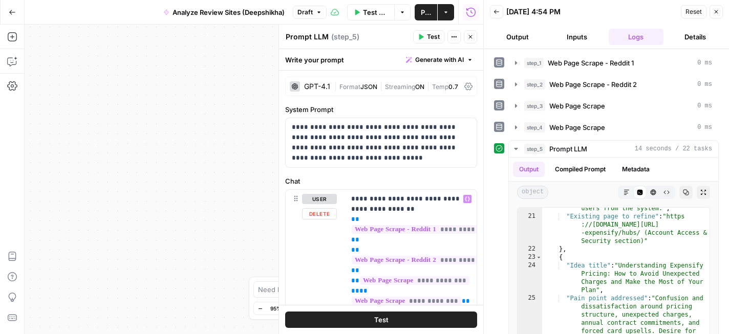
scroll to position [495, 0]
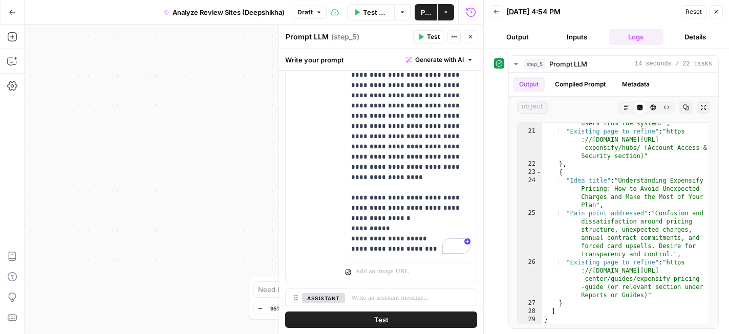
click at [716, 12] on icon "button" at bounding box center [716, 12] width 6 height 6
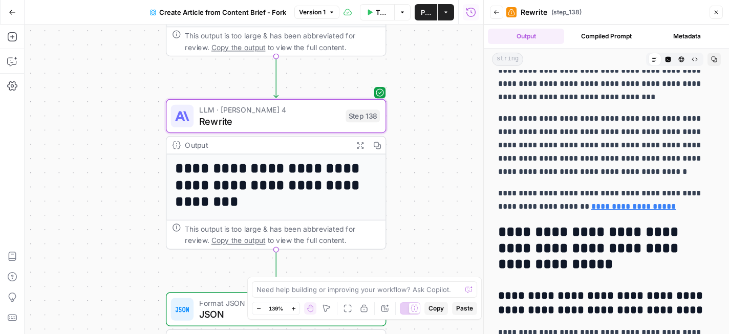
scroll to position [4355, 0]
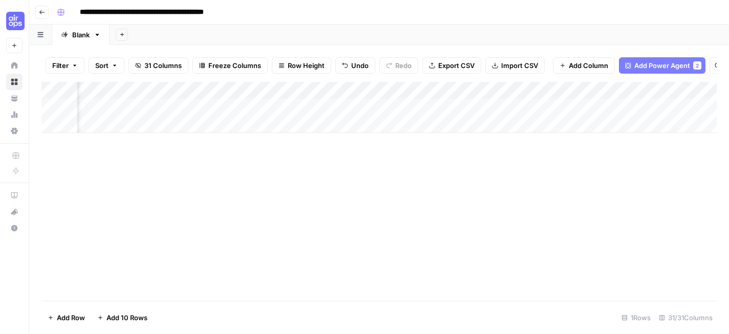
scroll to position [0, 2522]
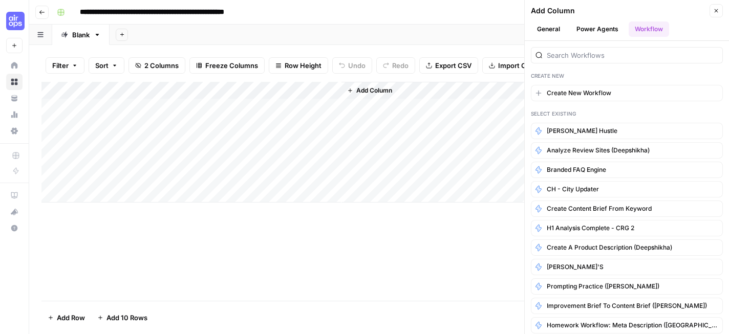
click at [351, 272] on div "Add Column" at bounding box center [378, 191] width 675 height 219
click at [375, 230] on div "Add Column" at bounding box center [378, 191] width 675 height 219
click at [716, 15] on button "Close" at bounding box center [715, 10] width 13 height 13
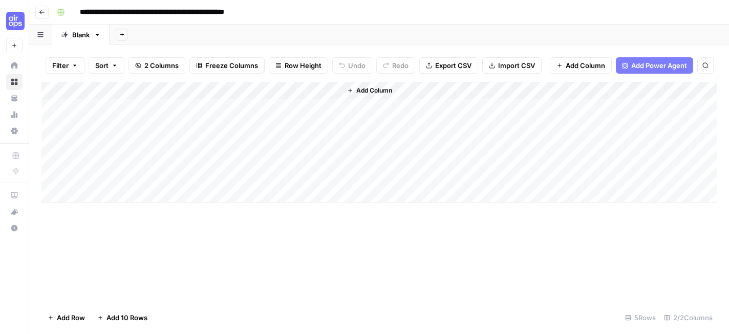
click at [364, 90] on span "Add Column" at bounding box center [374, 90] width 36 height 9
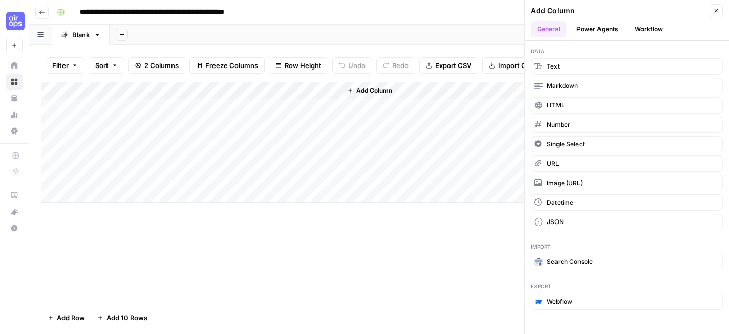
click at [605, 30] on button "Power Agents" at bounding box center [597, 28] width 54 height 15
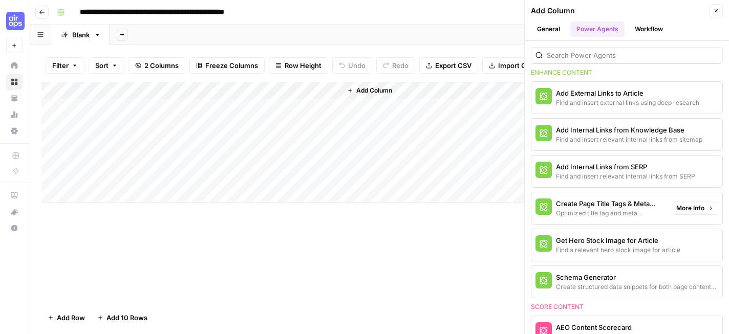
scroll to position [258, 0]
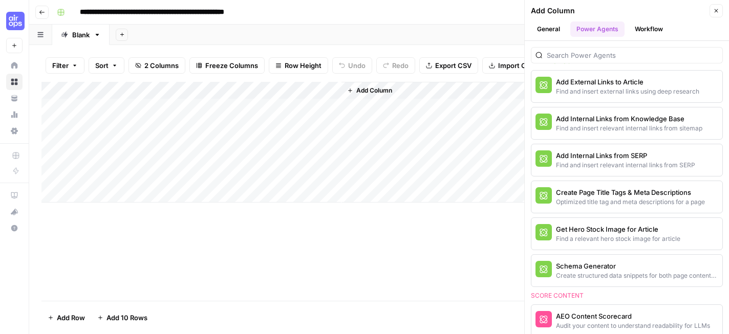
click at [400, 272] on div "Add Column" at bounding box center [378, 191] width 675 height 219
click at [205, 106] on div "Add Column" at bounding box center [378, 142] width 675 height 121
click at [719, 10] on button "Close" at bounding box center [715, 10] width 13 height 13
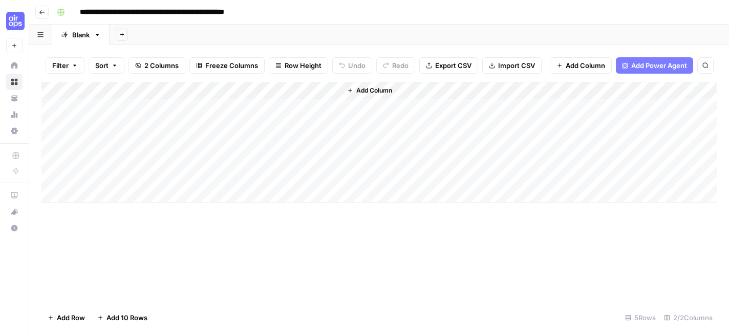
click at [389, 91] on span "Add Column" at bounding box center [374, 90] width 36 height 9
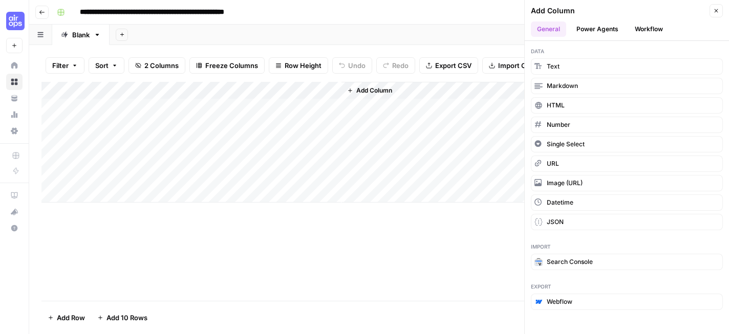
click at [651, 20] on header "Add Column Close General Power Agents Workflow" at bounding box center [627, 20] width 204 height 41
click at [650, 27] on button "Workflow" at bounding box center [648, 28] width 40 height 15
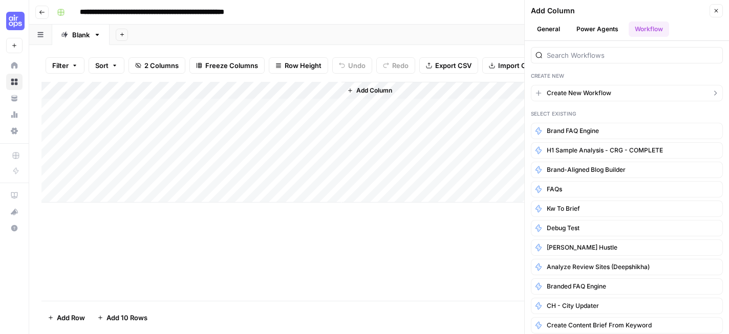
click at [596, 93] on span "Create New Workflow" at bounding box center [579, 93] width 64 height 9
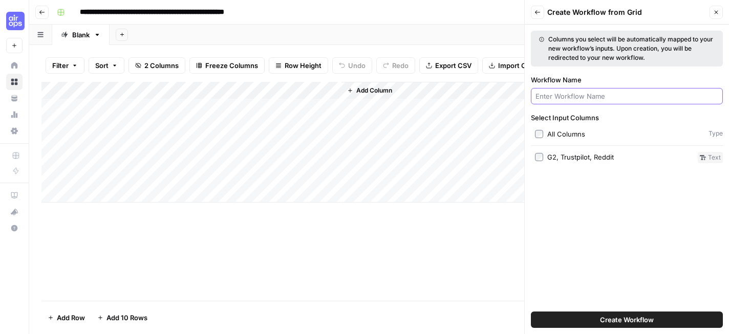
click at [606, 96] on input "Workflow Name" at bounding box center [626, 96] width 183 height 10
paste input "AI-citation tracking for Expensify"
click at [598, 92] on input "AI-citation tracking for Expensify" at bounding box center [626, 96] width 183 height 10
drag, startPoint x: 598, startPoint y: 92, endPoint x: 634, endPoint y: 93, distance: 36.4
click at [634, 93] on input "AI-citation tracking for Expensify" at bounding box center [626, 96] width 183 height 10
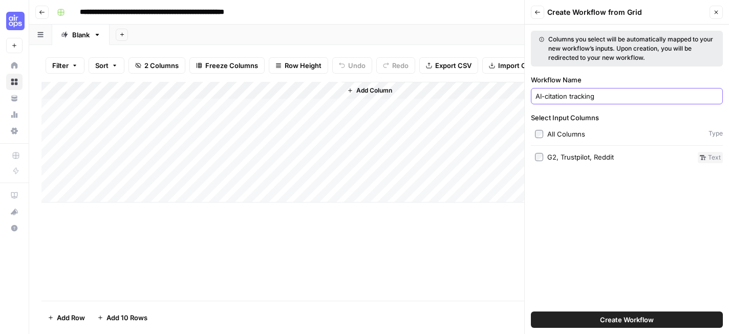
type input "AI-citation tracking"
click at [616, 322] on span "Create Workflow" at bounding box center [627, 320] width 54 height 10
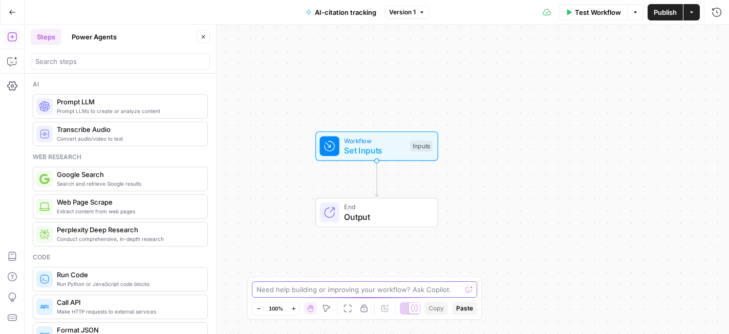
click at [357, 291] on textarea at bounding box center [358, 290] width 205 height 10
paste textarea "AI-citation tracking for Expensify"
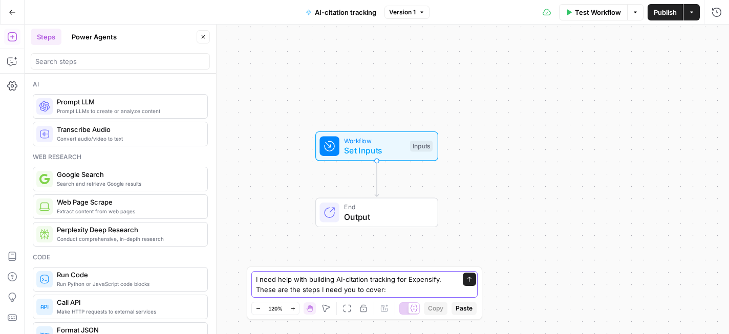
click at [395, 292] on textarea "I need help with building AI-citation tracking for Expensify. These are the ste…" at bounding box center [354, 284] width 197 height 20
paste textarea "Goal: Find where AI tools/summaries mention Expensify (and competitors), store …"
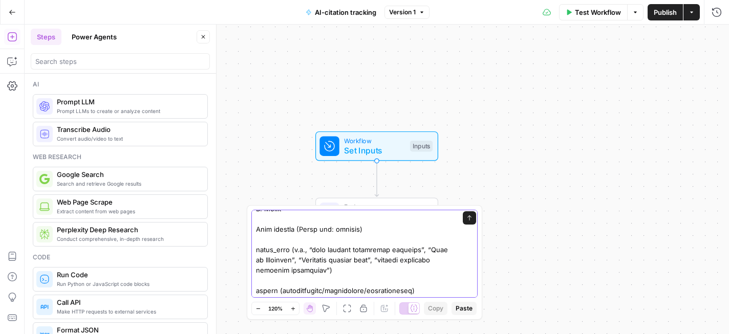
scroll to position [69, 0]
drag, startPoint x: 302, startPoint y: 230, endPoint x: 364, endPoint y: 231, distance: 61.9
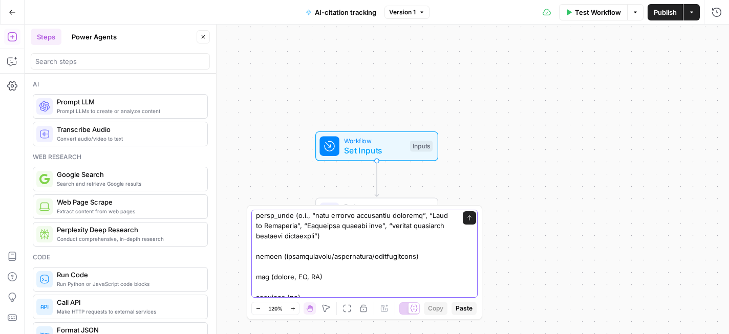
scroll to position [100, 0]
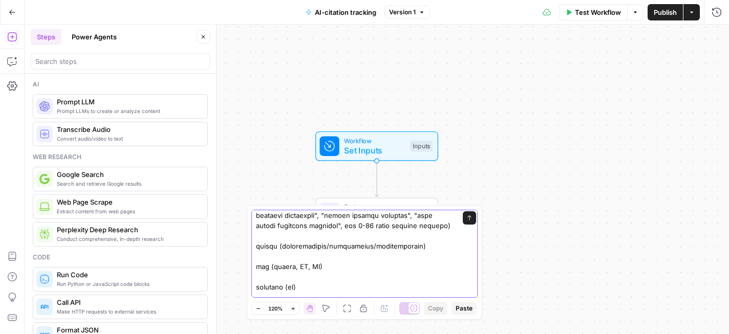
scroll to position [137, 0]
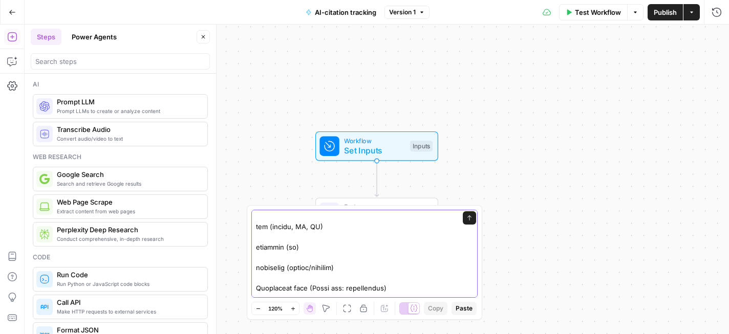
drag, startPoint x: 277, startPoint y: 228, endPoint x: 294, endPoint y: 228, distance: 16.4
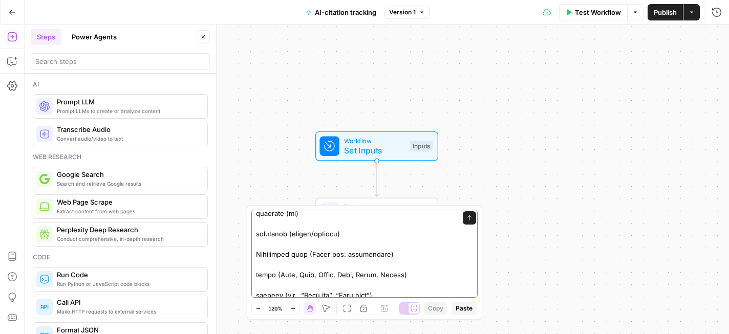
scroll to position [206, 0]
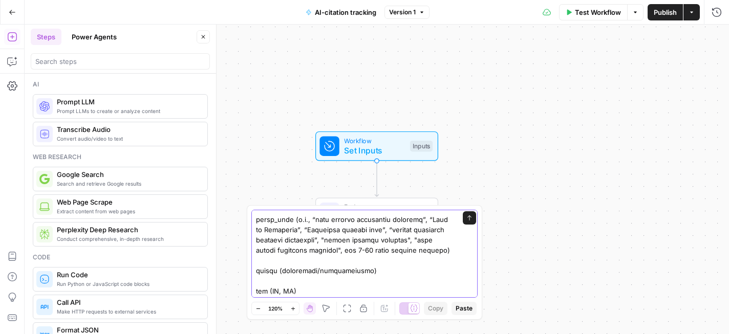
scroll to position [69, 0]
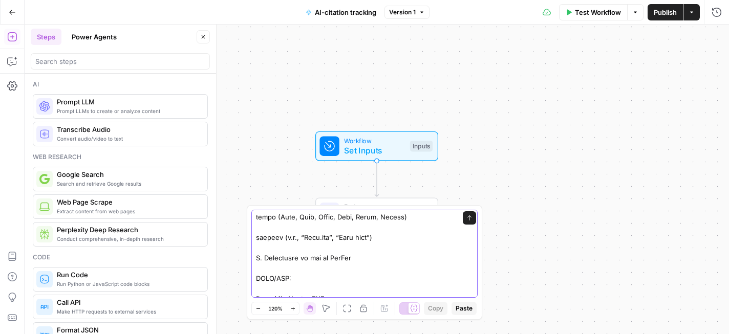
scroll to position [248, 0]
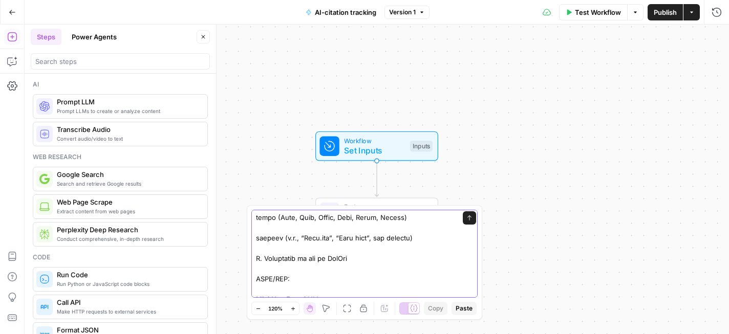
scroll to position [256, 0]
drag, startPoint x: 363, startPoint y: 218, endPoint x: 408, endPoint y: 221, distance: 45.1
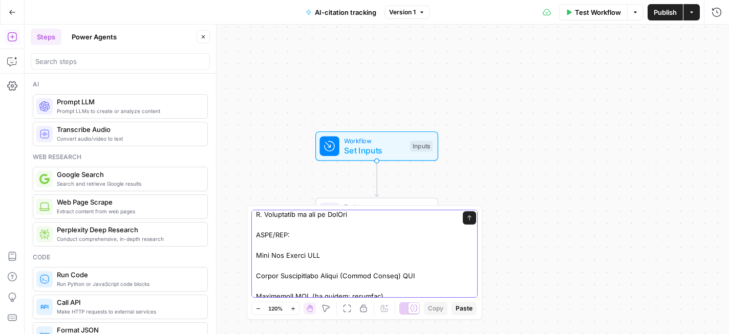
scroll to position [303, 0]
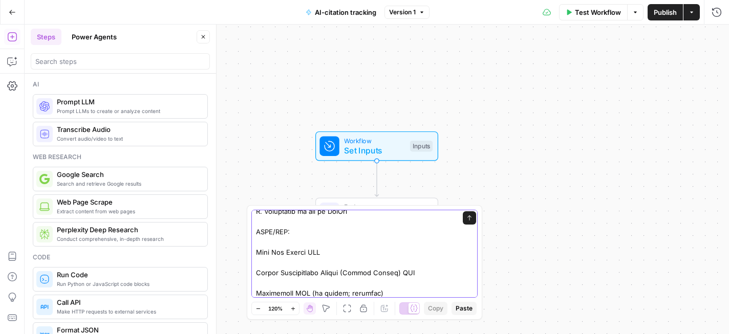
drag, startPoint x: 257, startPoint y: 254, endPoint x: 418, endPoint y: 273, distance: 161.8
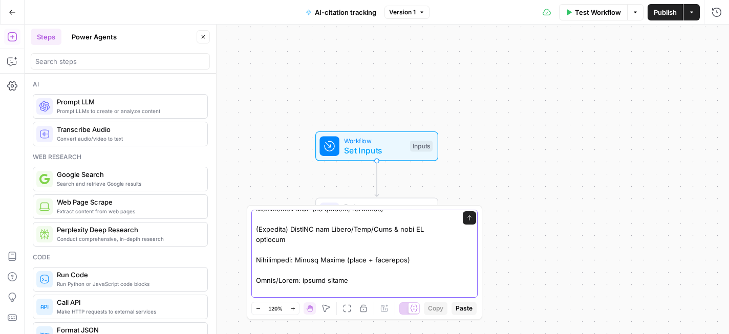
scroll to position [388, 0]
drag, startPoint x: 257, startPoint y: 229, endPoint x: 306, endPoint y: 239, distance: 50.2
click at [306, 239] on textarea at bounding box center [354, 310] width 197 height 972
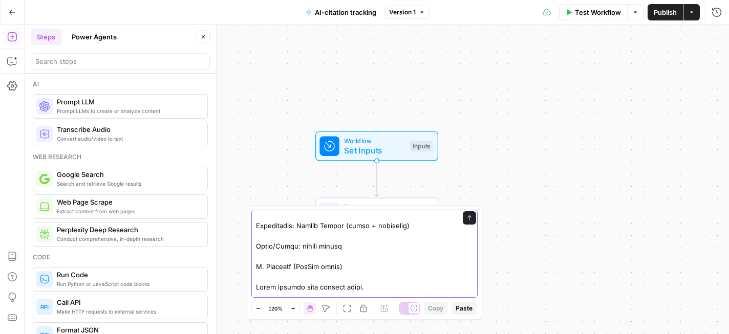
scroll to position [399, 0]
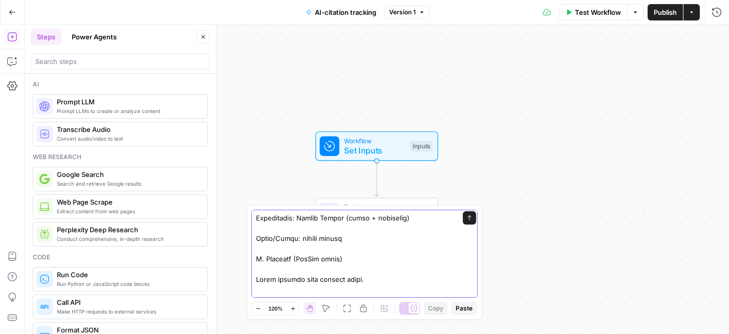
click at [303, 240] on textarea at bounding box center [354, 279] width 197 height 931
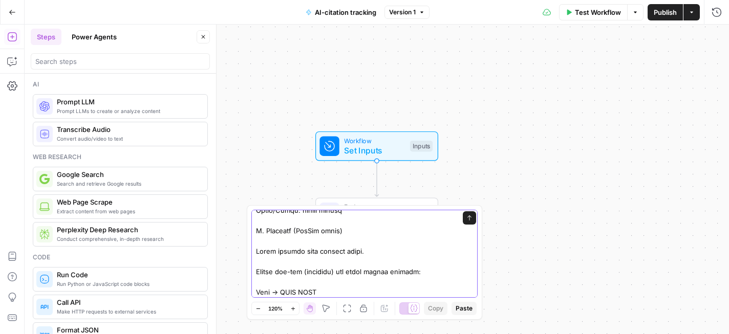
scroll to position [436, 0]
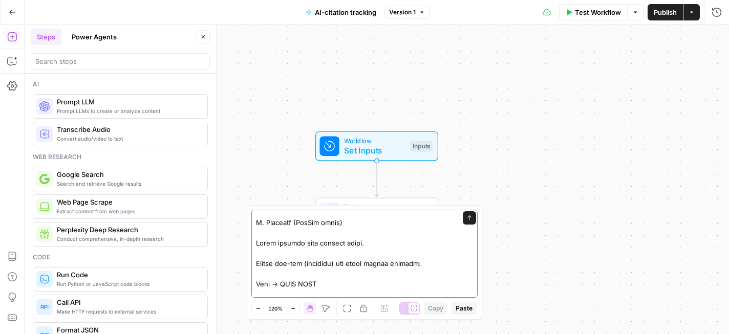
click at [298, 221] on textarea at bounding box center [354, 242] width 197 height 931
drag, startPoint x: 298, startPoint y: 221, endPoint x: 340, endPoint y: 223, distance: 42.0
click at [340, 223] on textarea at bounding box center [354, 242] width 197 height 931
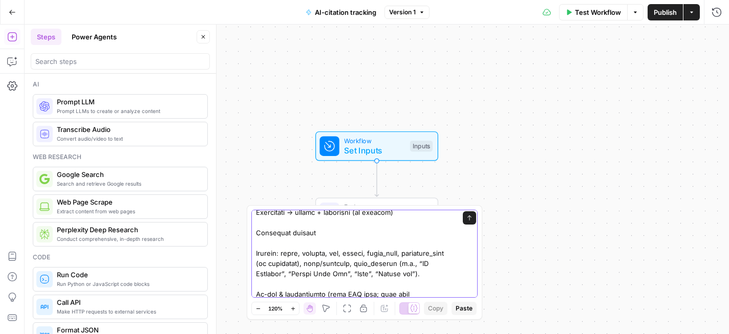
scroll to position [536, 0]
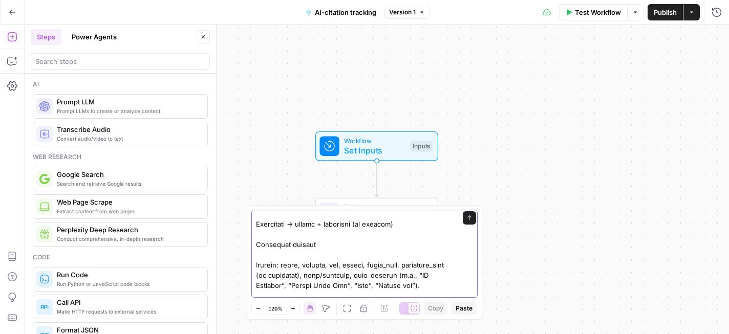
drag, startPoint x: 358, startPoint y: 223, endPoint x: 398, endPoint y: 224, distance: 39.4
click at [398, 224] on textarea at bounding box center [354, 148] width 197 height 942
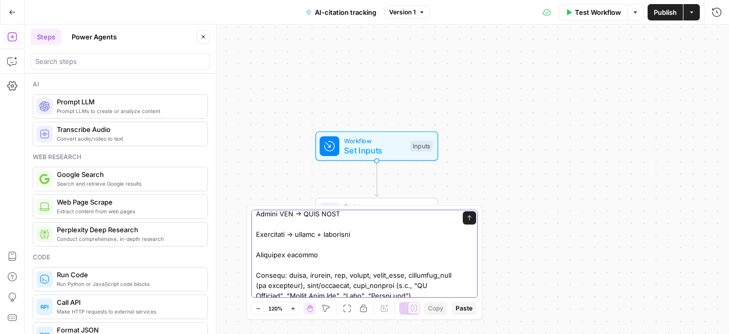
click at [288, 224] on textarea at bounding box center [354, 153] width 197 height 952
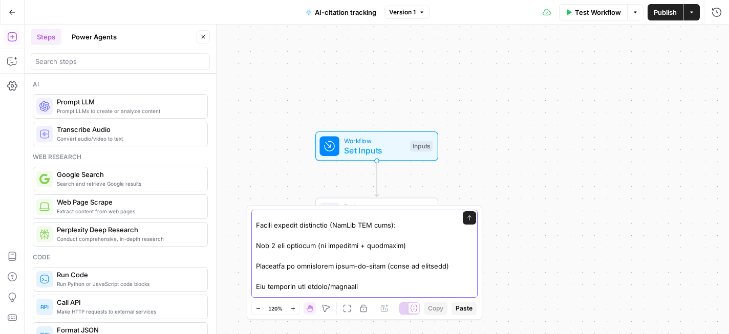
scroll to position [860, 0]
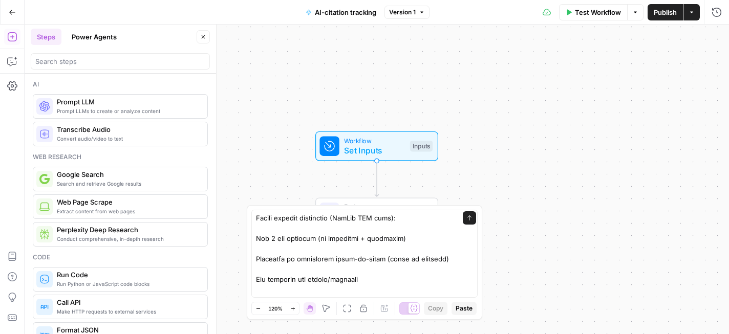
click at [464, 286] on div "Send" at bounding box center [364, 254] width 226 height 88
click at [457, 288] on div "Send" at bounding box center [364, 254] width 226 height 88
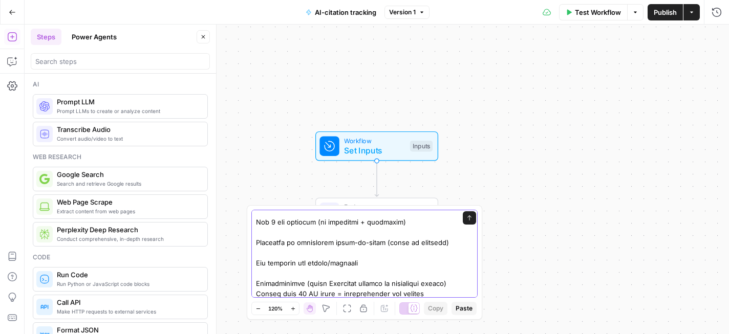
type textarea "I need help with building AI-citation tracking for Expensify. These are the ste…"
click at [467, 222] on button "Send" at bounding box center [469, 217] width 13 height 13
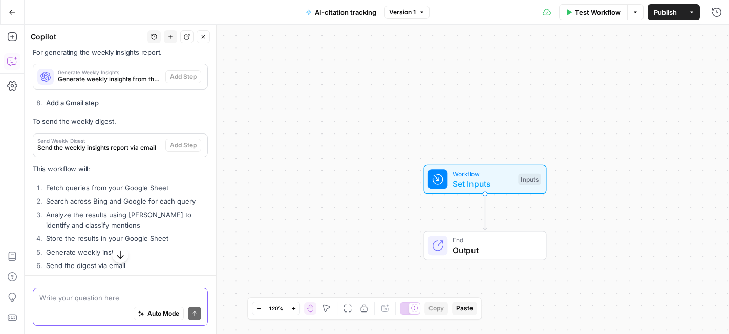
scroll to position [2168, 0]
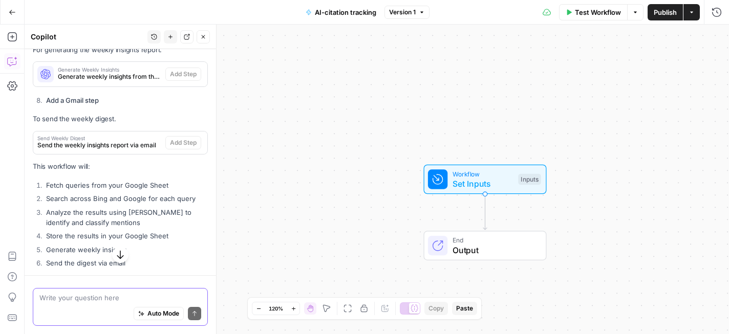
click at [138, 293] on textarea at bounding box center [120, 298] width 162 height 10
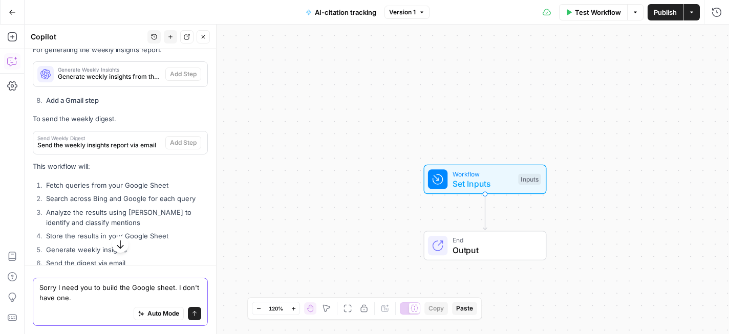
click at [172, 289] on textarea "Sorry I need you to build the Google sheet. I don't have one." at bounding box center [120, 293] width 162 height 20
type textarea "Sorry I need you to build the Google sheet with all these suggested columns. I …"
click at [196, 318] on button "Send" at bounding box center [194, 313] width 13 height 13
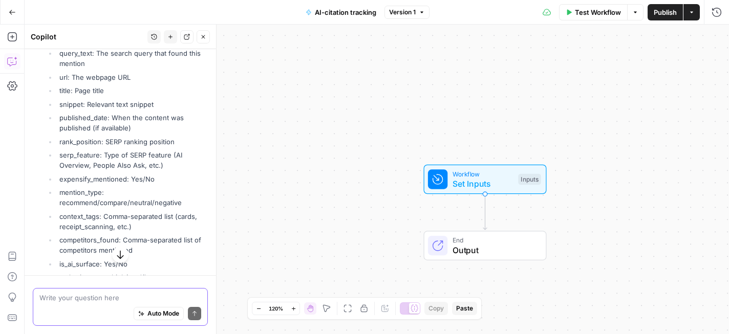
scroll to position [3043, 0]
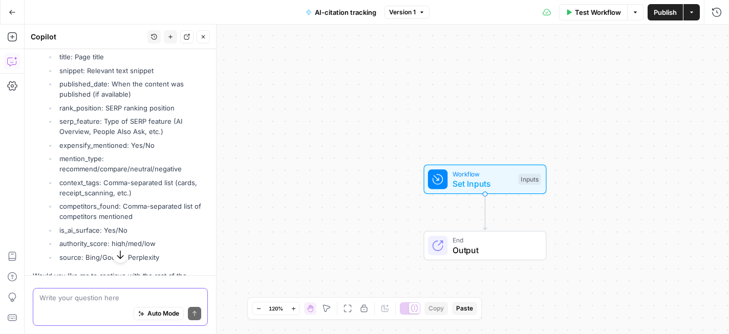
click at [116, 294] on textarea at bounding box center [120, 298] width 162 height 10
type textarea "Yes. Please start from step 1, so I can create the correct workflow."
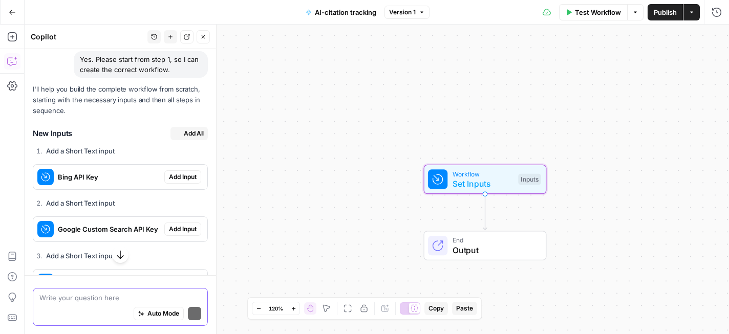
scroll to position [3308, 0]
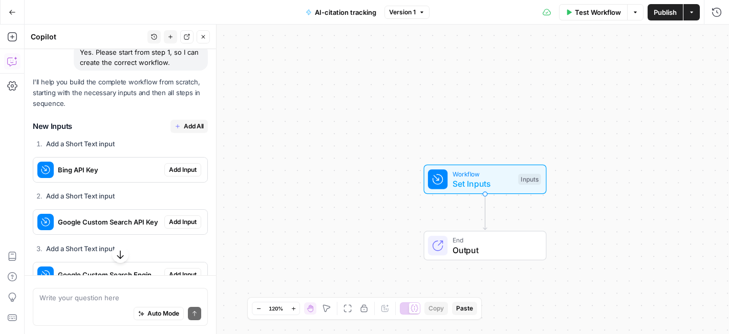
click at [197, 122] on span "Add All" at bounding box center [194, 126] width 20 height 9
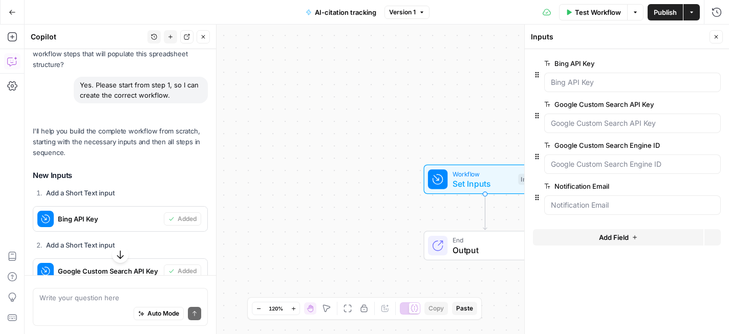
scroll to position [3357, 0]
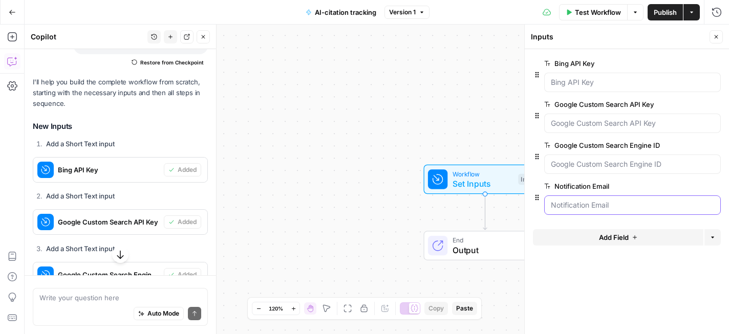
click at [626, 209] on Email "Notification Email" at bounding box center [632, 205] width 163 height 10
click at [599, 16] on span "Test Workflow" at bounding box center [598, 12] width 46 height 10
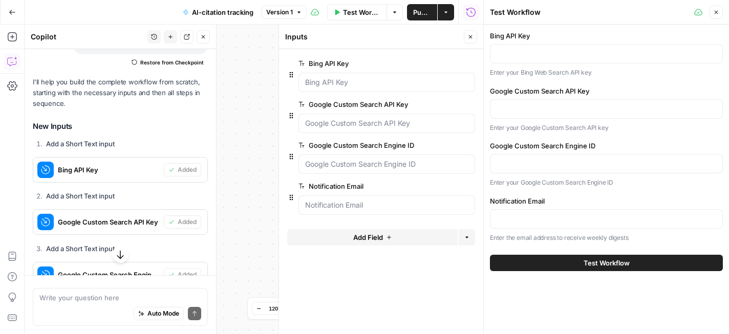
click at [591, 48] on div at bounding box center [606, 53] width 233 height 19
click at [578, 100] on div at bounding box center [606, 108] width 233 height 19
click at [579, 157] on div at bounding box center [606, 163] width 233 height 19
click at [715, 15] on button "Close" at bounding box center [715, 12] width 13 height 13
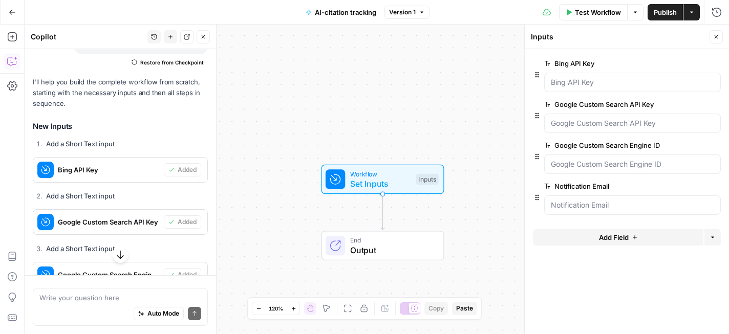
scroll to position [3420, 0]
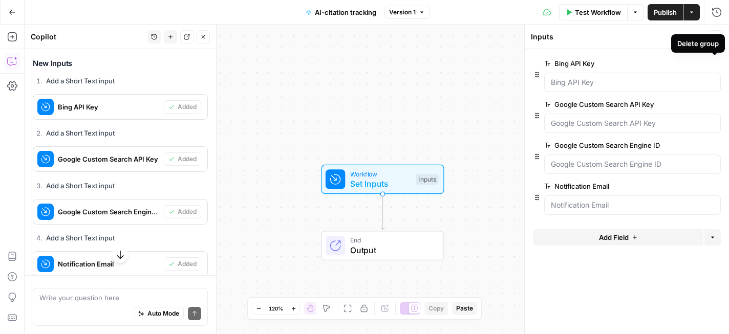
click at [714, 64] on icon "button" at bounding box center [714, 63] width 5 height 5
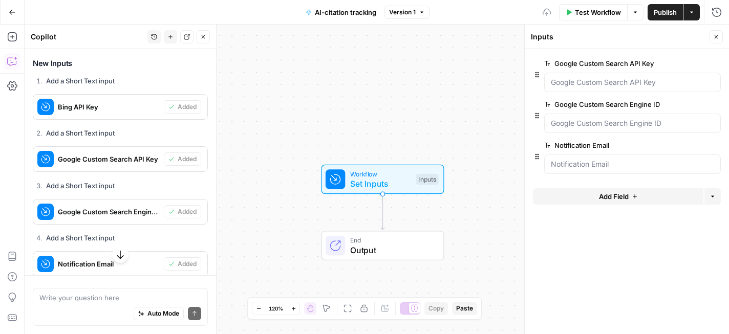
click at [714, 64] on icon "button" at bounding box center [714, 63] width 5 height 5
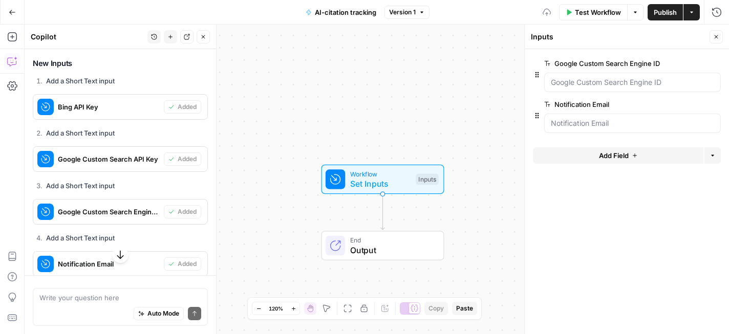
click at [714, 64] on icon "button" at bounding box center [714, 63] width 5 height 5
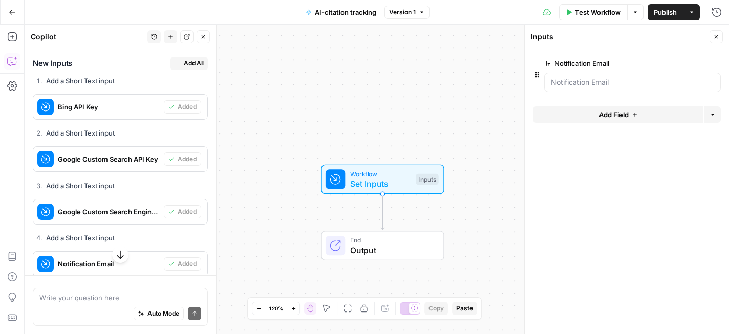
click at [714, 64] on icon "button" at bounding box center [714, 63] width 5 height 5
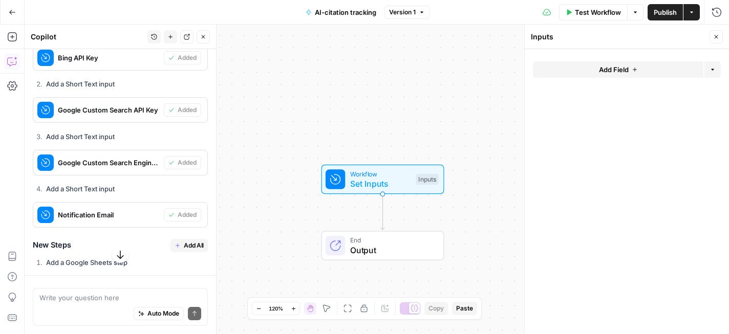
scroll to position [3371, 0]
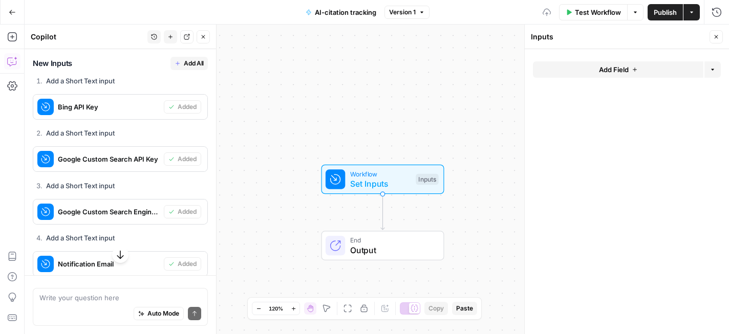
click at [719, 41] on button "Close" at bounding box center [715, 36] width 13 height 13
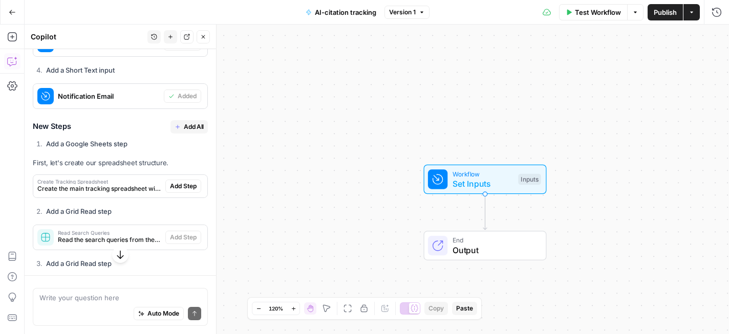
scroll to position [3539, 0]
click at [190, 122] on span "Add All" at bounding box center [194, 126] width 20 height 9
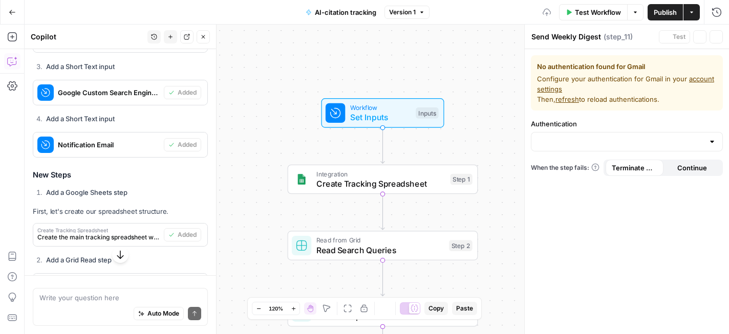
click at [404, 114] on span "Set Inputs" at bounding box center [380, 117] width 61 height 12
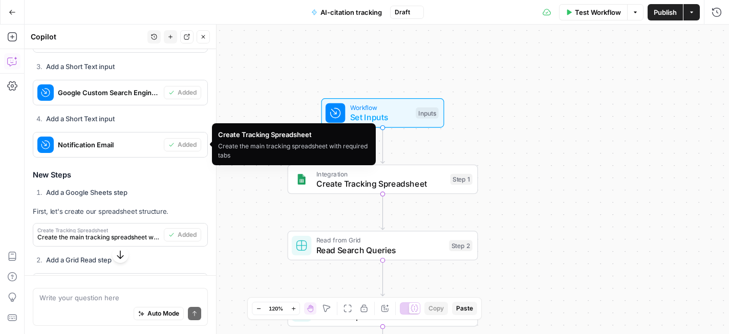
scroll to position [3589, 0]
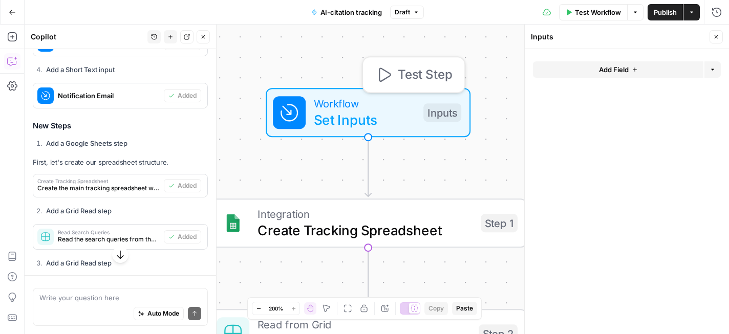
click at [404, 114] on span "Set Inputs" at bounding box center [364, 120] width 101 height 20
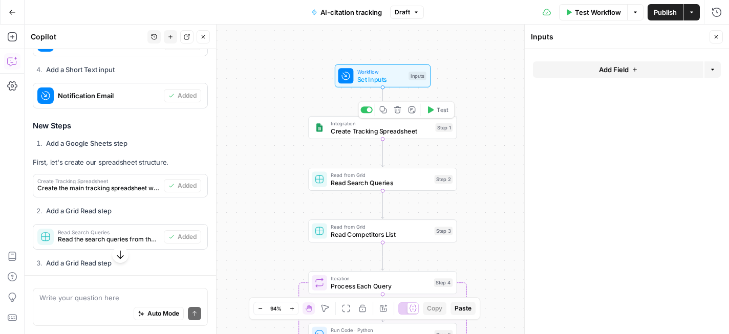
click at [349, 135] on span "Create Tracking Spreadsheet" at bounding box center [381, 131] width 101 height 10
type textarea "Create Tracking Spreadsheet"
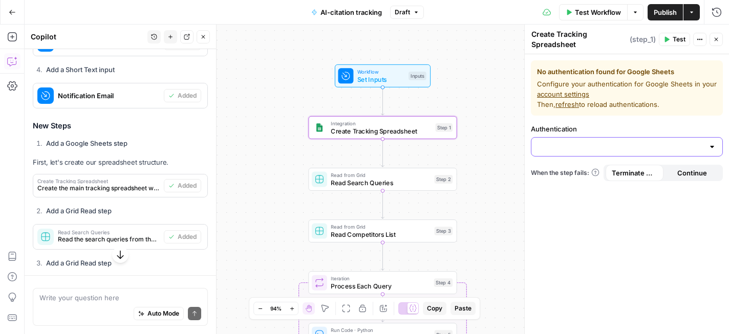
click at [557, 147] on input "Authentication" at bounding box center [620, 147] width 166 height 10
click at [631, 173] on span "﹢ Create New" at bounding box center [624, 172] width 170 height 10
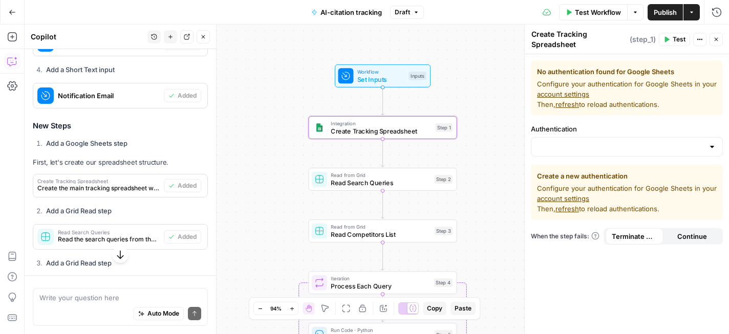
click at [716, 39] on icon "button" at bounding box center [716, 40] width 4 height 4
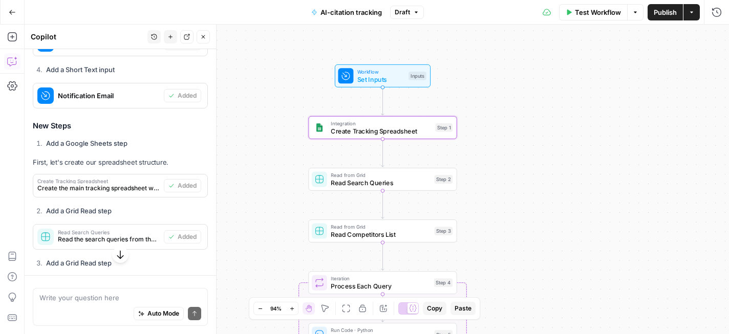
click at [364, 176] on span "Read from Grid" at bounding box center [381, 175] width 100 height 8
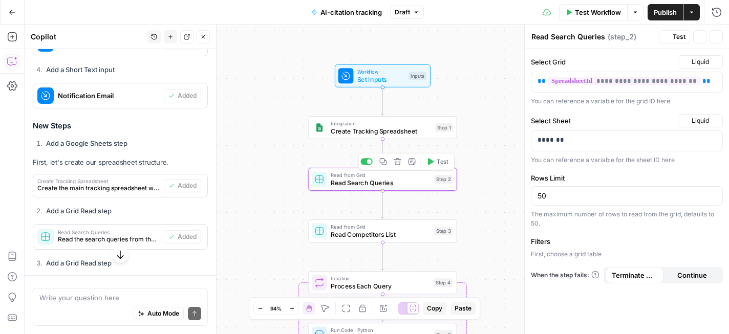
click at [352, 178] on span "Read Search Queries" at bounding box center [381, 183] width 100 height 10
click at [720, 38] on button "Close" at bounding box center [715, 36] width 13 height 13
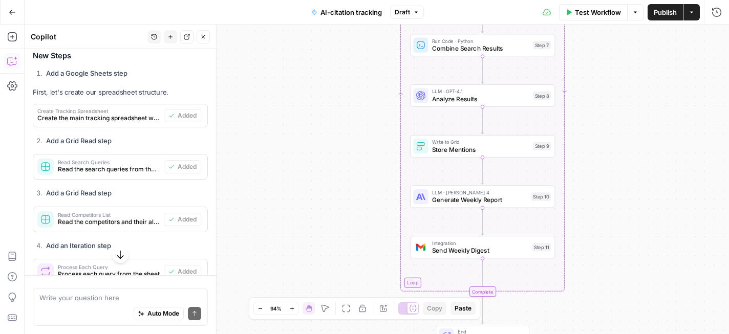
scroll to position [3545, 0]
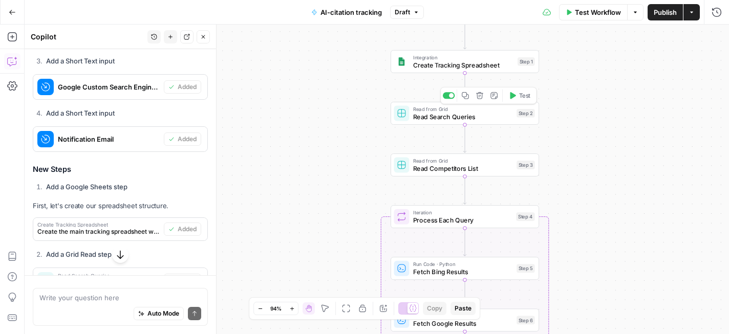
click at [428, 112] on span "Read Search Queries" at bounding box center [463, 117] width 100 height 10
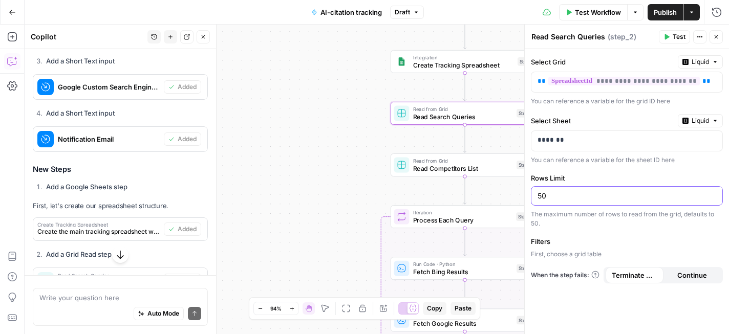
click at [593, 197] on input "50" at bounding box center [626, 196] width 179 height 10
click at [596, 174] on label "Rows Limit" at bounding box center [627, 178] width 192 height 10
click at [596, 191] on input "50" at bounding box center [626, 196] width 179 height 10
click at [617, 136] on p "*******" at bounding box center [626, 140] width 179 height 10
click at [639, 114] on div "Select Sheet Liquid" at bounding box center [627, 120] width 192 height 13
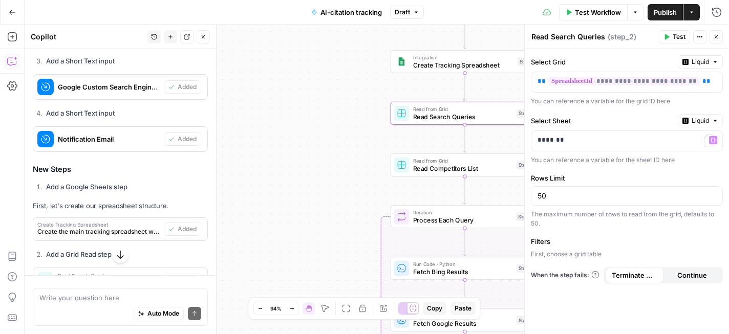
click at [717, 36] on icon "button" at bounding box center [716, 37] width 4 height 4
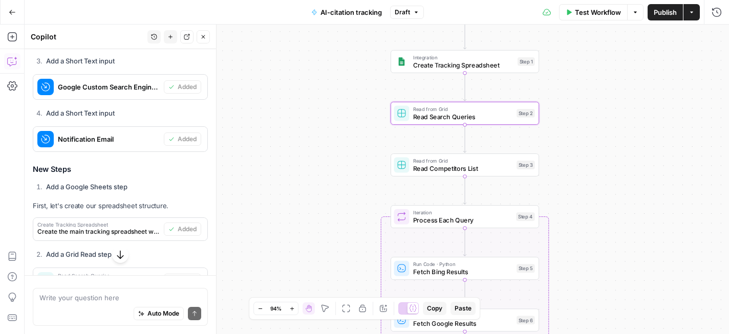
click at [480, 67] on span "Create Tracking Spreadsheet" at bounding box center [463, 65] width 101 height 10
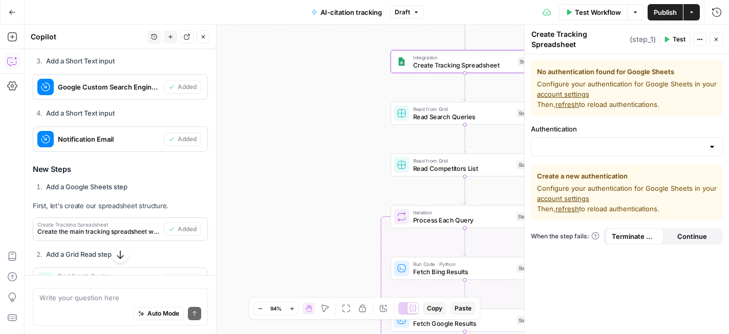
click at [579, 95] on link "account settings" at bounding box center [563, 94] width 52 height 8
click at [67, 292] on div "Write your question here Auto Mode Send" at bounding box center [120, 307] width 175 height 38
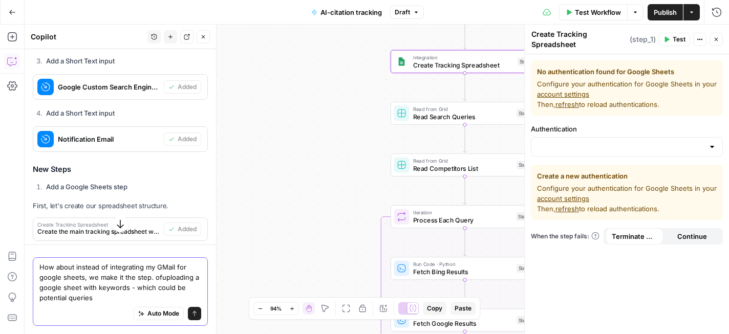
type textarea "How about instead of integrating my GMail for google sheets, we make it the ste…"
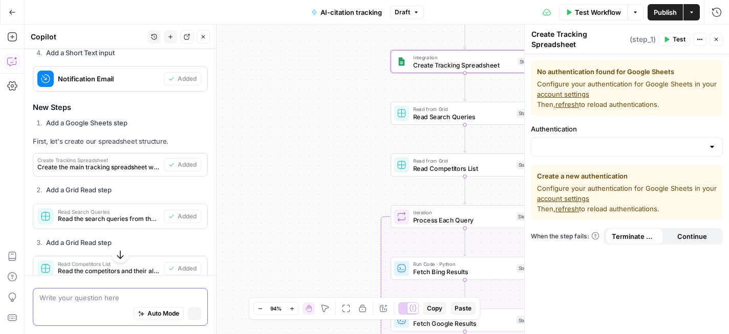
scroll to position [3485, 0]
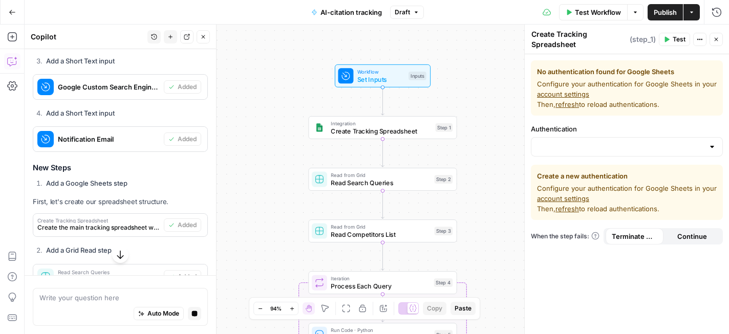
click at [714, 39] on icon "button" at bounding box center [716, 39] width 6 height 6
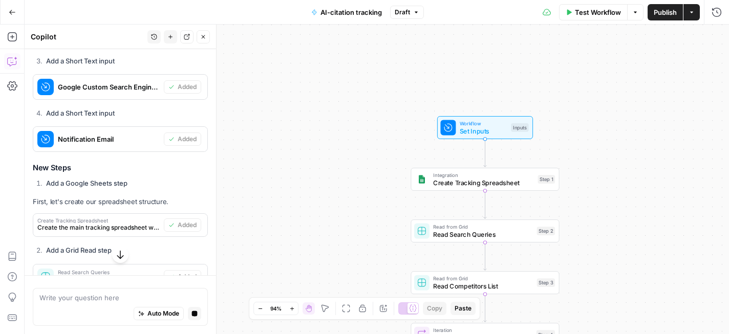
scroll to position [4254, 0]
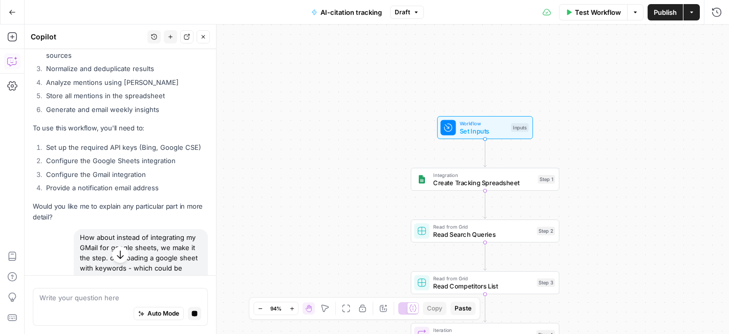
click at [122, 254] on icon "button" at bounding box center [120, 255] width 10 height 10
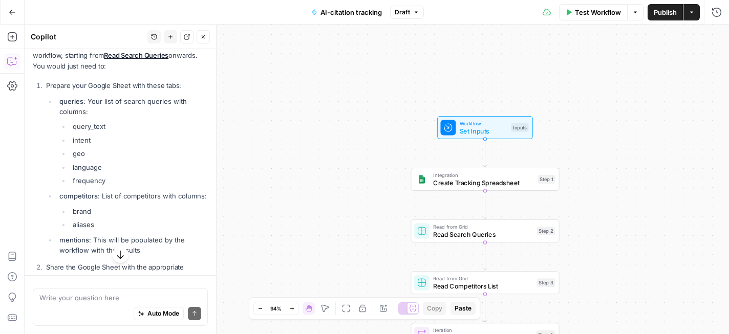
scroll to position [5039, 0]
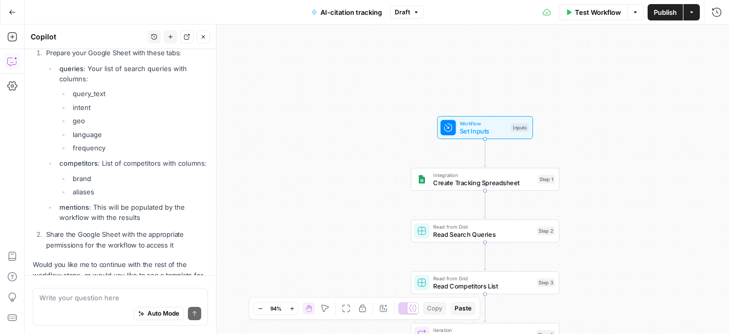
click at [114, 291] on div "Write your question here Auto Mode Send" at bounding box center [120, 307] width 175 height 38
paste textarea "https://docs.google.com/spreadsheets/d/1ySvdLAYcaVCFjP6owGadnTaZ-lEYMe6-_6x-8xe…"
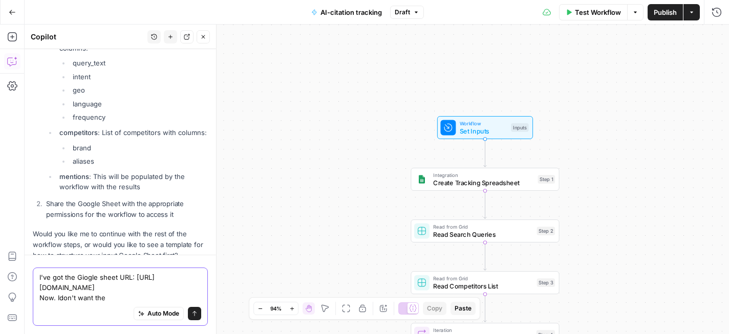
scroll to position [5080, 0]
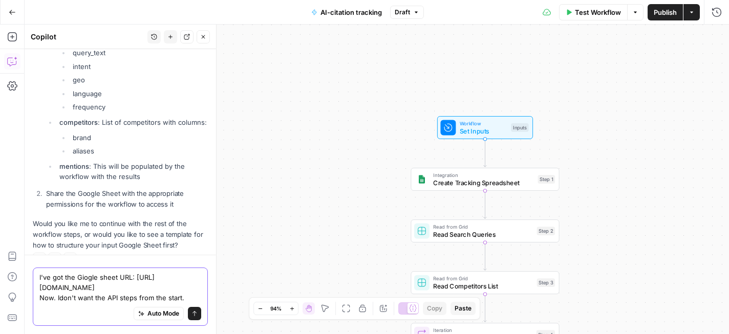
click at [143, 299] on textarea "I've got the Giogle sheet URL: https://docs.google.com/spreadsheets/d/1ySvdLAYc…" at bounding box center [120, 287] width 162 height 31
type textarea "I've got the Giogle sheet URL: https://docs.google.com/spreadsheets/d/1ySvdLAYc…"
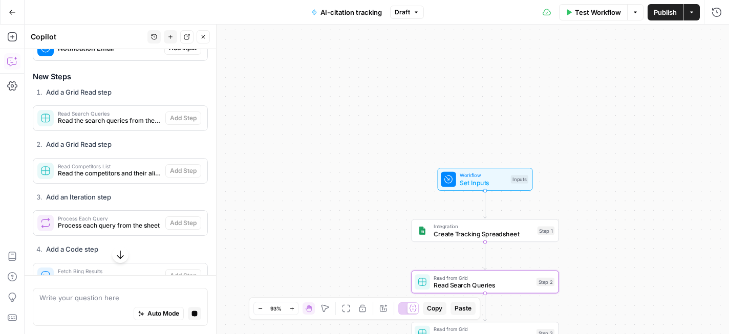
scroll to position [5498, 0]
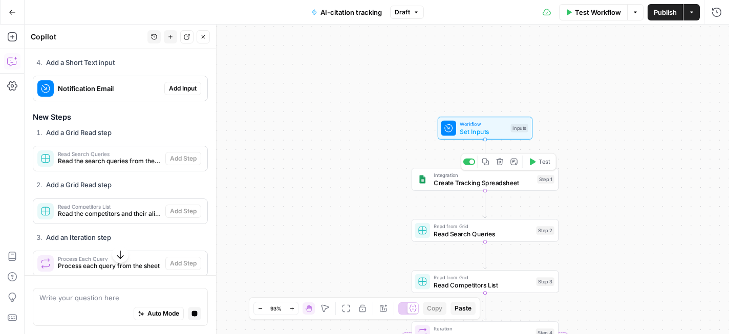
click at [499, 163] on icon "button" at bounding box center [499, 161] width 7 height 7
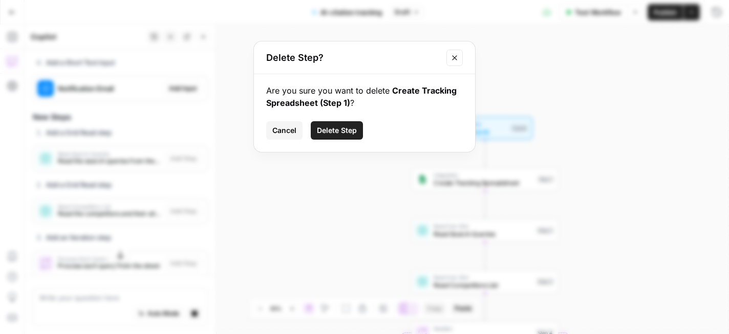
click at [341, 134] on span "Delete Step" at bounding box center [337, 130] width 40 height 10
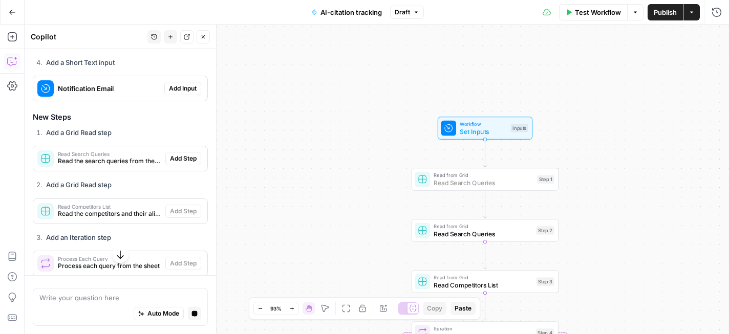
click at [181, 154] on span "Add Step" at bounding box center [183, 158] width 27 height 9
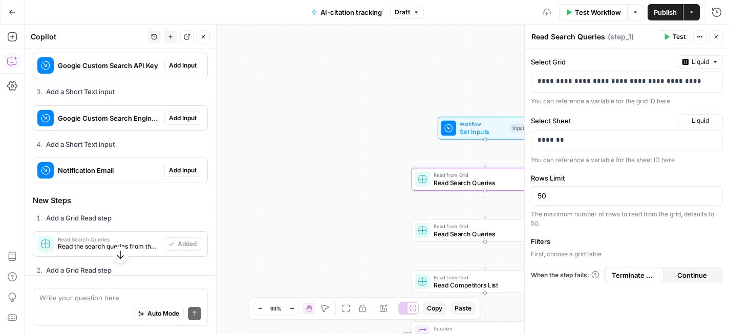
scroll to position [5607, 0]
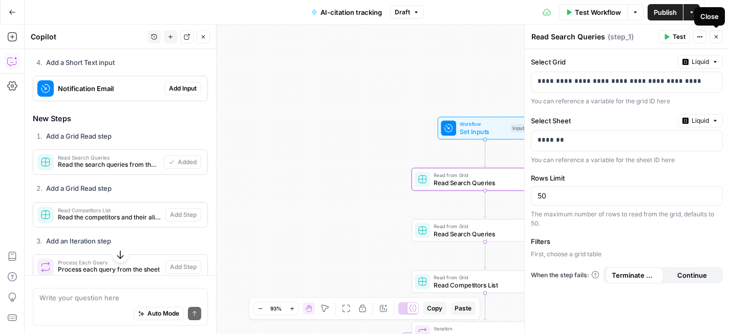
click at [718, 35] on icon "button" at bounding box center [716, 37] width 6 height 6
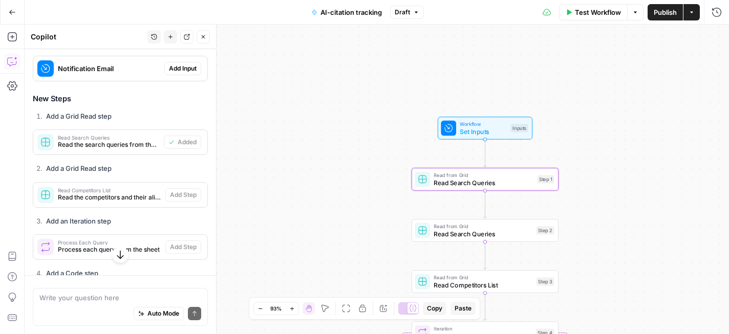
scroll to position [5626, 0]
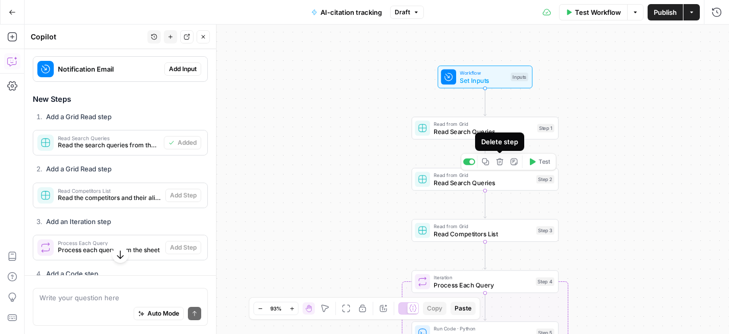
click at [501, 162] on icon "button" at bounding box center [500, 162] width 8 height 8
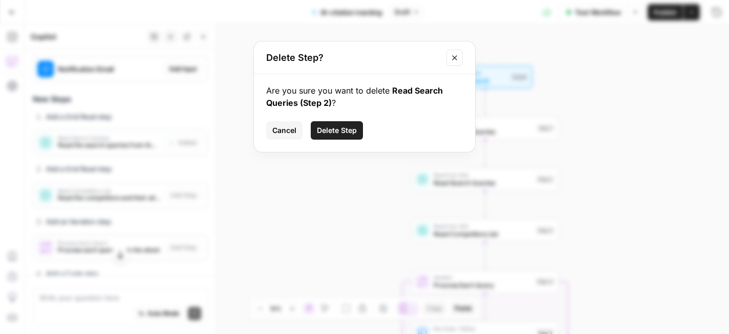
click at [345, 133] on span "Delete Step" at bounding box center [337, 130] width 40 height 10
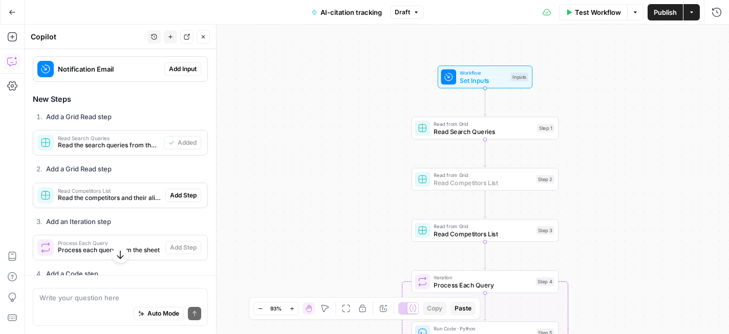
click at [186, 191] on span "Add Step" at bounding box center [183, 195] width 27 height 9
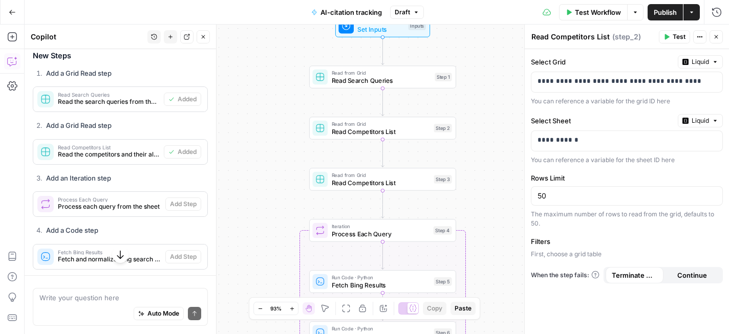
scroll to position [5671, 0]
click at [396, 159] on icon "button" at bounding box center [397, 162] width 7 height 7
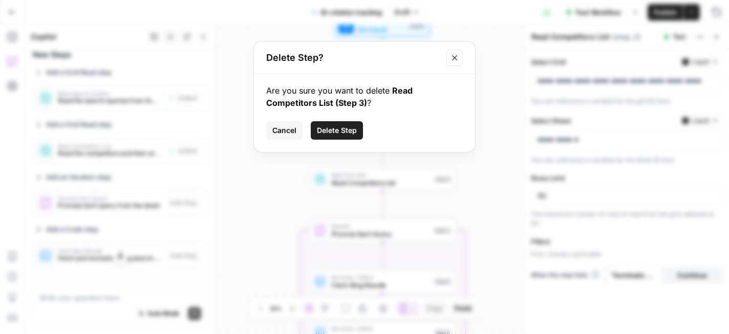
click at [351, 131] on span "Delete Step" at bounding box center [337, 130] width 40 height 10
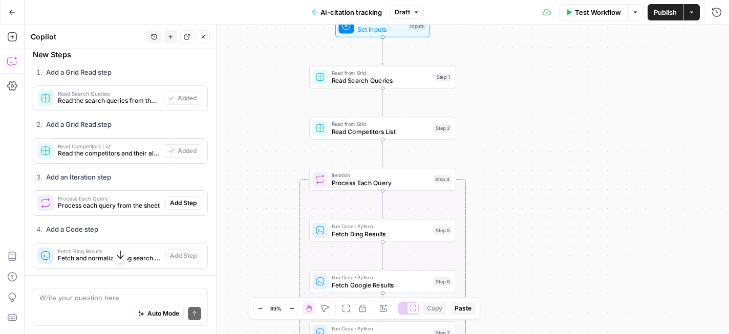
click at [362, 128] on span "Read Competitors List" at bounding box center [381, 132] width 99 height 10
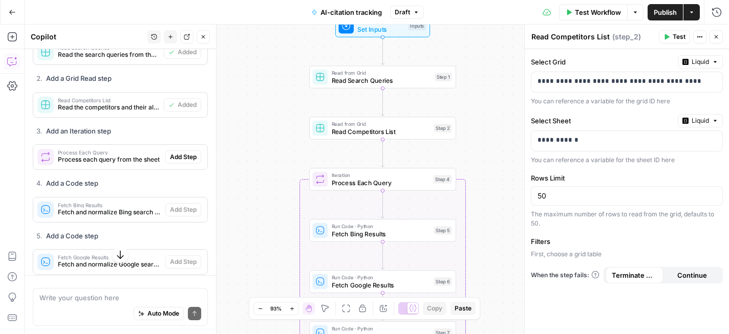
scroll to position [5718, 0]
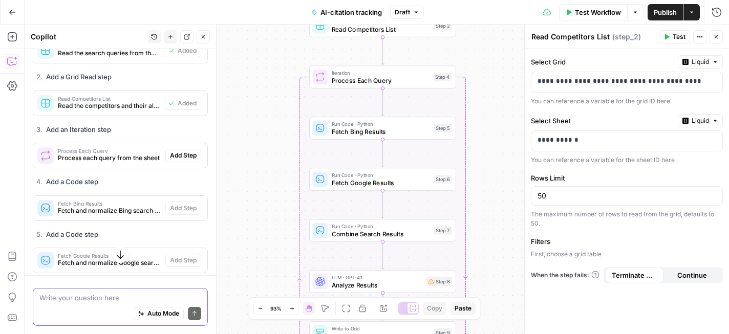
click at [119, 299] on textarea at bounding box center [120, 298] width 162 height 10
type textarea "Can you rebuold this based on new info I just shared?"
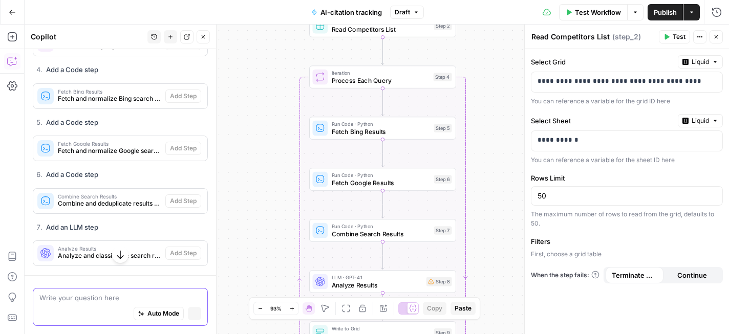
scroll to position [5606, 0]
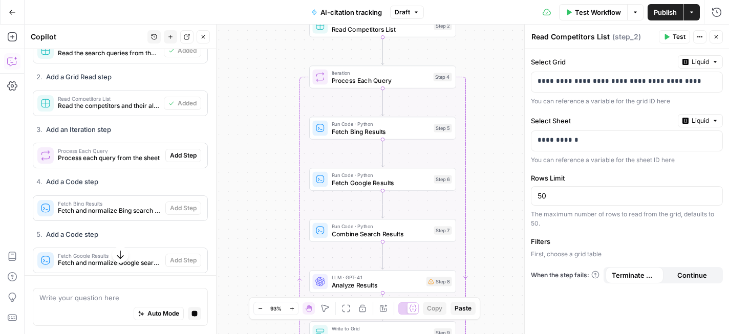
click at [717, 37] on icon "button" at bounding box center [716, 37] width 6 height 6
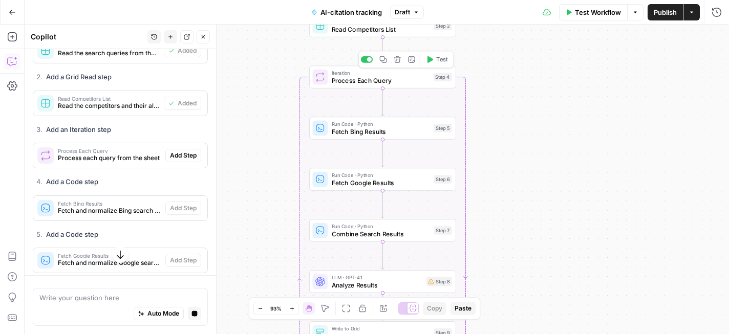
click at [398, 62] on icon "button" at bounding box center [397, 59] width 7 height 7
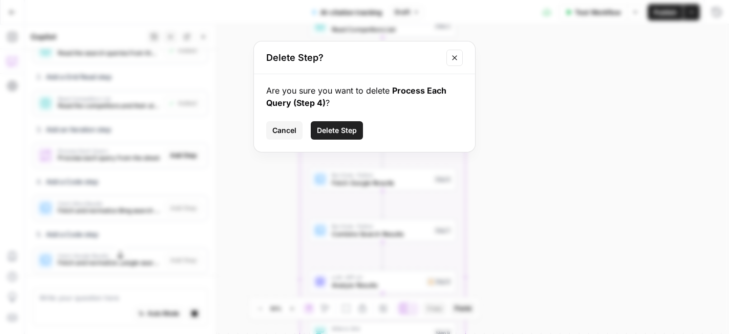
click at [342, 130] on span "Delete Step" at bounding box center [337, 130] width 40 height 10
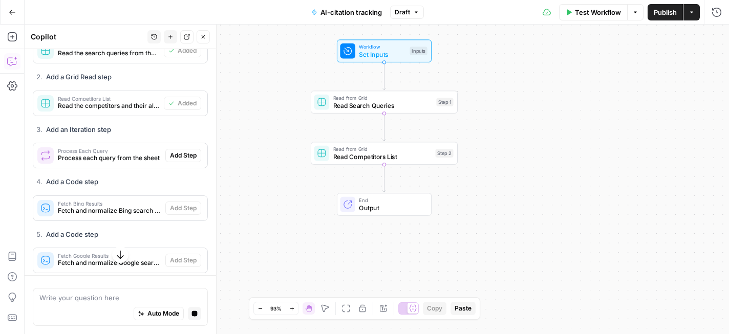
click at [118, 253] on icon "button" at bounding box center [120, 255] width 10 height 10
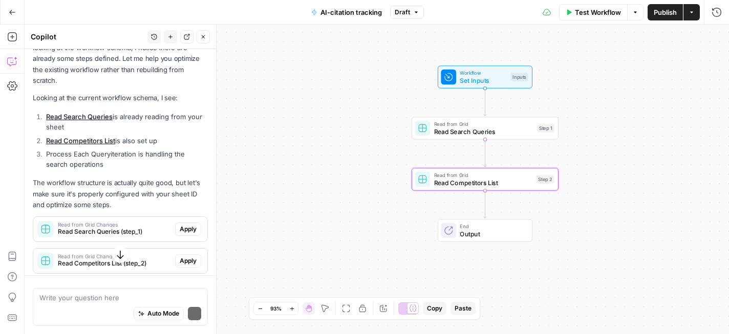
scroll to position [6537, 0]
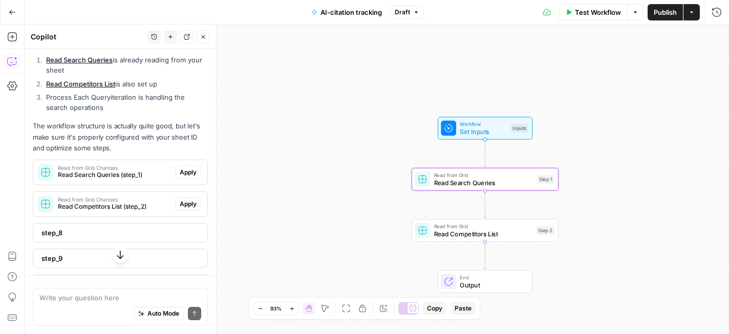
click at [183, 168] on span "Apply" at bounding box center [188, 172] width 17 height 9
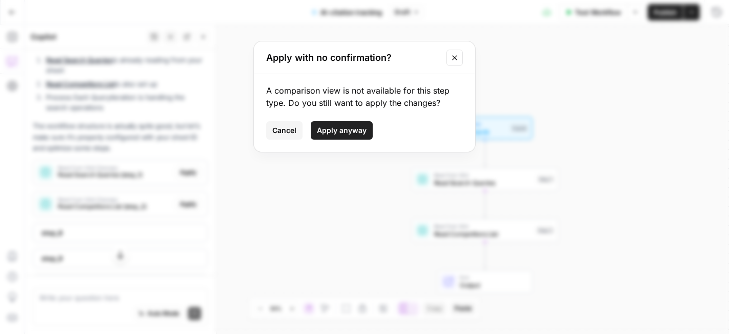
click at [280, 131] on span "Cancel" at bounding box center [284, 130] width 24 height 10
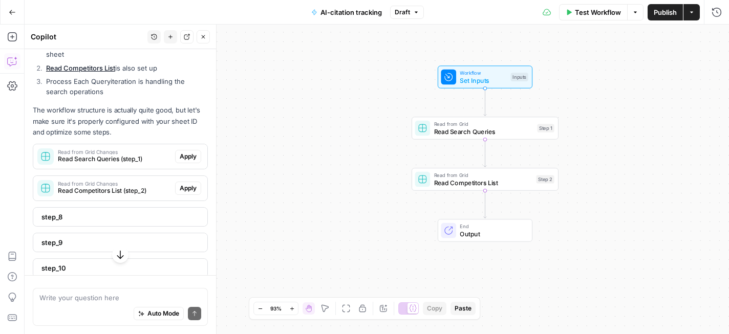
scroll to position [6614, 0]
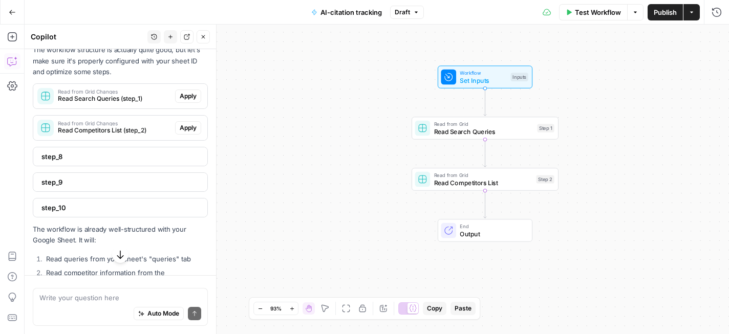
click at [101, 151] on span "step_8" at bounding box center [119, 156] width 156 height 10
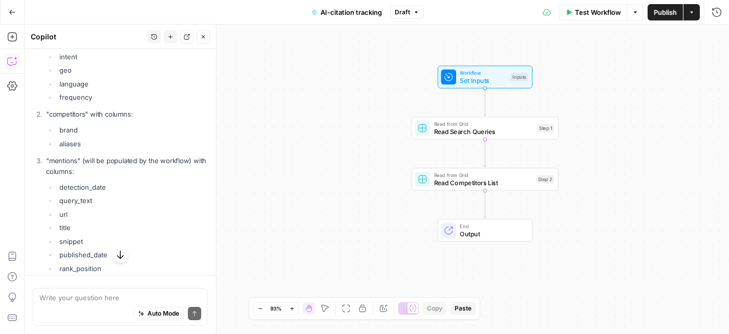
scroll to position [7071, 0]
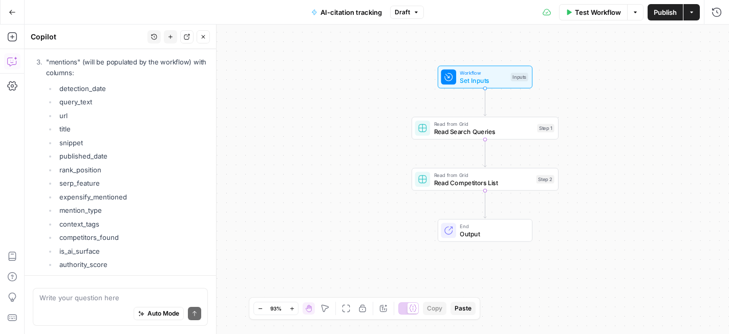
click at [110, 303] on div "Auto Mode Send" at bounding box center [120, 314] width 162 height 23
type textarea "Could you create all steps for me again to add to the workflow?"
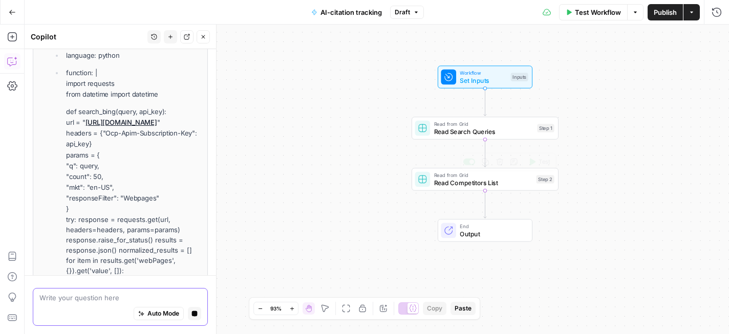
scroll to position [7735, 0]
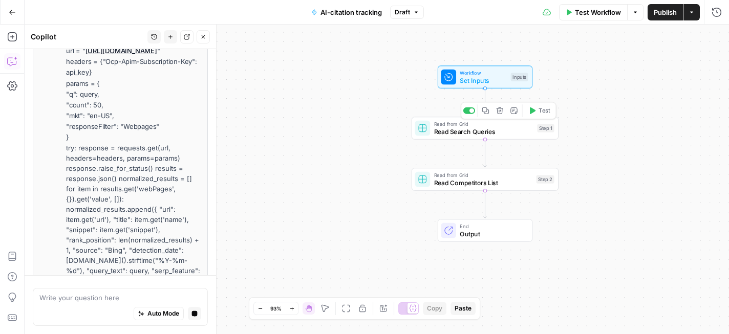
click at [503, 127] on span "Read Search Queries" at bounding box center [483, 132] width 99 height 10
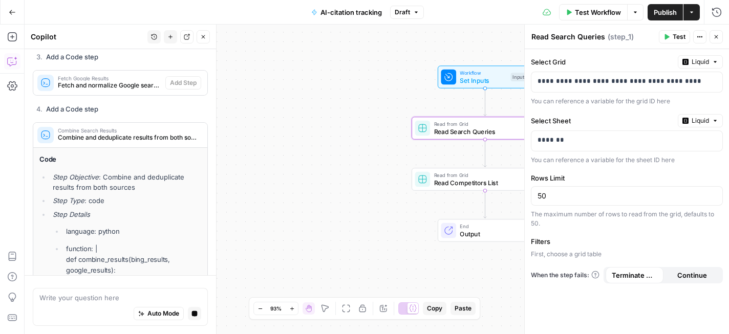
scroll to position [7653, 0]
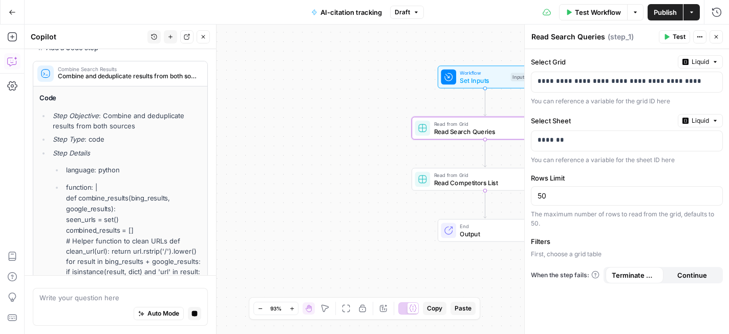
click at [586, 12] on span "Test Workflow" at bounding box center [598, 12] width 46 height 10
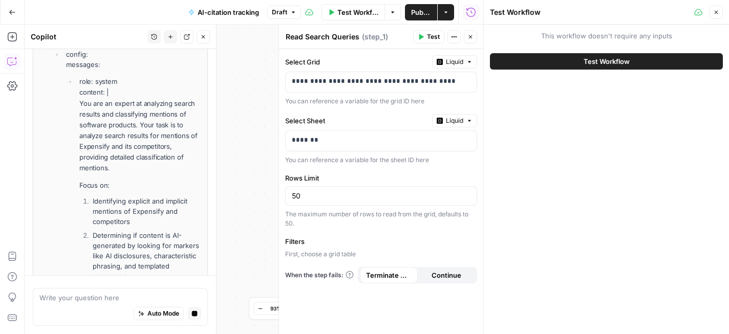
scroll to position [7949, 0]
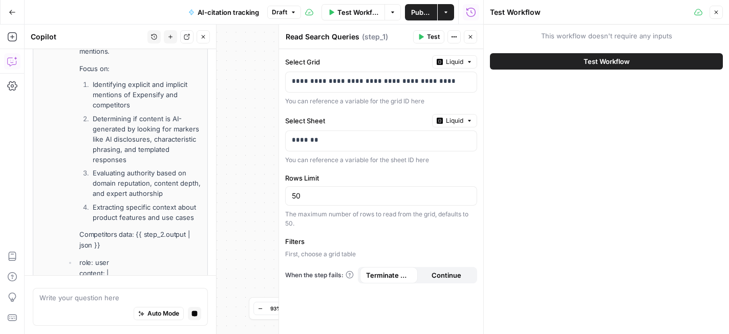
click at [603, 61] on span "Test Workflow" at bounding box center [606, 61] width 46 height 10
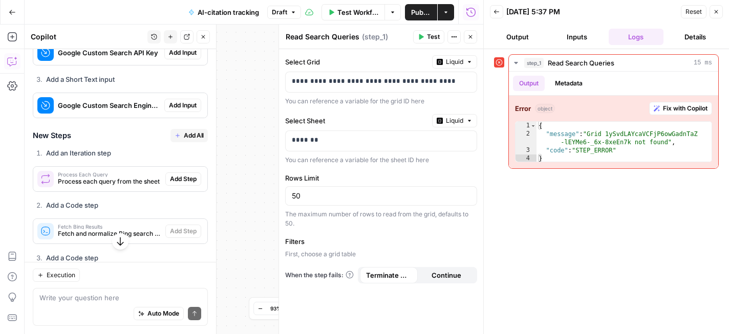
scroll to position [7526, 0]
click at [719, 10] on icon "button" at bounding box center [716, 12] width 6 height 6
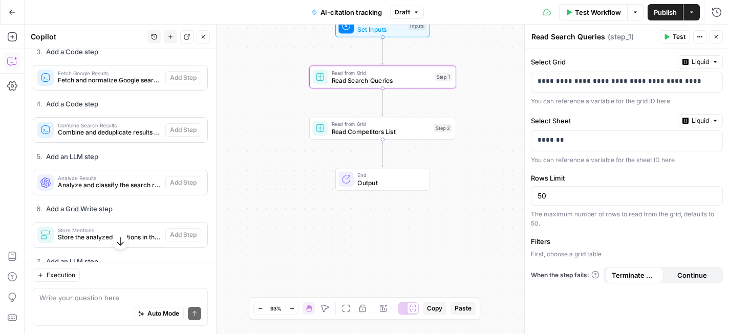
scroll to position [7733, 0]
click at [716, 39] on icon "button" at bounding box center [716, 37] width 6 height 6
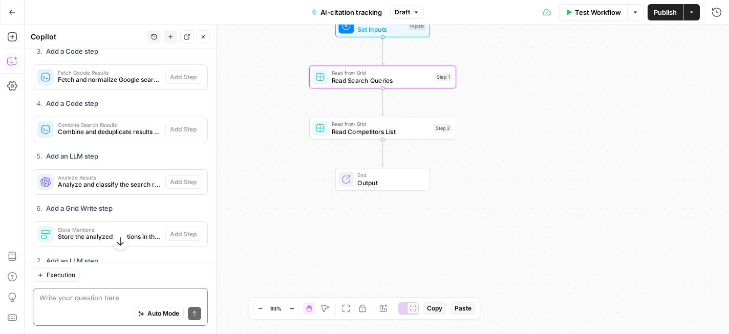
click at [118, 296] on textarea at bounding box center [120, 298] width 162 height 10
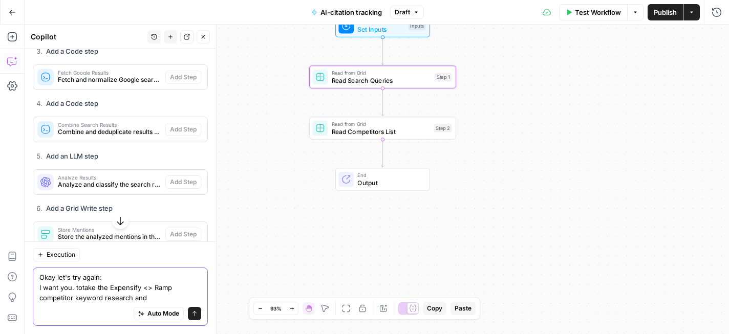
click at [138, 282] on textarea "Okay let's try again: I want you. totake the Expensify <> Ramp competitor" at bounding box center [120, 287] width 162 height 31
type textarea "I want you. totake the Expensify <> Ramp competitor keyword research and"
click at [270, 117] on div "Workflow Set Inputs Inputs Read from Grid Read Search Queries Step 1 Read from …" at bounding box center [377, 180] width 704 height 310
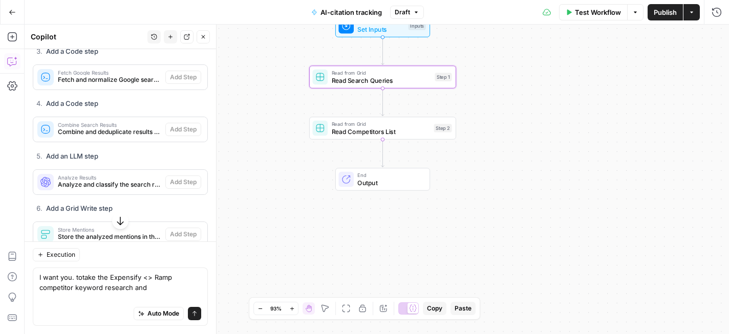
click at [414, 12] on icon "button" at bounding box center [416, 12] width 6 height 6
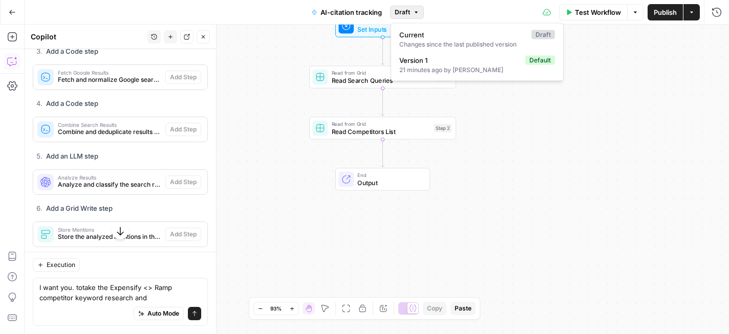
click at [442, 12] on div "Test Workflow Options Publish Actions Run History" at bounding box center [576, 12] width 305 height 24
click at [636, 12] on icon "button" at bounding box center [635, 12] width 6 height 6
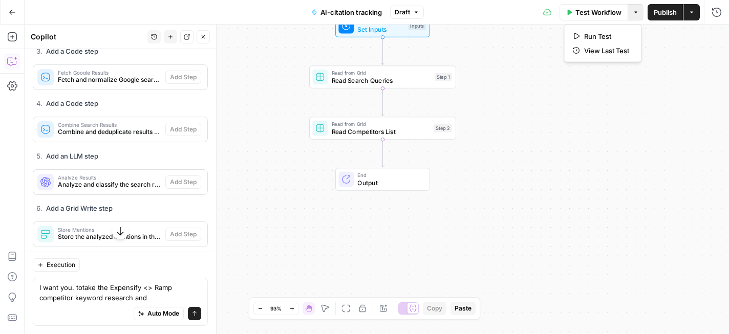
click at [621, 93] on div "Workflow Set Inputs Inputs Read from Grid Read Search Queries Step 1 Read from …" at bounding box center [377, 180] width 704 height 310
click at [695, 14] on button "Actions" at bounding box center [691, 12] width 16 height 16
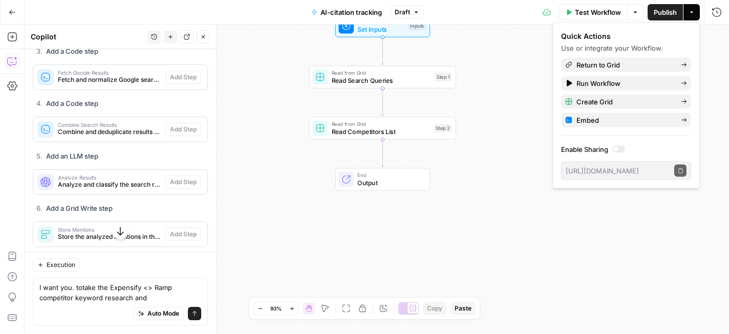
click at [509, 68] on div "Workflow Set Inputs Inputs Read from Grid Read Search Queries Step 1 Read from …" at bounding box center [377, 180] width 704 height 310
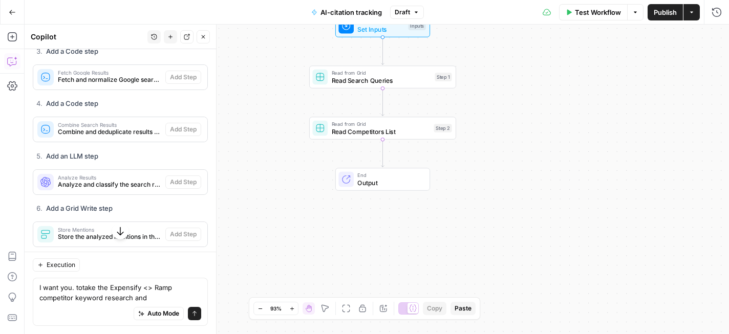
click at [9, 8] on button "Go Back" at bounding box center [12, 12] width 18 height 18
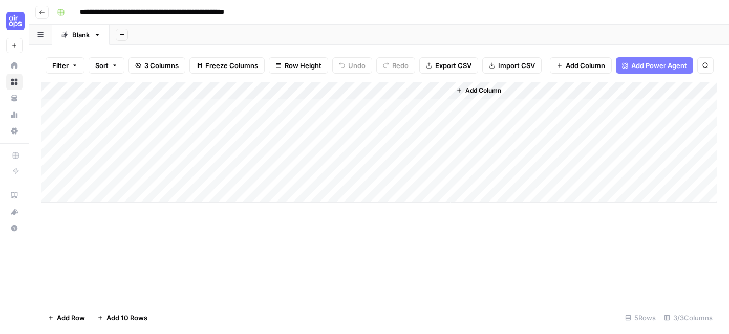
click at [430, 91] on div "Add Column" at bounding box center [378, 142] width 675 height 121
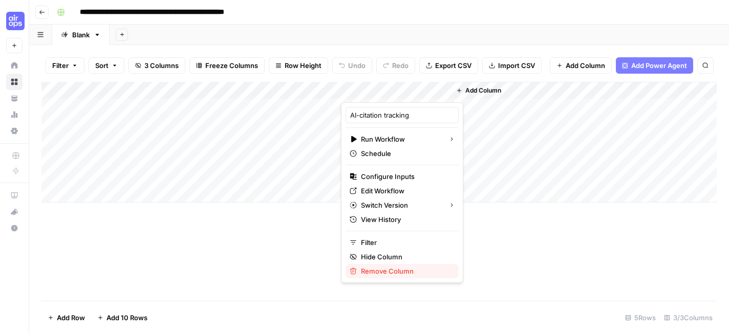
click at [392, 271] on span "Remove Column" at bounding box center [406, 271] width 90 height 10
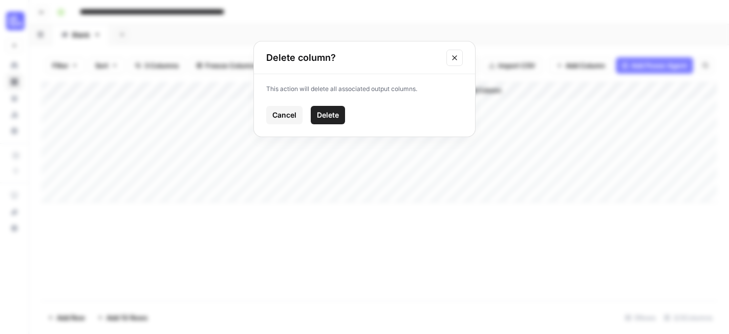
click at [336, 115] on span "Delete" at bounding box center [328, 115] width 22 height 10
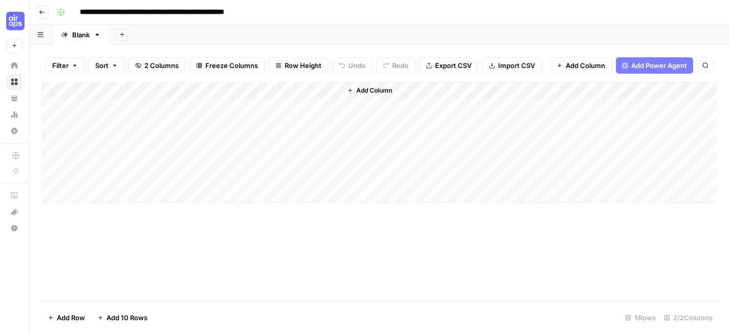
click at [371, 87] on span "Add Column" at bounding box center [374, 90] width 36 height 9
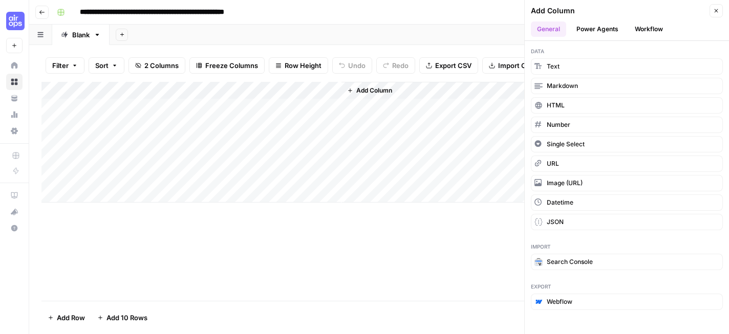
click at [650, 28] on button "Workflow" at bounding box center [648, 28] width 40 height 15
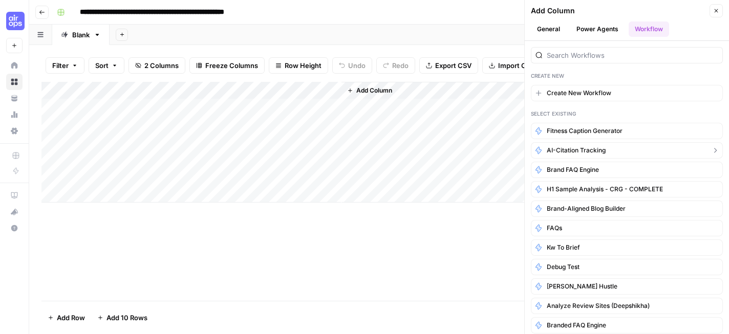
click at [583, 148] on span "AI-citation tracking" at bounding box center [576, 150] width 59 height 9
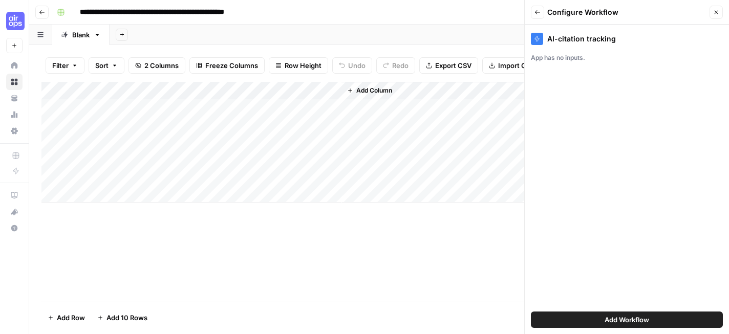
click at [717, 12] on icon "button" at bounding box center [716, 12] width 6 height 6
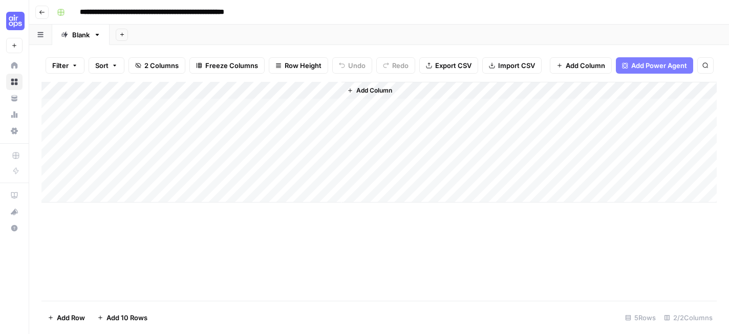
click at [373, 97] on button "Add Column" at bounding box center [369, 90] width 53 height 13
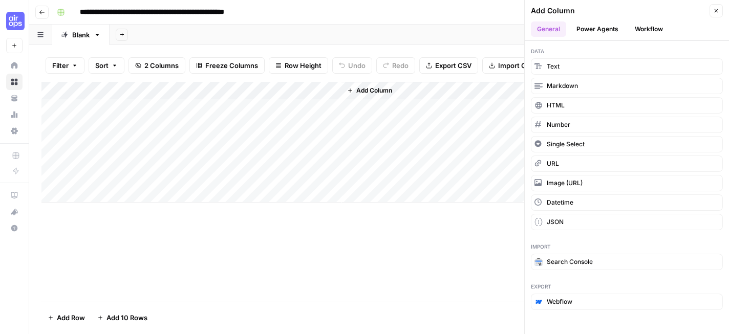
click at [648, 27] on button "Workflow" at bounding box center [648, 28] width 40 height 15
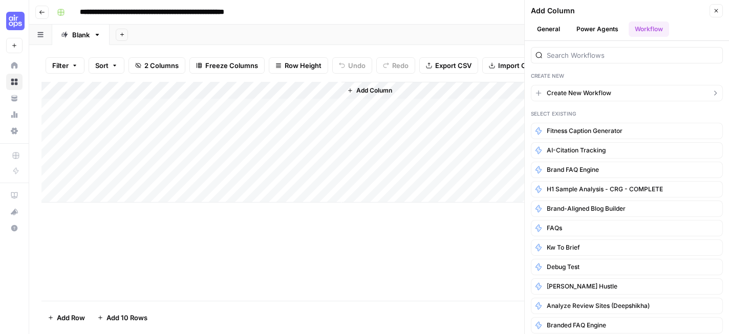
click at [602, 90] on span "Create New Workflow" at bounding box center [579, 93] width 64 height 9
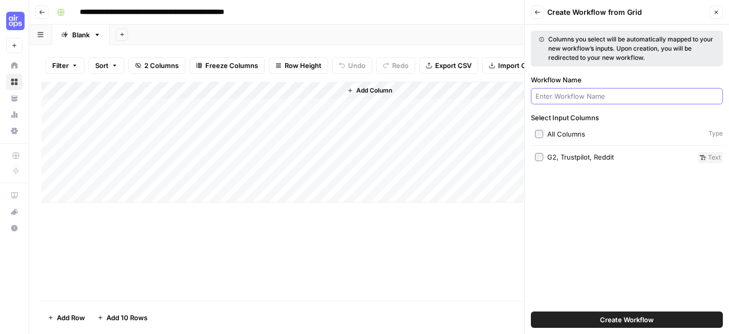
click at [595, 96] on input "Workflow Name" at bounding box center [626, 96] width 183 height 10
type input "AI-Citation Tracking ([PERSON_NAME])"
click at [628, 324] on span "Create Workflow" at bounding box center [627, 320] width 54 height 10
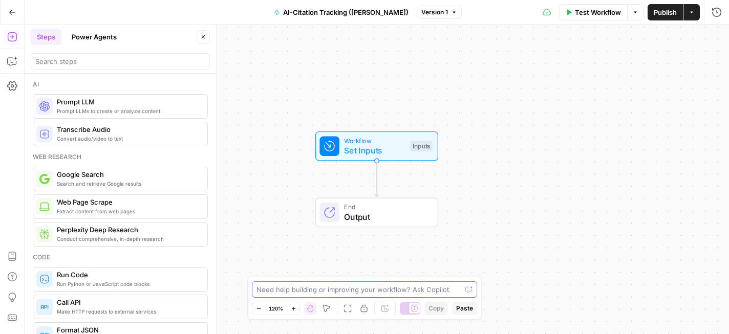
click at [320, 286] on textarea at bounding box center [358, 290] width 205 height 10
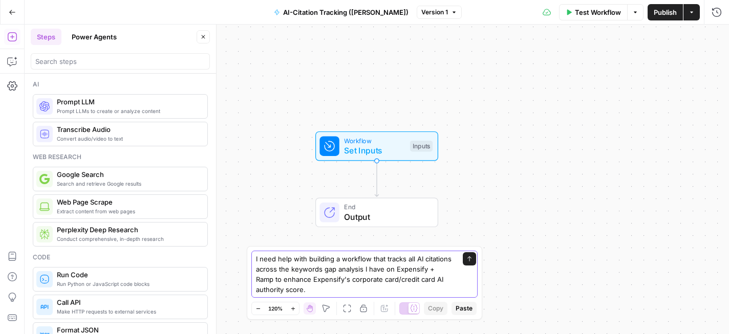
click at [307, 289] on textarea "I need help with building a workflow that tracks all AI citations across the ke…" at bounding box center [354, 274] width 197 height 41
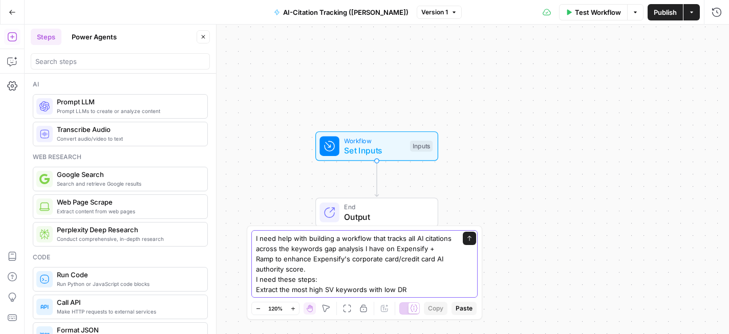
click at [398, 289] on textarea "I need help with building a workflow that tracks all AI citations across the ke…" at bounding box center [354, 263] width 197 height 61
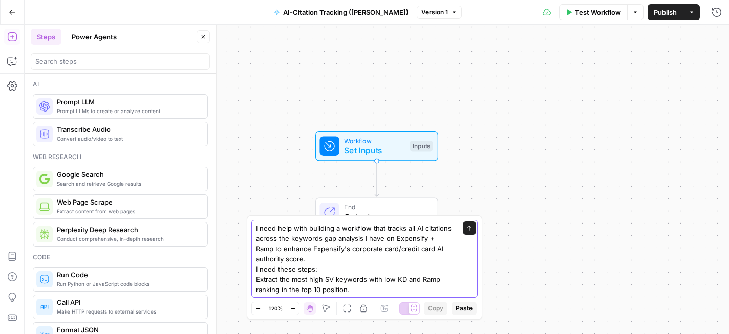
click at [257, 278] on textarea "I need help with building a workflow that tracks all AI citations across the ke…" at bounding box center [354, 259] width 197 height 72
click at [421, 278] on textarea "I need help with building a workflow that tracks all AI citations across the ke…" at bounding box center [354, 259] width 197 height 72
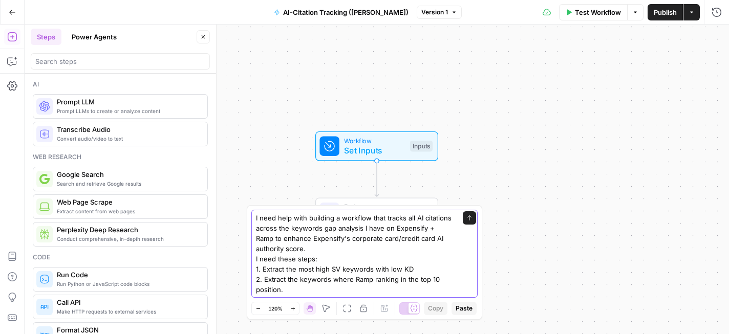
click at [372, 283] on textarea "I need help with building a workflow that tracks all AI citations across the ke…" at bounding box center [354, 254] width 197 height 82
click at [289, 290] on textarea "I need help with building a workflow that tracks all AI citations across the ke…" at bounding box center [354, 254] width 197 height 82
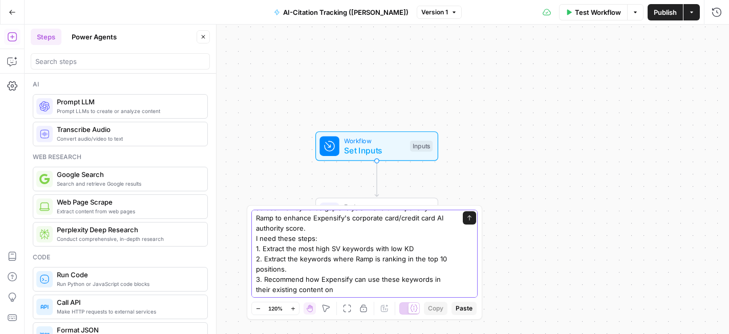
paste textarea "https://use.expensify.com/resource-center"
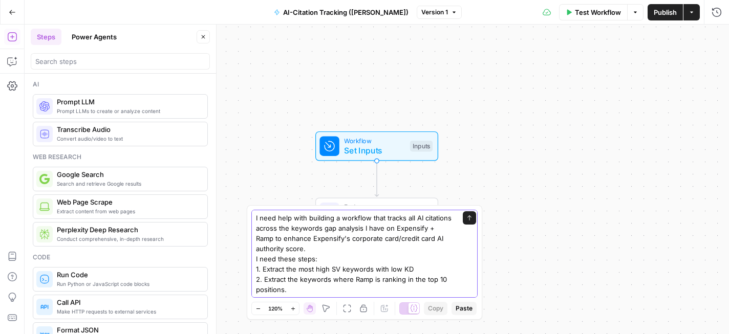
click at [423, 287] on textarea "I need help with building a workflow that tracks all AI citations across the ke…" at bounding box center [354, 264] width 197 height 102
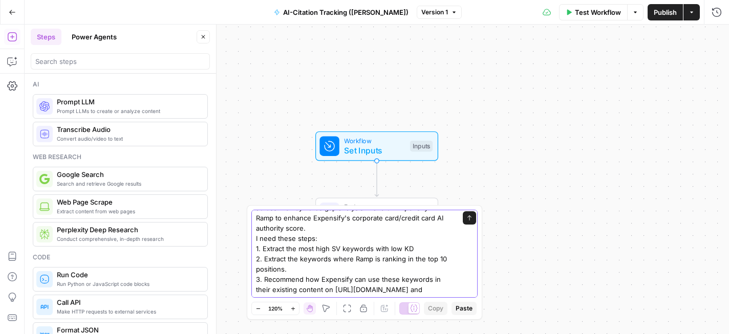
click at [414, 290] on textarea "I need help with building a workflow that tracks all AI citations across the ke…" at bounding box center [354, 243] width 197 height 102
paste textarea "https://use.expensify.com/blog"
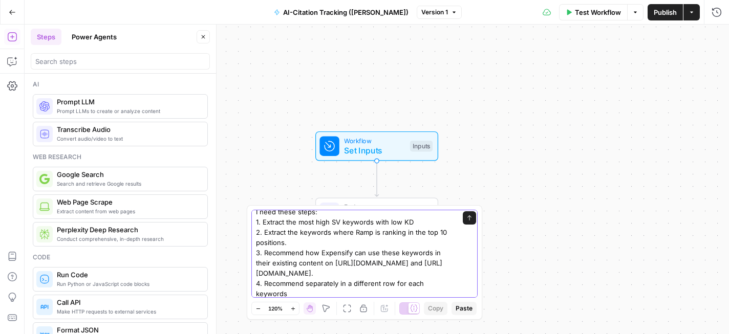
scroll to position [51, 0]
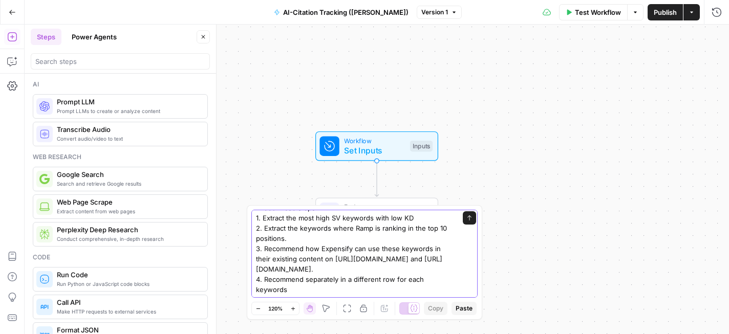
click at [289, 278] on textarea "I need help with building a workflow that tracks all AI citations across the ke…" at bounding box center [354, 228] width 197 height 133
click at [435, 280] on textarea "I need help with building a workflow that tracks all AI citations across the ke…" at bounding box center [354, 228] width 197 height 133
click at [405, 285] on textarea "I need help with building a workflow that tracks all AI citations across the ke…" at bounding box center [354, 228] width 197 height 133
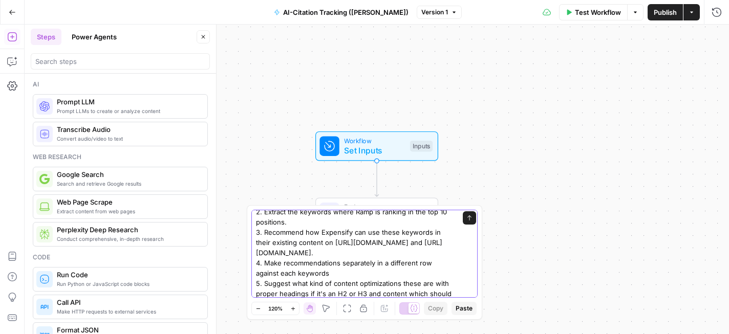
scroll to position [78, 0]
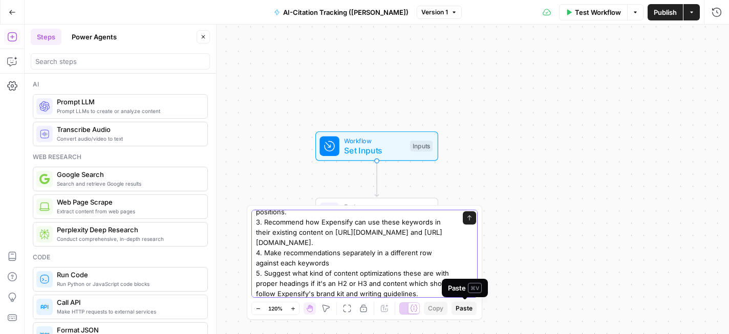
click at [388, 250] on textarea "I need help with building a workflow that tracks all AI citations across the ke…" at bounding box center [354, 217] width 197 height 164
type textarea "I need help with building a workflow that tracks all AI citations across the ke…"
click at [459, 312] on span "Paste" at bounding box center [463, 308] width 17 height 9
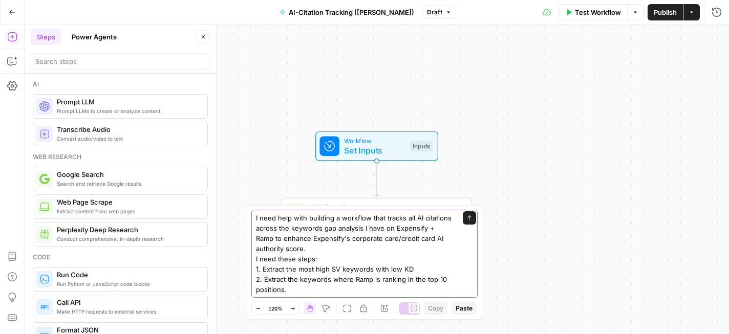
click at [474, 220] on button "Send" at bounding box center [469, 217] width 13 height 13
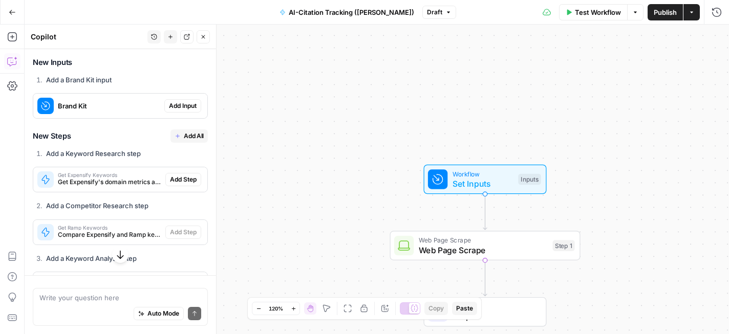
scroll to position [522, 0]
click at [173, 110] on span "Add Input" at bounding box center [183, 104] width 28 height 9
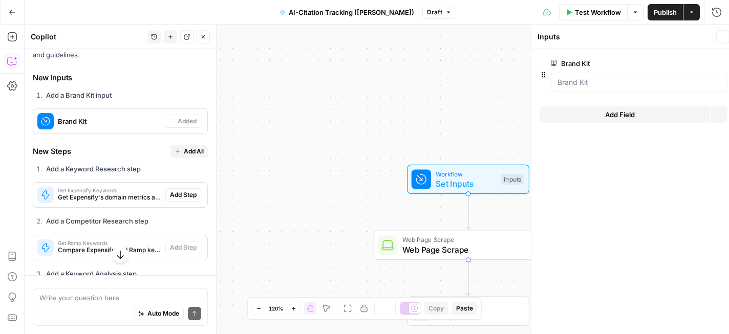
scroll to position [538, 0]
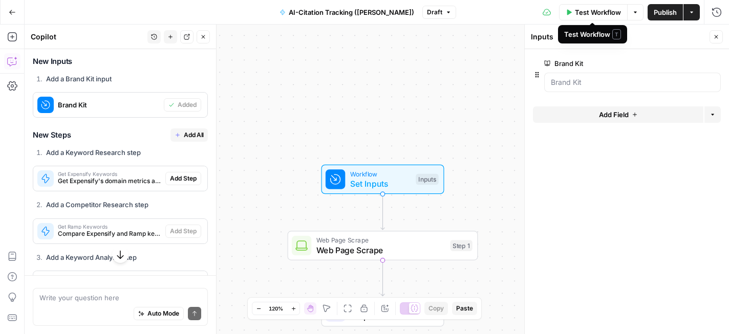
click at [595, 16] on span "Test Workflow" at bounding box center [598, 12] width 46 height 10
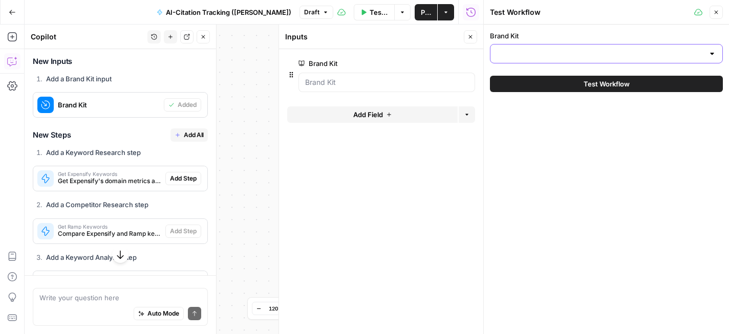
click at [582, 55] on input "Brand Kit" at bounding box center [599, 54] width 207 height 10
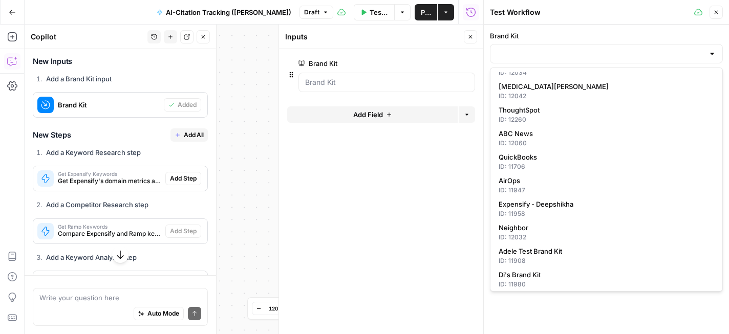
scroll to position [165, 0]
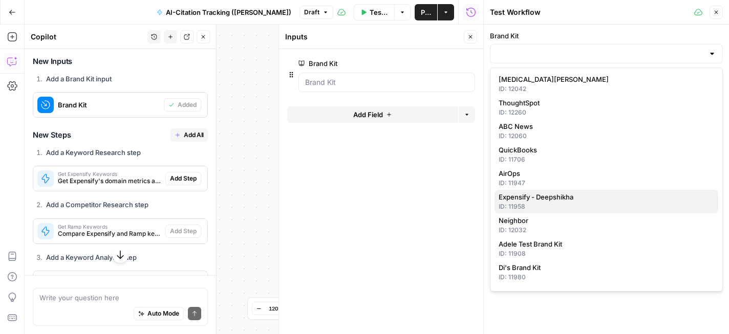
click at [579, 196] on span "Expensify - Deepshikha" at bounding box center [603, 197] width 211 height 10
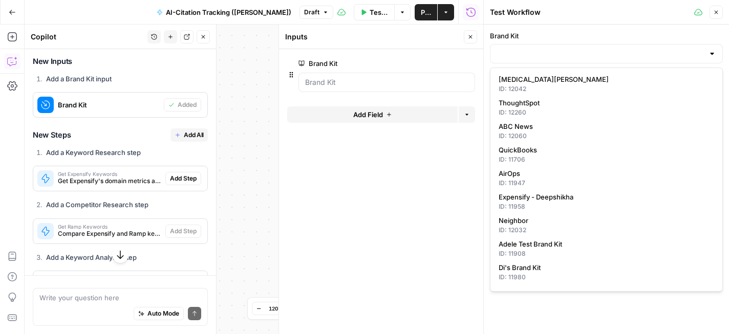
type input "Expensify - Deepshikha"
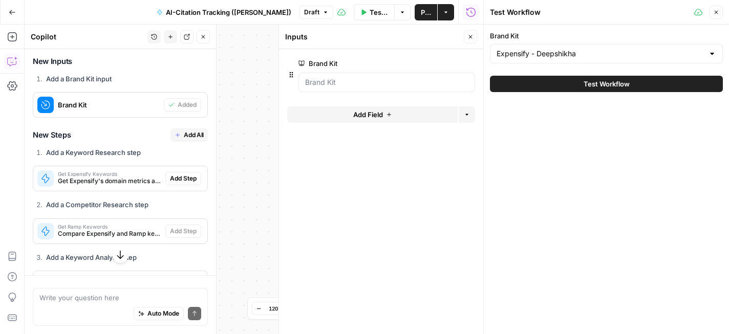
click at [717, 15] on icon "button" at bounding box center [716, 12] width 6 height 6
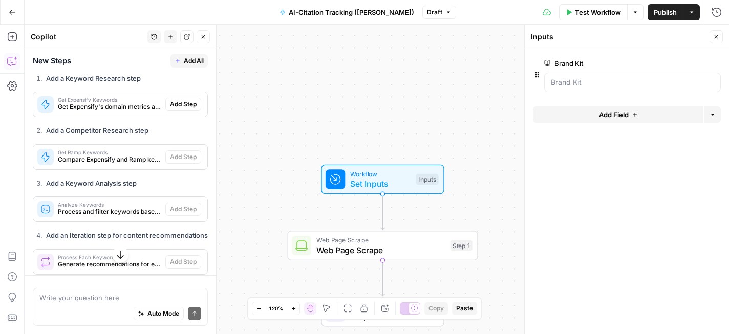
scroll to position [613, 0]
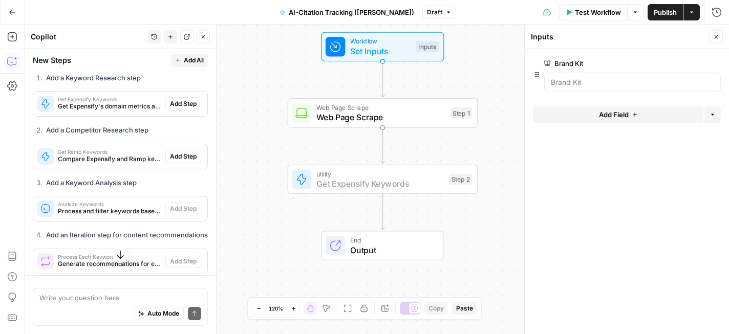
click at [178, 108] on span "Add Step" at bounding box center [183, 103] width 27 height 9
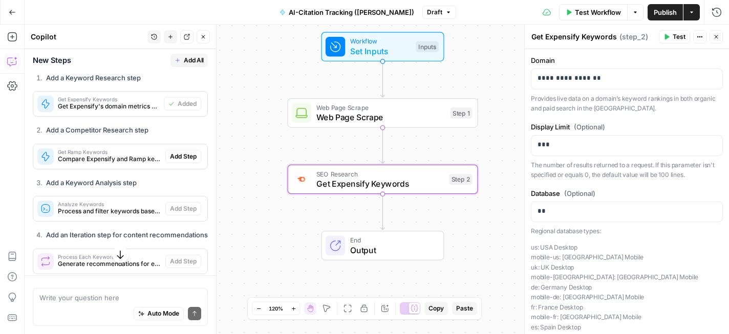
type textarea "Get Expensify Keywords"
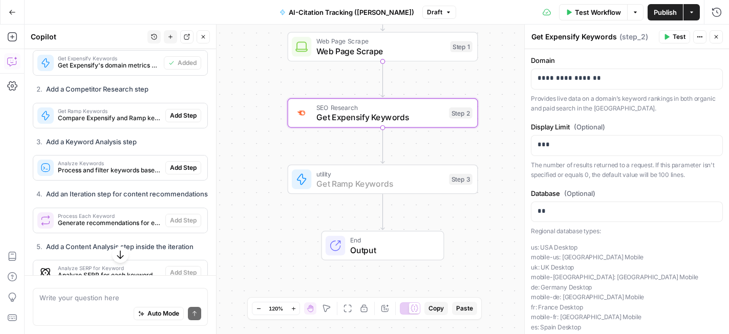
click at [179, 120] on span "Add Step" at bounding box center [183, 115] width 27 height 9
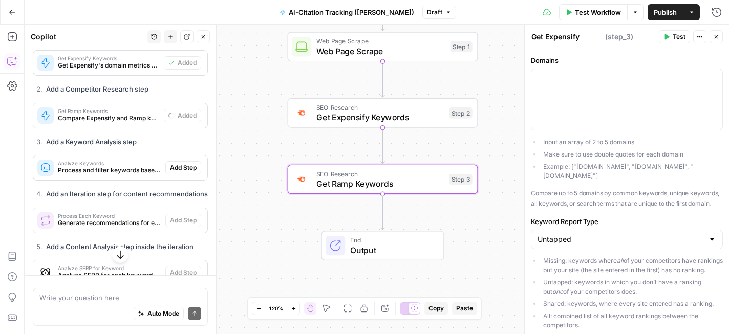
type textarea "Get Ramp Keywords"
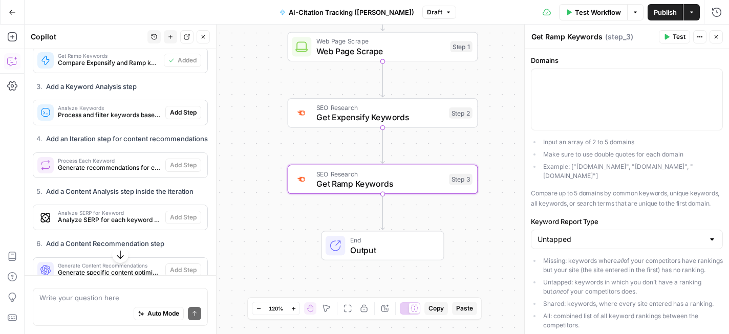
scroll to position [711, 0]
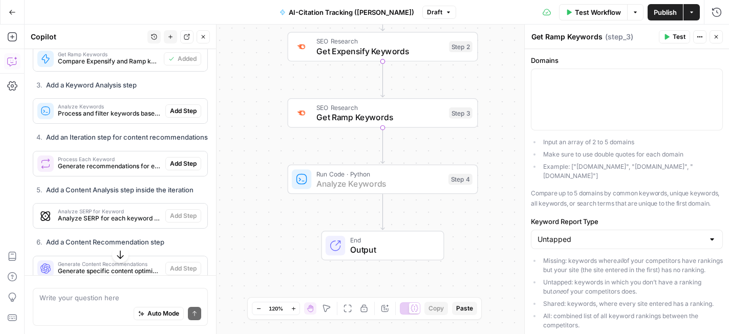
click at [180, 116] on span "Add Step" at bounding box center [183, 110] width 27 height 9
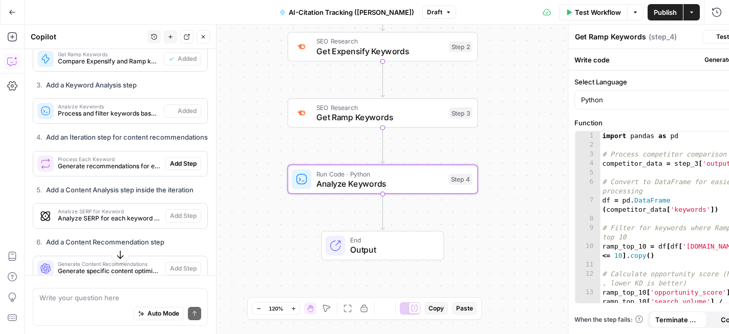
type textarea "Analyze Keywords"
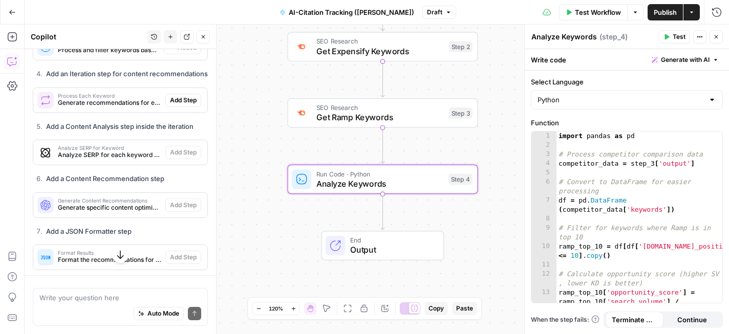
scroll to position [777, 0]
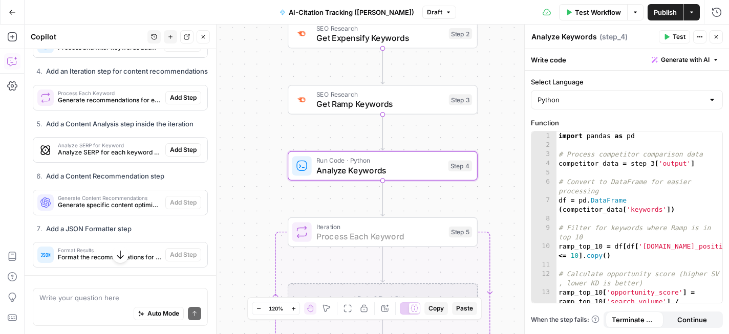
click at [183, 102] on span "Add Step" at bounding box center [183, 97] width 27 height 9
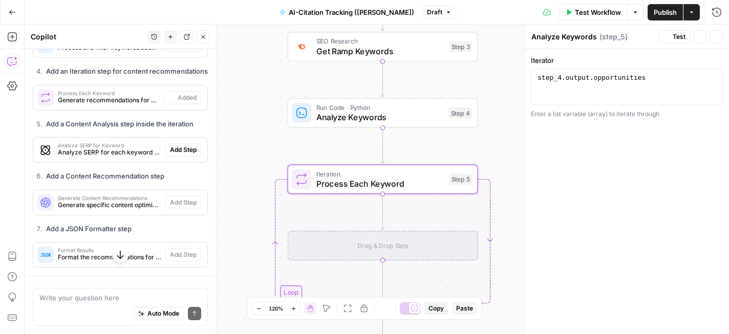
type textarea "Process Each Keyword"
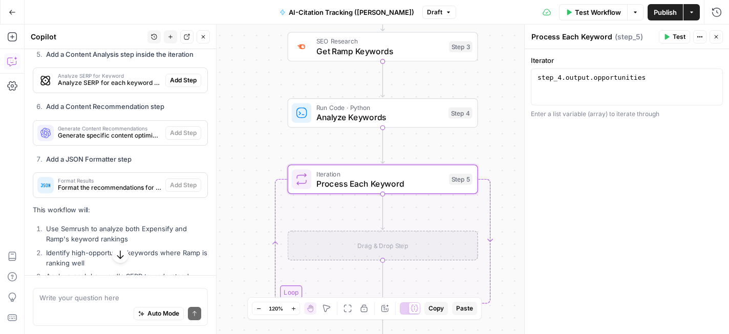
scroll to position [849, 0]
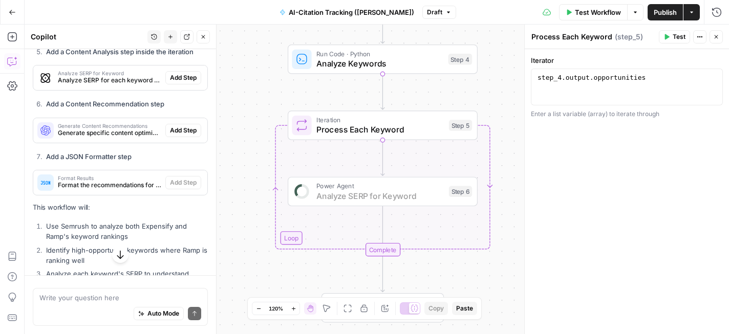
click at [178, 82] on span "Add Step" at bounding box center [183, 77] width 27 height 9
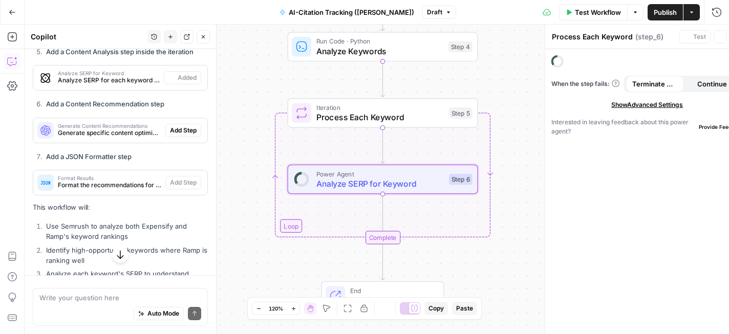
type textarea "Analyze SERP for Keyword"
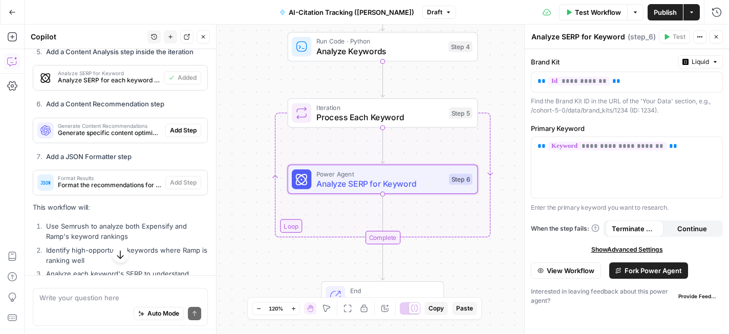
scroll to position [885, 0]
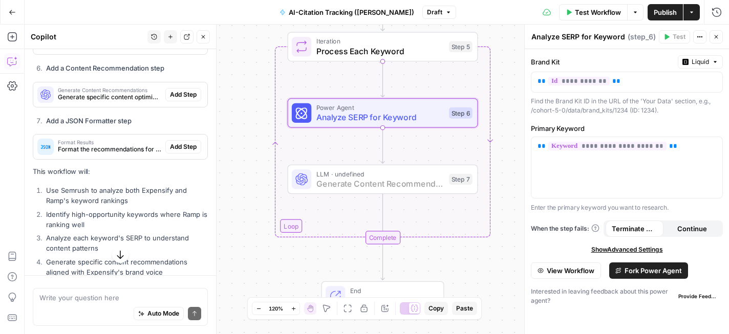
click at [176, 99] on span "Add Step" at bounding box center [183, 94] width 27 height 9
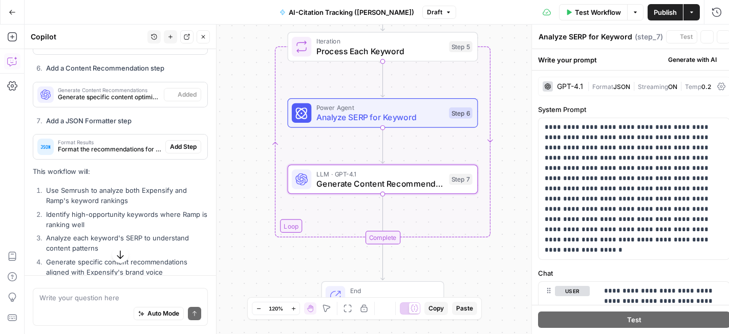
type textarea "Generate Content Recommendations"
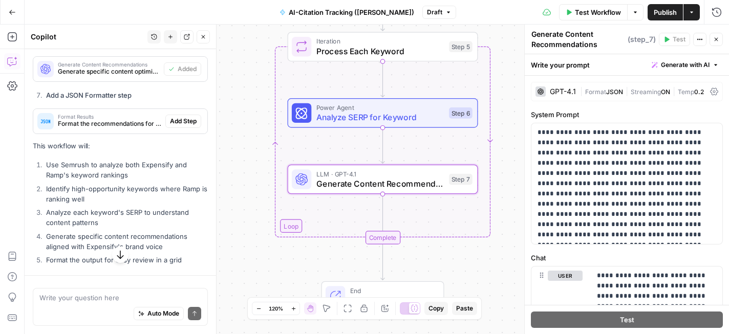
scroll to position [911, 0]
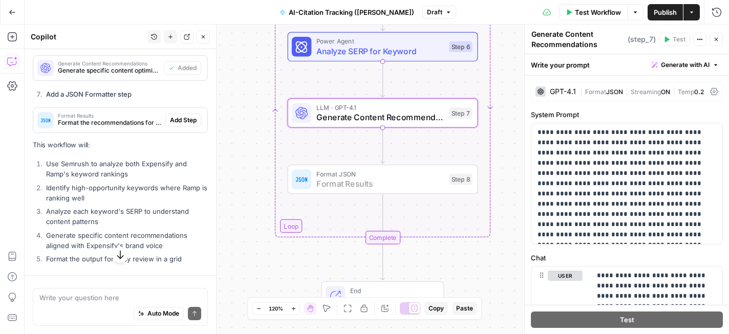
click at [183, 125] on span "Add Step" at bounding box center [183, 120] width 27 height 9
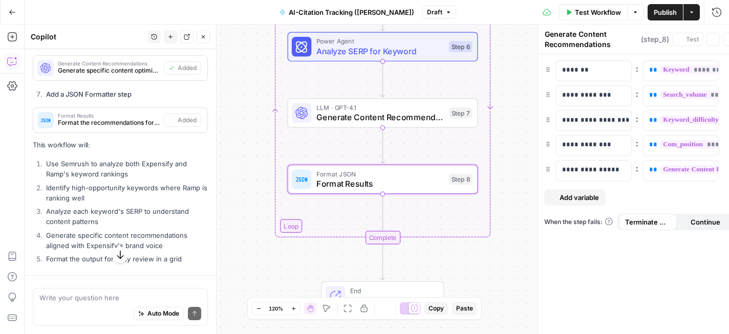
type textarea "Format Results"
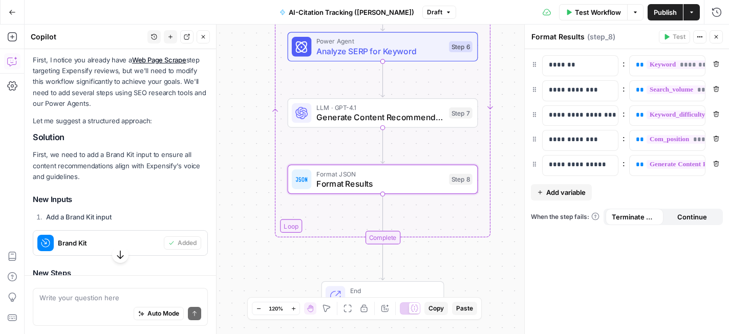
scroll to position [409, 0]
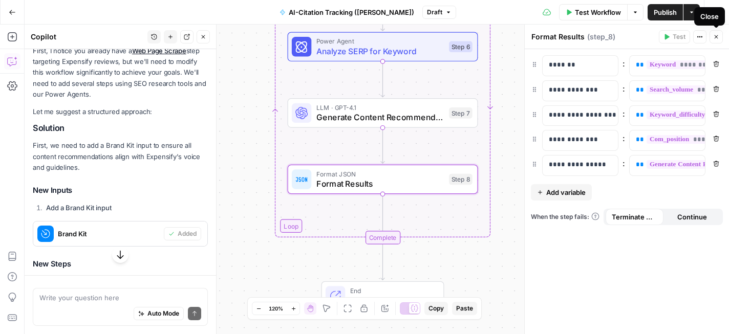
click at [718, 31] on button "Close" at bounding box center [715, 36] width 13 height 13
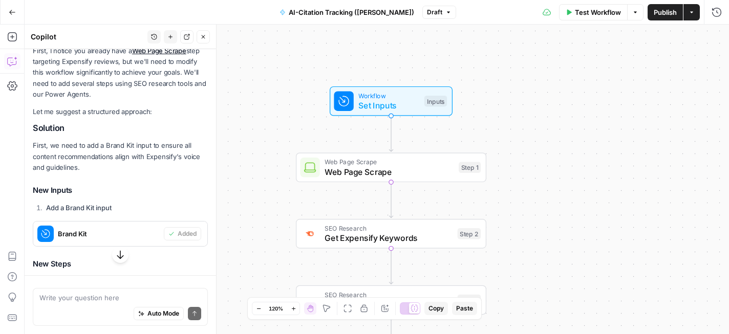
click at [424, 163] on span "Web Page Scrape" at bounding box center [388, 162] width 129 height 10
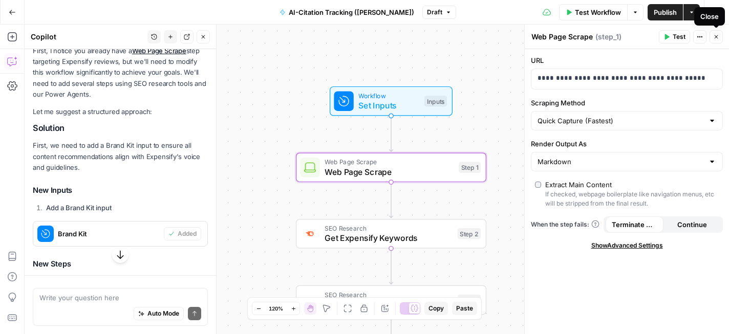
click at [712, 38] on button "Close" at bounding box center [715, 36] width 13 height 13
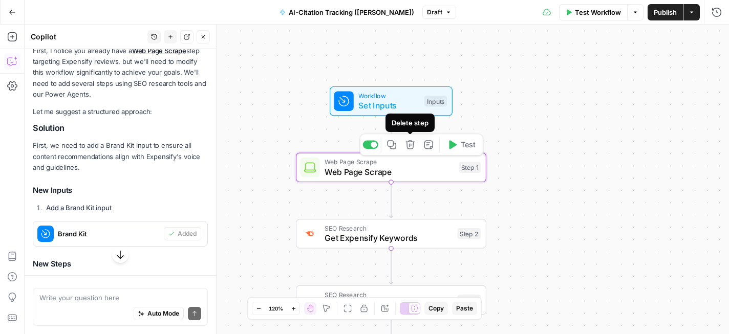
click at [410, 147] on icon "button" at bounding box center [410, 145] width 10 height 10
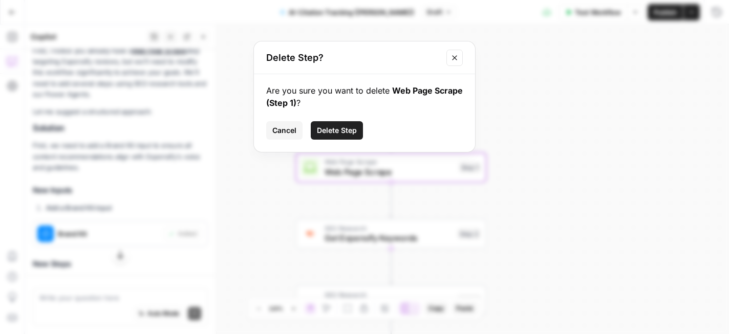
click at [342, 126] on span "Delete Step" at bounding box center [337, 130] width 40 height 10
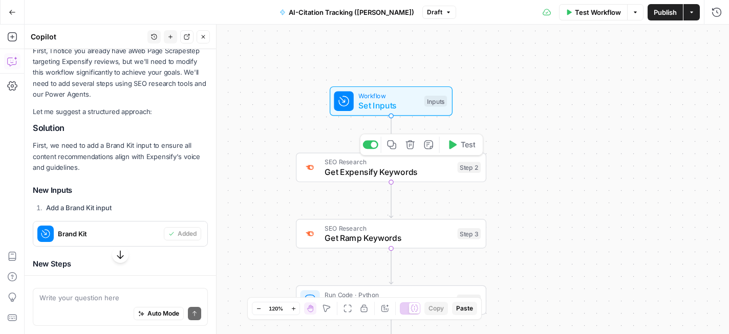
click at [416, 166] on span "Get Expensify Keywords" at bounding box center [388, 172] width 128 height 12
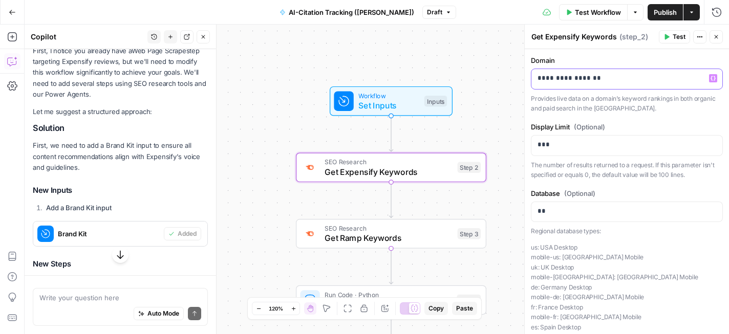
click at [614, 75] on p "**********" at bounding box center [626, 78] width 179 height 10
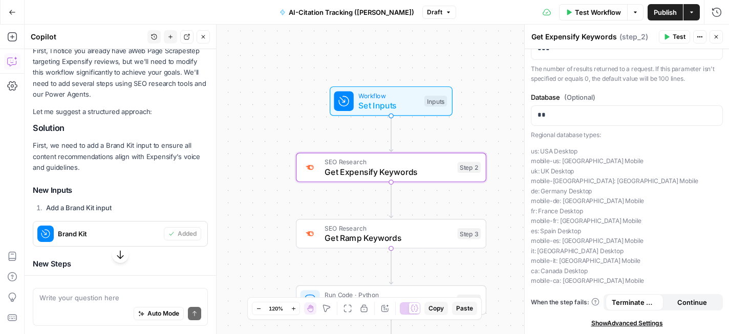
scroll to position [96, 0]
click at [429, 234] on span "Get Ramp Keywords" at bounding box center [388, 238] width 128 height 12
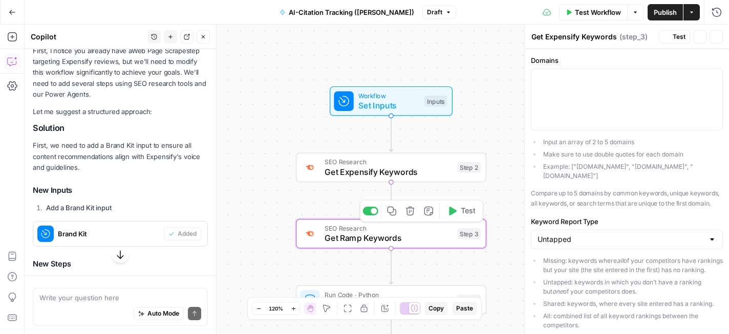
type textarea "Get Ramp Keywords"
click at [646, 88] on div at bounding box center [626, 99] width 191 height 61
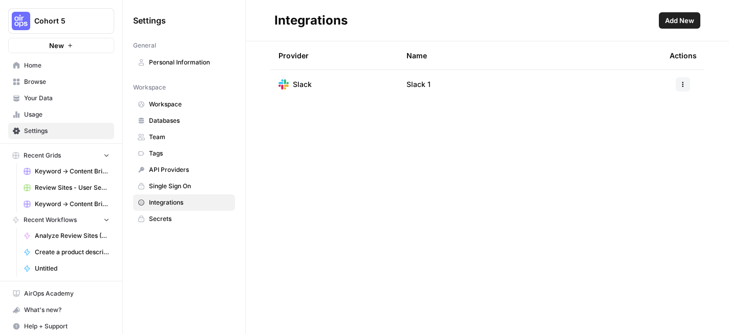
click at [173, 200] on span "Integrations" at bounding box center [189, 202] width 81 height 9
click at [686, 84] on button "button" at bounding box center [683, 84] width 14 height 14
click at [577, 126] on div "Provider Name Actions Slack Slack 1" at bounding box center [487, 187] width 483 height 293
click at [691, 16] on span "Add New" at bounding box center [679, 20] width 29 height 10
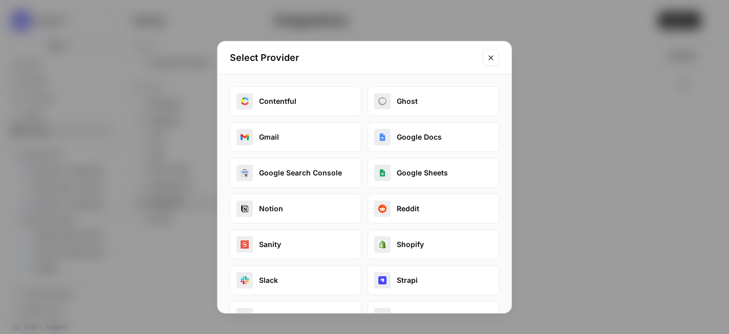
click at [322, 134] on button "Gmail" at bounding box center [296, 137] width 132 height 30
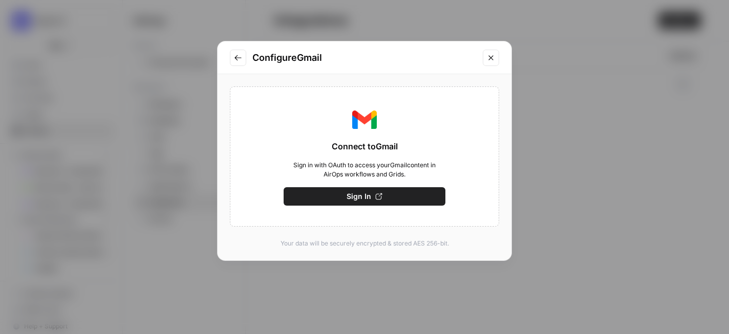
click at [363, 200] on span "Sign In" at bounding box center [358, 196] width 25 height 10
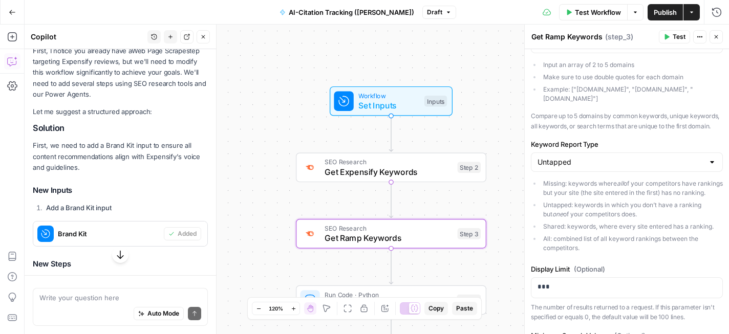
scroll to position [16, 0]
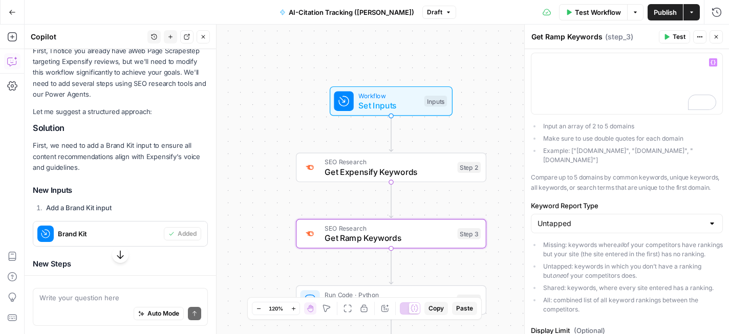
click at [412, 174] on span "Get Expensify Keywords" at bounding box center [388, 172] width 128 height 12
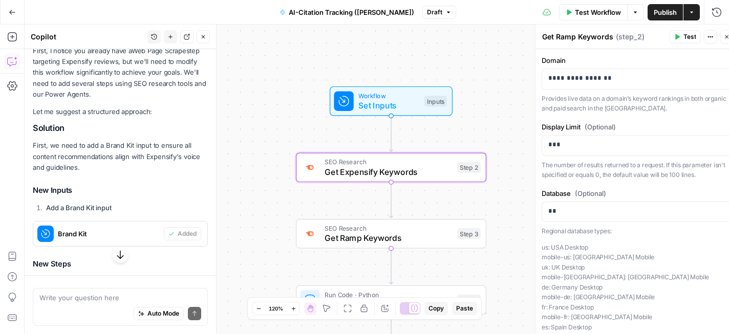
type textarea "Get Expensify Keywords"
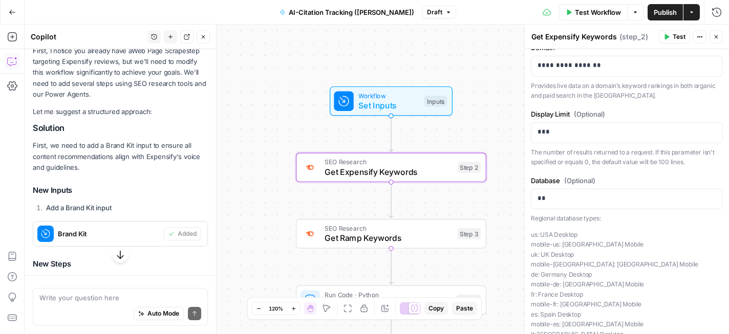
scroll to position [0, 0]
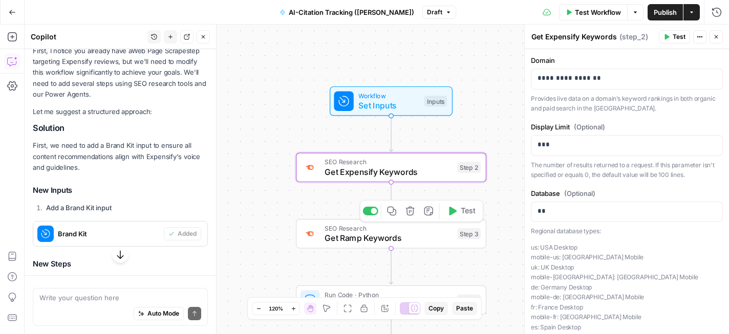
click at [415, 233] on span "Get Ramp Keywords" at bounding box center [388, 238] width 128 height 12
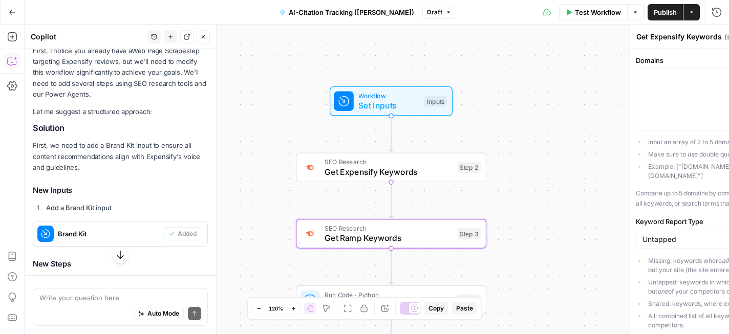
type textarea "Get Ramp Keywords"
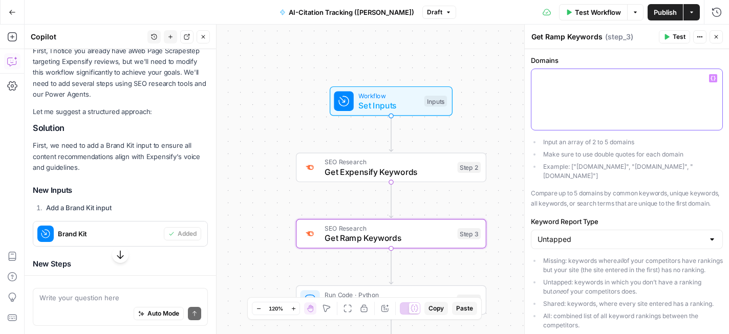
click at [607, 81] on p at bounding box center [626, 78] width 179 height 10
click at [607, 81] on p "To enrich screen reader interactions, please activate Accessibility in Grammarl…" at bounding box center [626, 78] width 179 height 10
click at [558, 79] on p "********" at bounding box center [626, 78] width 179 height 10
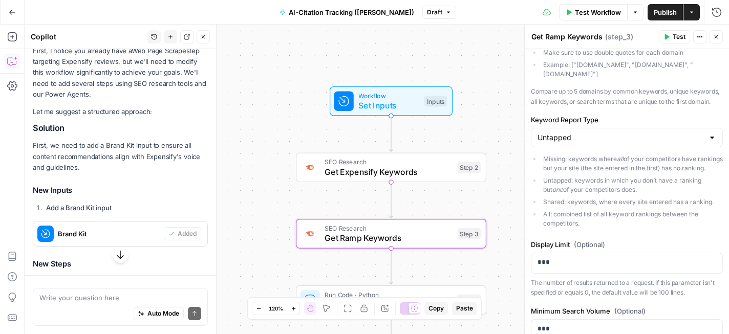
scroll to position [102, 0]
click at [635, 132] on input "Untapped" at bounding box center [620, 137] width 166 height 10
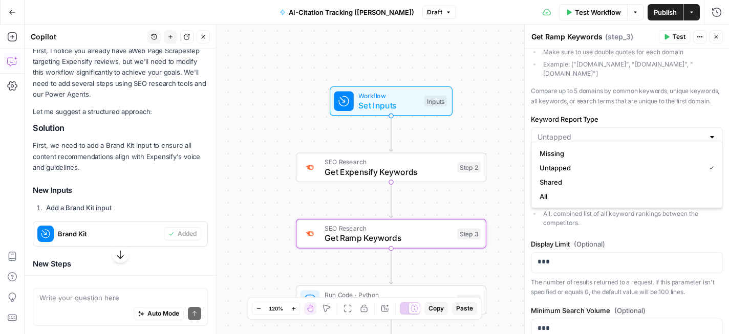
click at [637, 237] on div "Domains ******** Input an array of 2 to 5 domains Make sure to use double quote…" at bounding box center [627, 319] width 204 height 744
type input "Untapped"
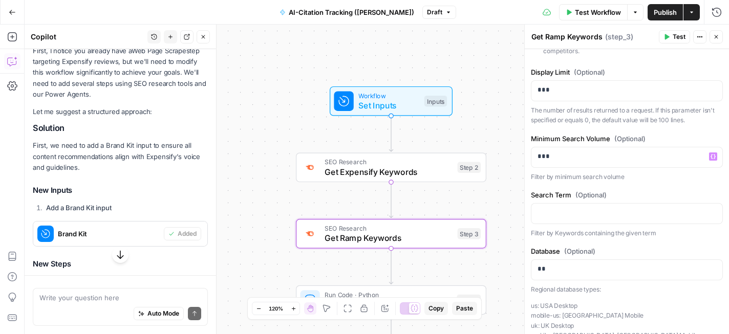
scroll to position [275, 0]
click at [608, 214] on p at bounding box center [626, 212] width 179 height 10
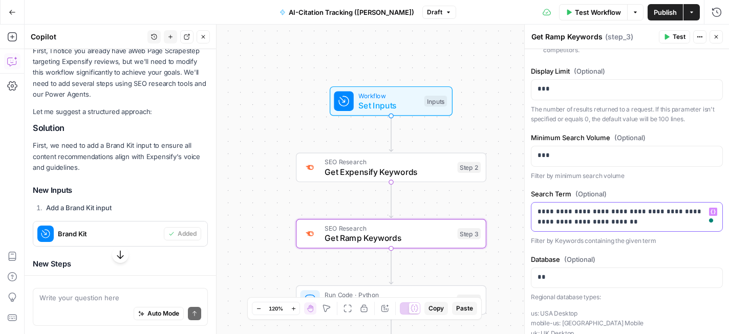
click at [589, 224] on p "**********" at bounding box center [626, 217] width 179 height 20
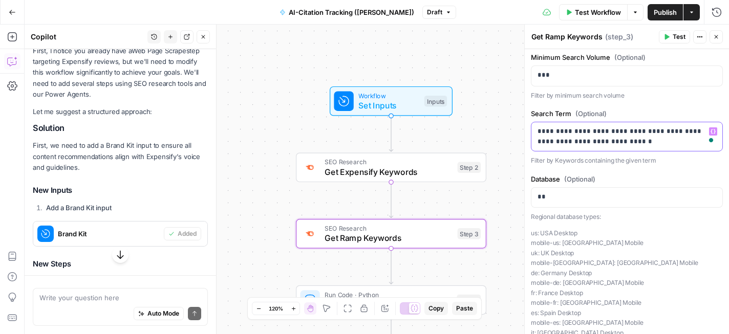
scroll to position [346, 0]
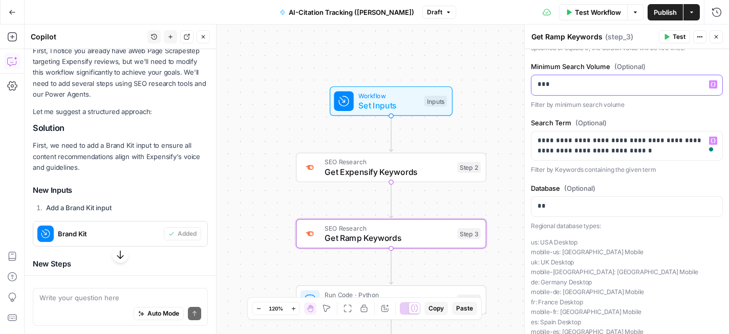
click at [560, 84] on p "***" at bounding box center [626, 84] width 179 height 10
click at [544, 81] on p "***" at bounding box center [626, 84] width 179 height 10
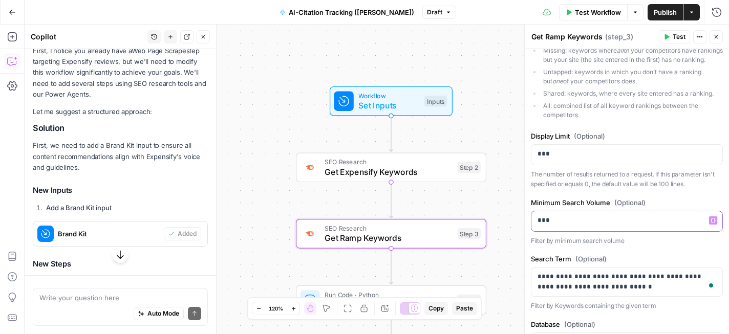
scroll to position [0, 0]
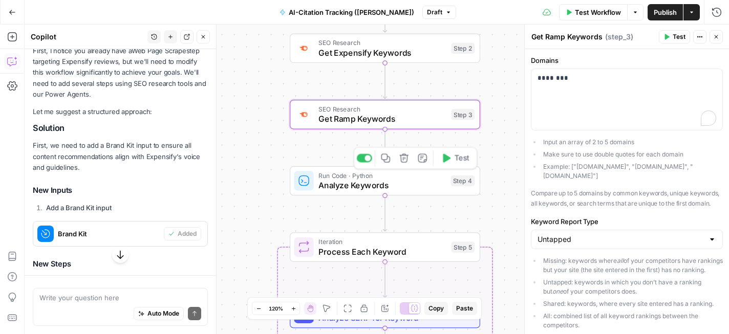
click at [423, 184] on span "Analyze Keywords" at bounding box center [381, 185] width 127 height 12
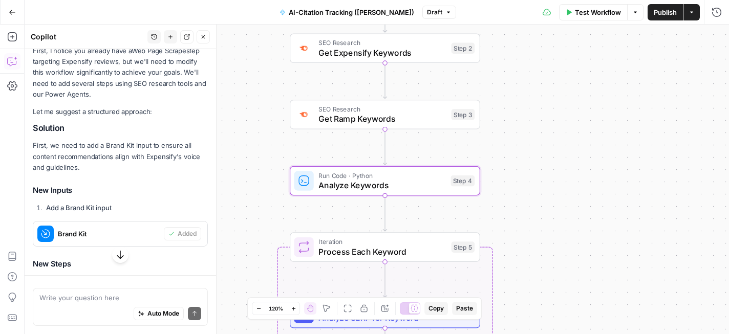
click at [412, 185] on span "Analyze Keywords" at bounding box center [381, 185] width 127 height 12
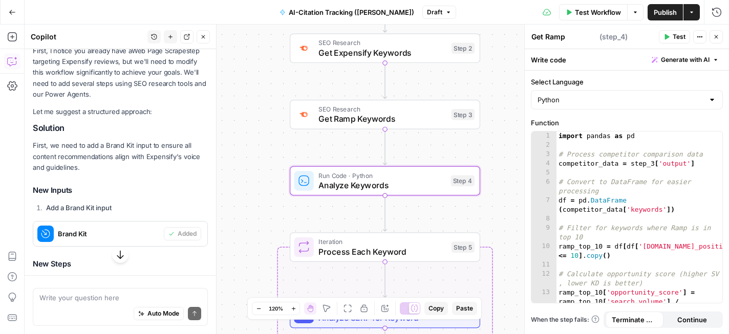
type textarea "Analyze Keywords"
click at [666, 103] on input "Python" at bounding box center [620, 100] width 166 height 10
click at [641, 212] on div "import pandas as pd # Process competitor comparison data competitor_data = step…" at bounding box center [639, 236] width 166 height 208
type input "Python"
type textarea "**********"
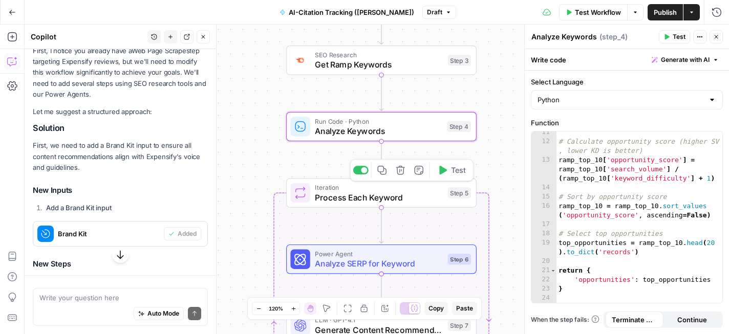
click at [416, 197] on span "Process Each Keyword" at bounding box center [379, 197] width 128 height 12
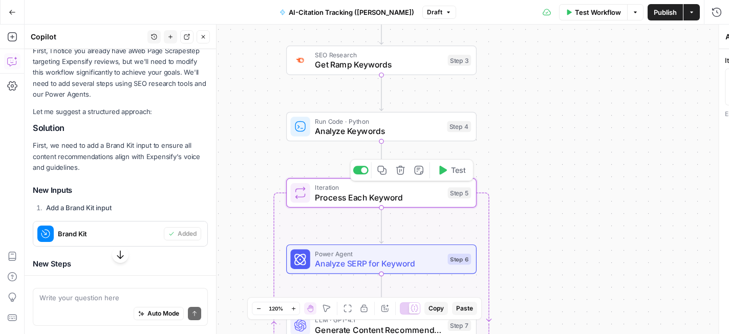
type textarea "Process Each Keyword"
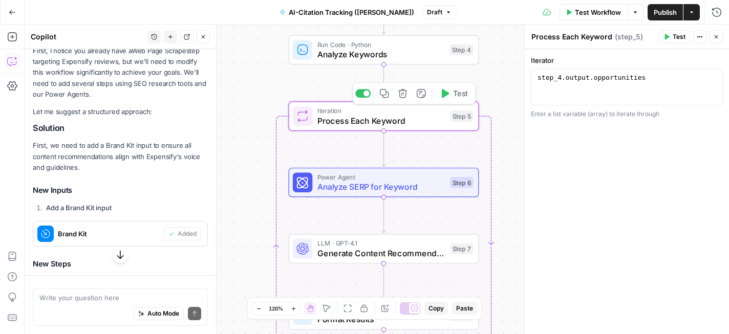
click at [406, 181] on span "Analyze SERP for Keyword" at bounding box center [381, 187] width 128 height 12
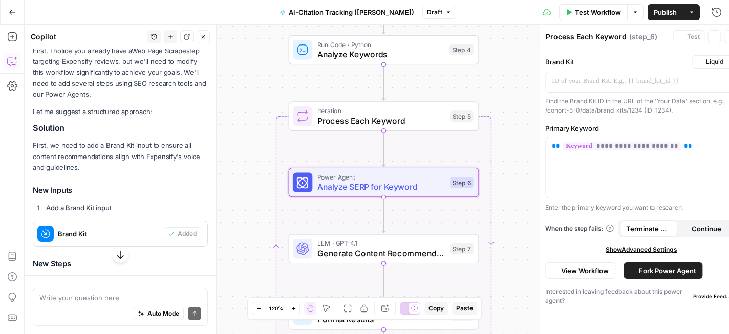
type textarea "Analyze SERP for Keyword"
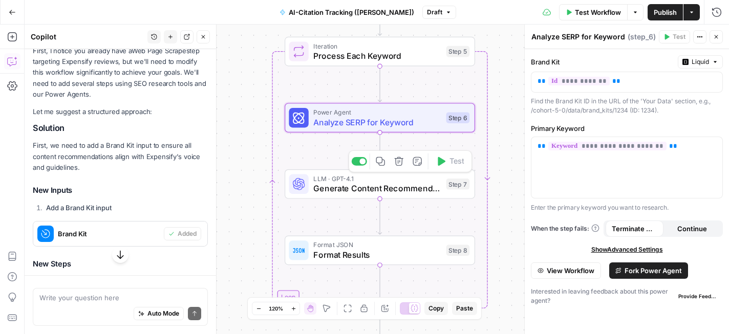
click at [394, 186] on span "Generate Content Recommendations" at bounding box center [377, 188] width 128 height 12
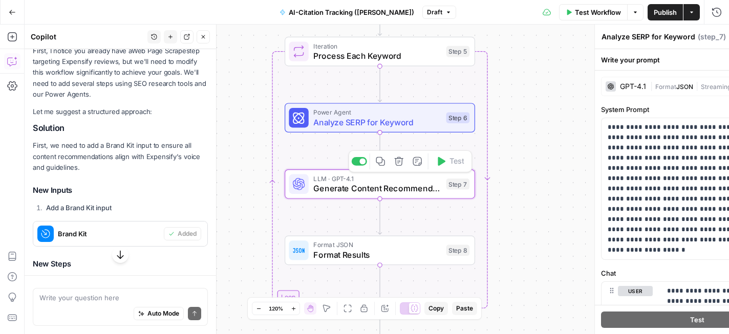
type textarea "Generate Content Recommendations"
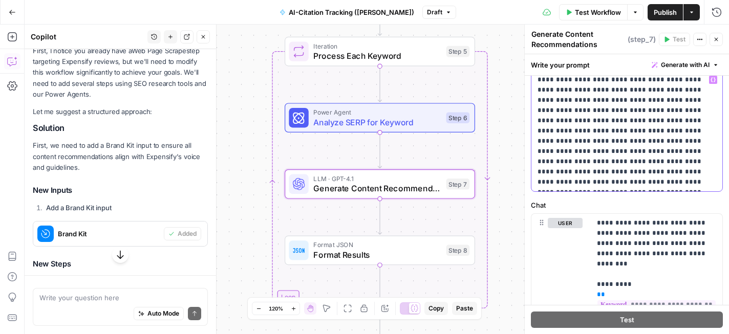
click at [618, 151] on p "**********" at bounding box center [626, 131] width 179 height 113
click at [649, 162] on p "**********" at bounding box center [626, 131] width 179 height 113
click at [603, 162] on p "**********" at bounding box center [626, 131] width 179 height 113
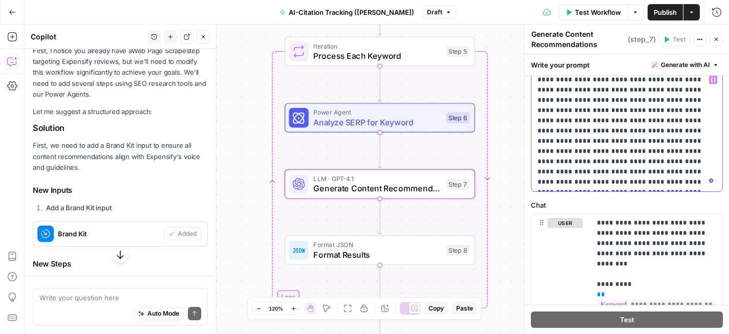
click at [640, 163] on p "**********" at bounding box center [626, 131] width 179 height 113
click at [626, 174] on p "**********" at bounding box center [626, 131] width 179 height 113
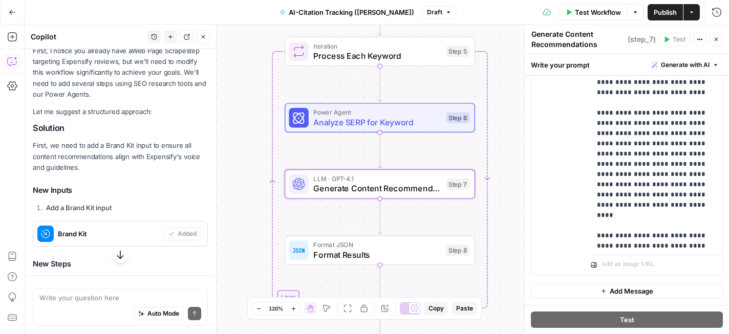
scroll to position [479, 0]
click at [396, 251] on span "Format Results" at bounding box center [377, 255] width 128 height 12
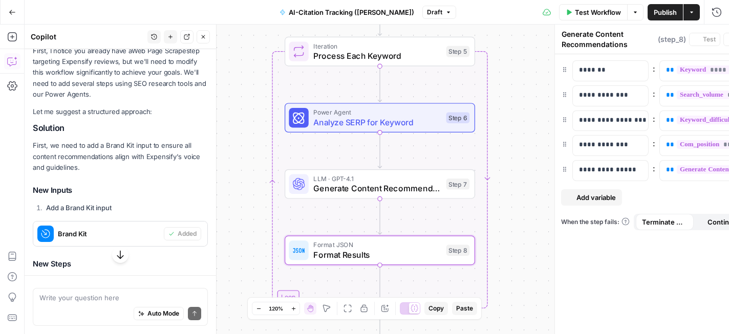
type textarea "Format Results"
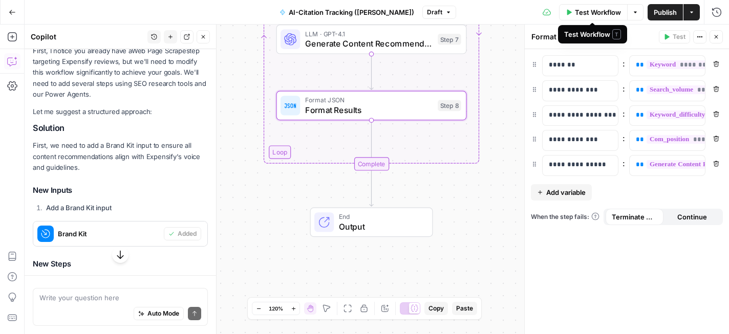
click at [590, 12] on span "Test Workflow" at bounding box center [598, 12] width 46 height 10
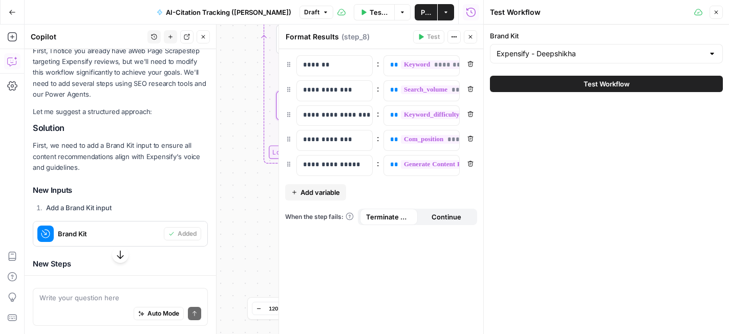
click at [616, 83] on span "Test Workflow" at bounding box center [606, 84] width 46 height 10
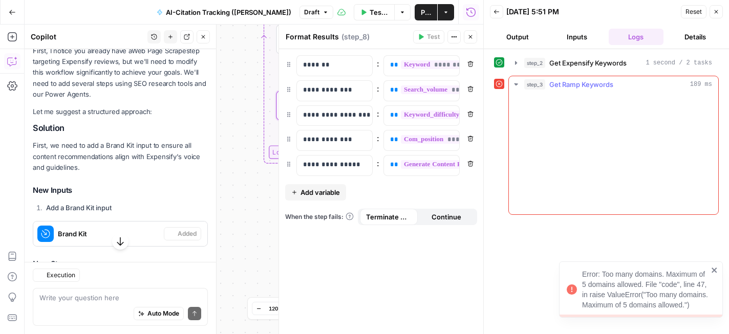
scroll to position [409, 0]
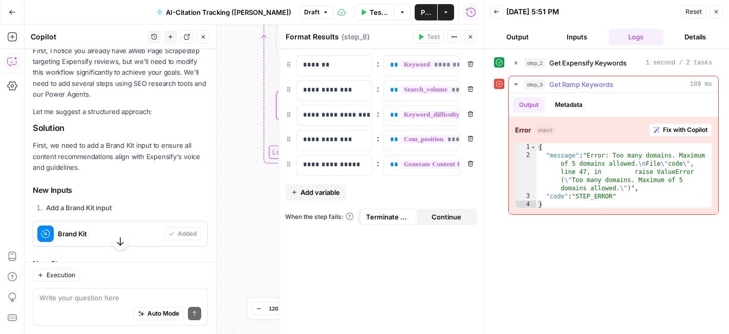
click at [673, 134] on span "Fix with Copilot" at bounding box center [685, 129] width 45 height 9
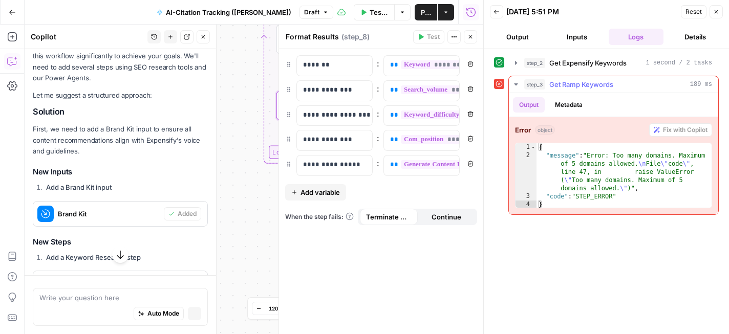
scroll to position [393, 0]
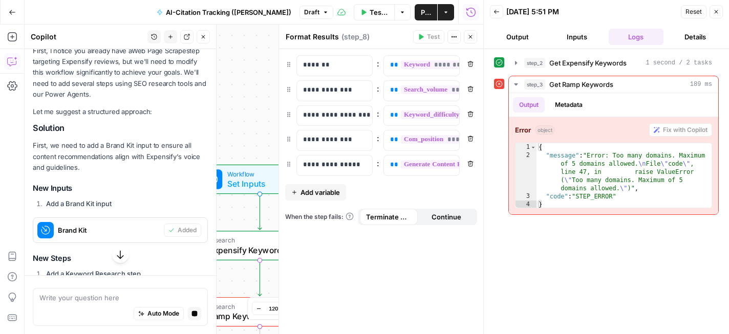
click at [120, 253] on icon "button" at bounding box center [120, 255] width 7 height 9
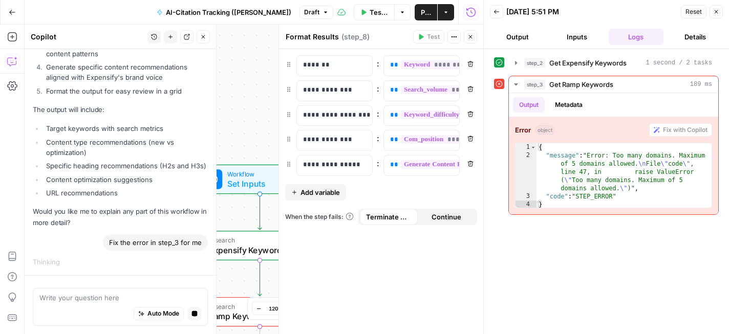
scroll to position [1087, 0]
click at [114, 296] on textarea at bounding box center [120, 298] width 162 height 10
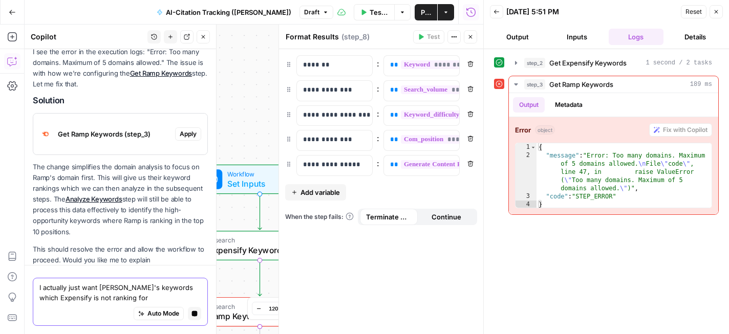
scroll to position [1316, 0]
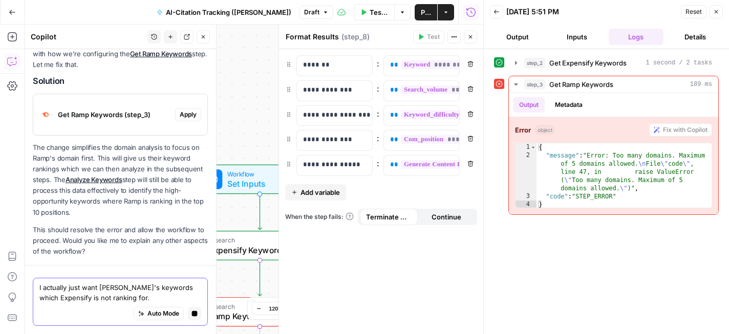
type textarea "I actually just want Ramp's keywords which Expensify is not ranking for."
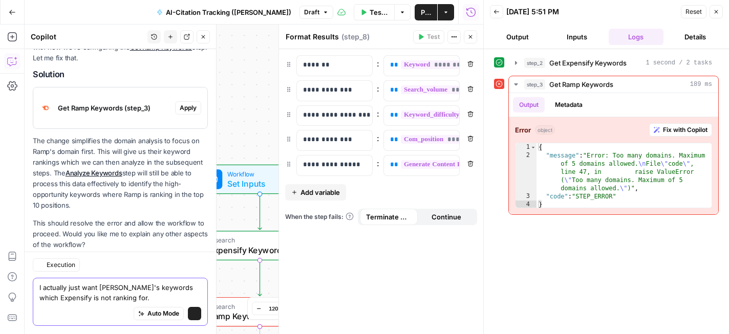
scroll to position [1370, 0]
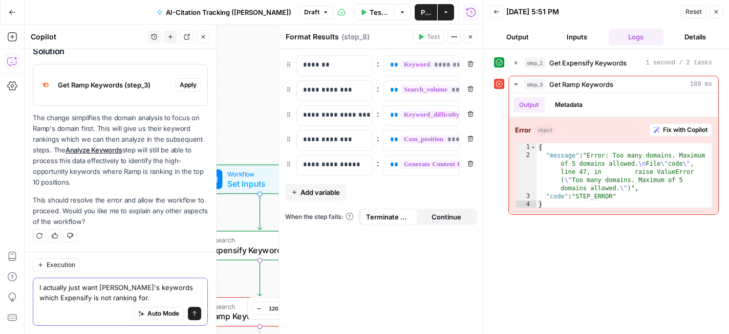
click at [125, 296] on textarea "I actually just want Ramp's keywords which Expensify is not ranking for." at bounding box center [120, 293] width 162 height 20
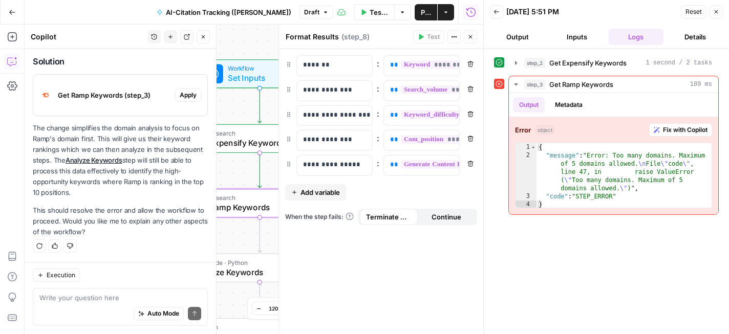
click at [188, 96] on span "Apply" at bounding box center [188, 95] width 17 height 9
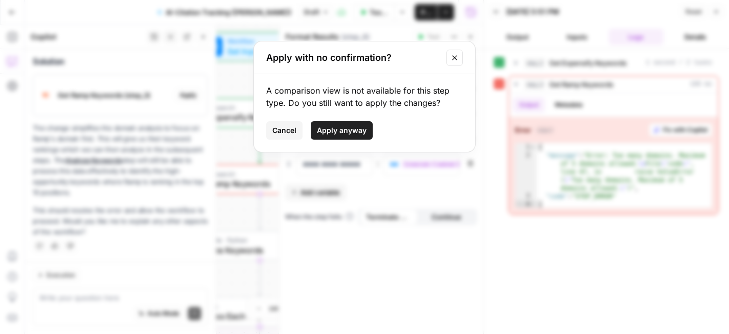
click at [293, 130] on span "Cancel" at bounding box center [284, 130] width 24 height 10
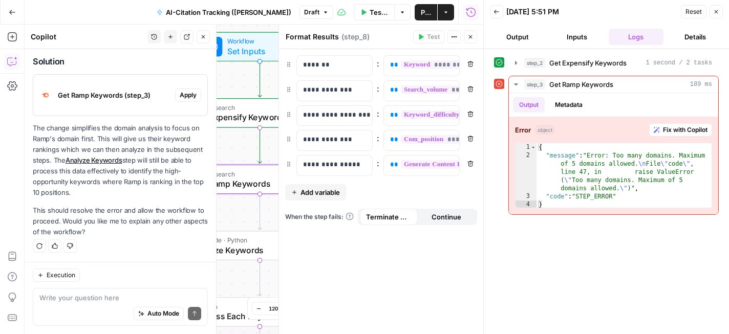
click at [189, 93] on span "Apply" at bounding box center [188, 95] width 17 height 9
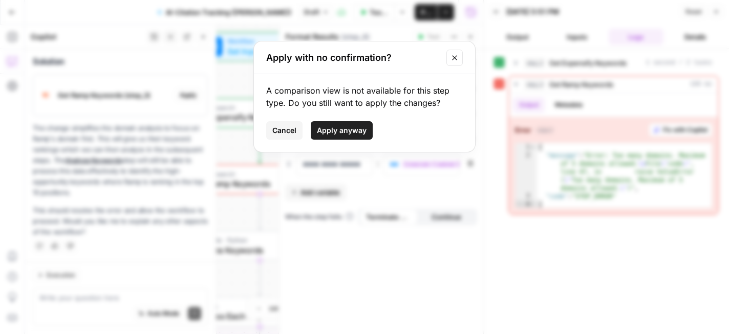
click at [333, 134] on span "Apply anyway" at bounding box center [342, 130] width 50 height 10
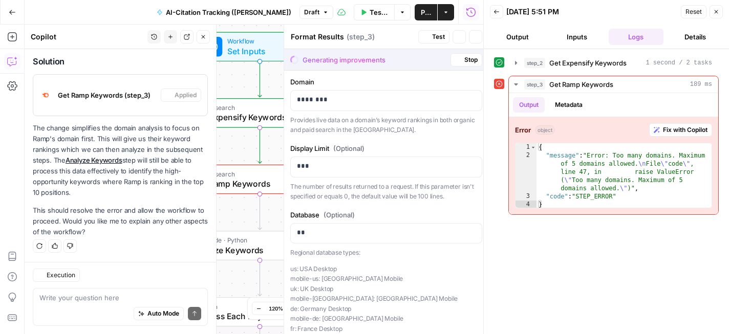
type textarea "Get Ramp Keywords"
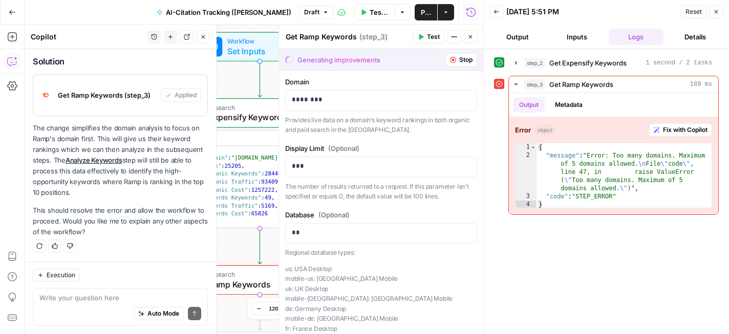
click at [717, 12] on icon "button" at bounding box center [716, 12] width 6 height 6
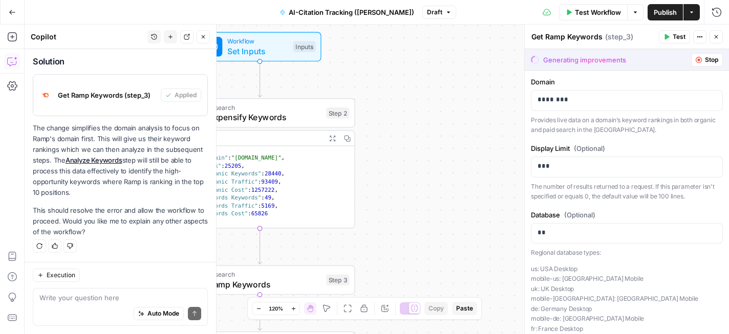
click at [202, 36] on icon "button" at bounding box center [203, 37] width 6 height 6
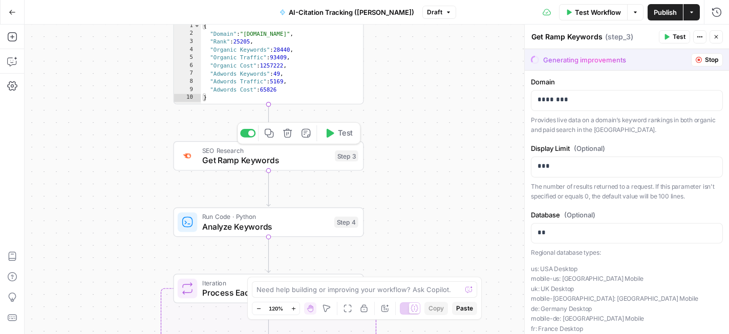
click at [299, 156] on span "Get Ramp Keywords" at bounding box center [266, 160] width 128 height 12
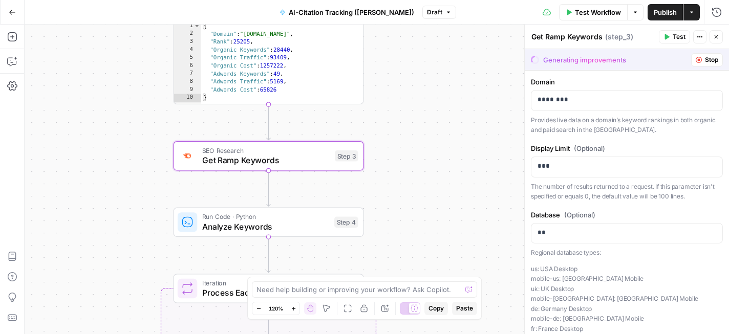
click at [672, 35] on span "Test" at bounding box center [678, 36] width 13 height 9
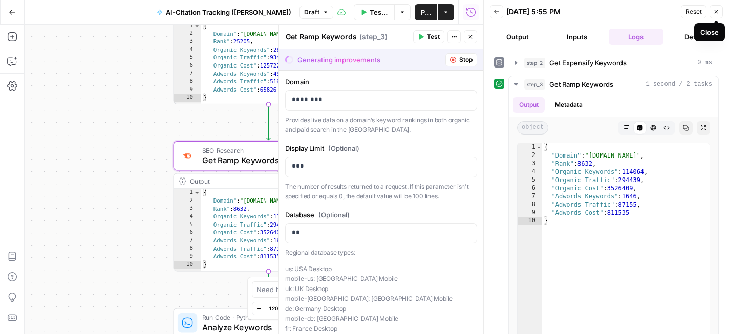
click at [717, 8] on button "Close" at bounding box center [715, 11] width 13 height 13
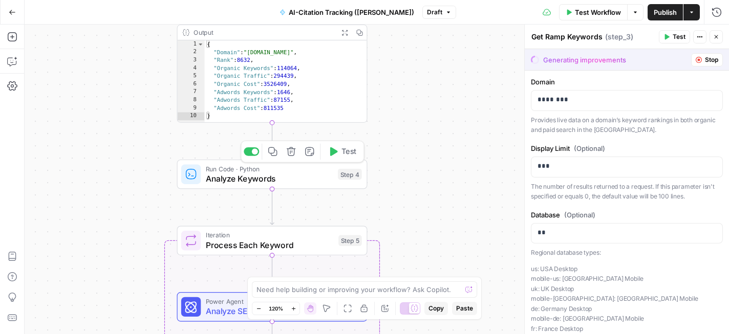
click at [302, 177] on span "Analyze Keywords" at bounding box center [269, 178] width 127 height 12
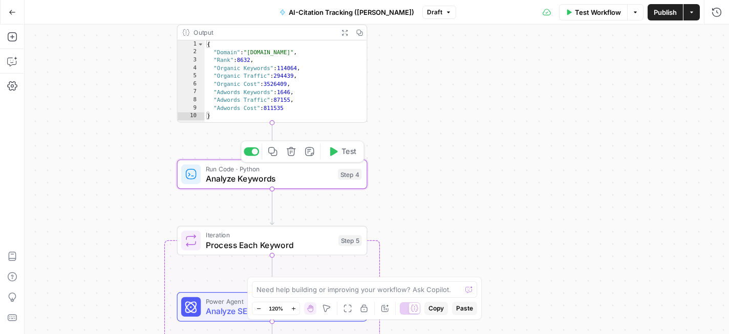
type textarea "Analyze Keywords"
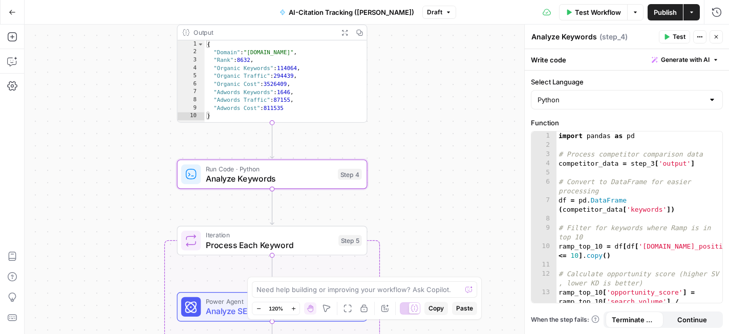
click at [663, 36] on icon "button" at bounding box center [666, 37] width 6 height 6
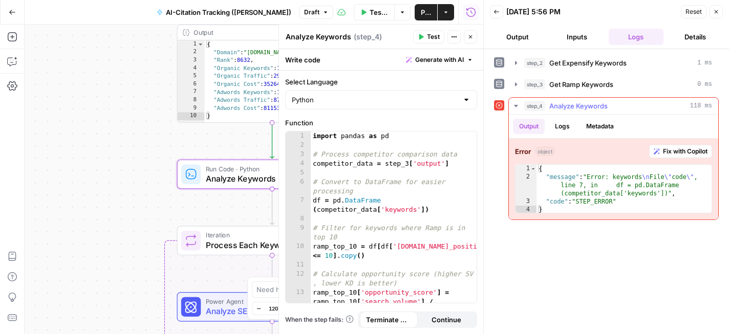
click at [665, 153] on span "Fix with Copilot" at bounding box center [685, 151] width 45 height 9
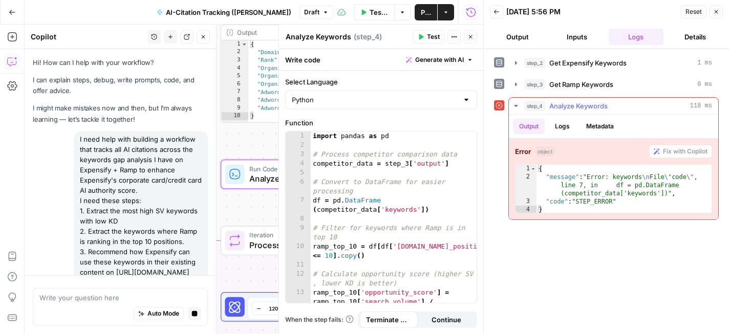
scroll to position [1345, 0]
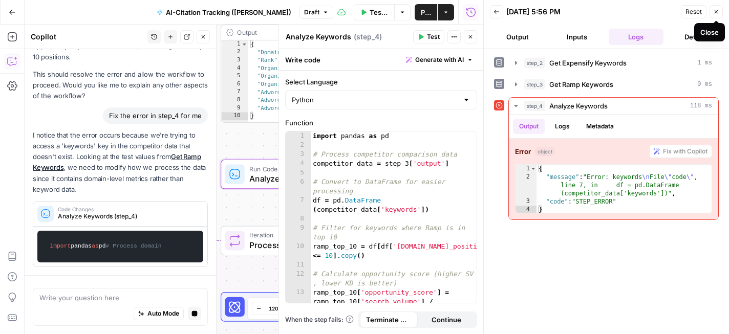
click at [716, 8] on button "Close" at bounding box center [715, 11] width 13 height 13
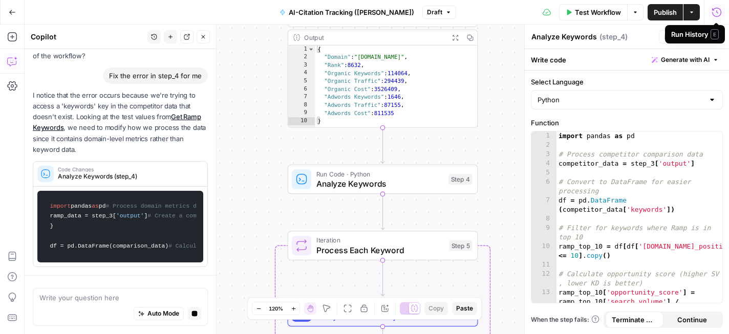
scroll to position [1671, 0]
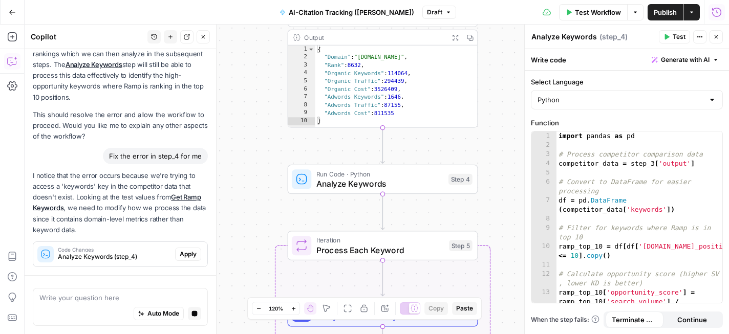
click at [716, 34] on icon "button" at bounding box center [716, 37] width 6 height 6
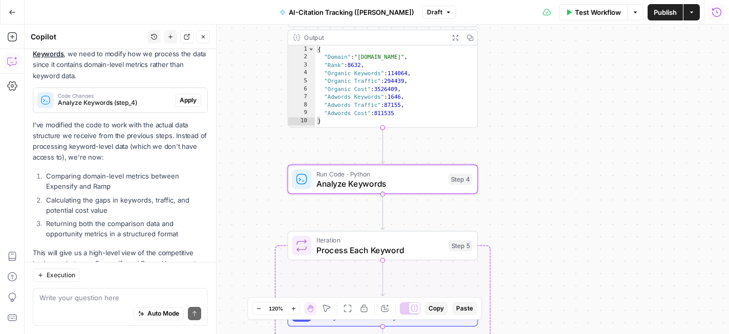
scroll to position [1539, 0]
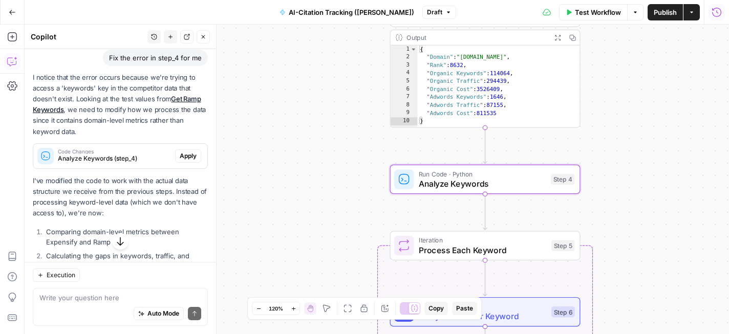
click at [192, 161] on span "Apply" at bounding box center [188, 155] width 17 height 9
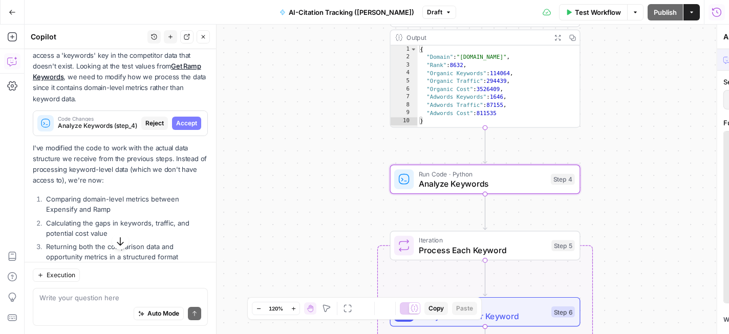
scroll to position [1507, 0]
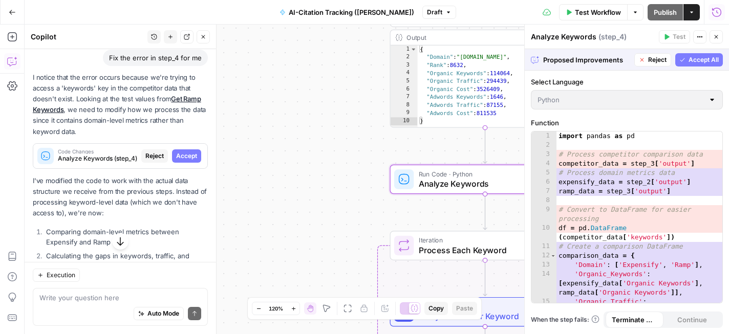
click at [182, 161] on span "Accept" at bounding box center [186, 155] width 21 height 9
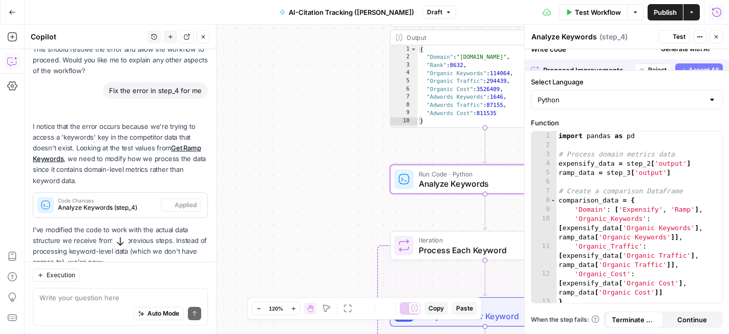
scroll to position [1539, 0]
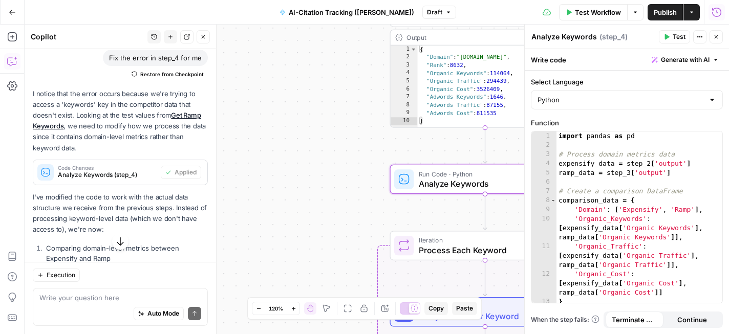
click at [673, 35] on span "Test" at bounding box center [678, 36] width 13 height 9
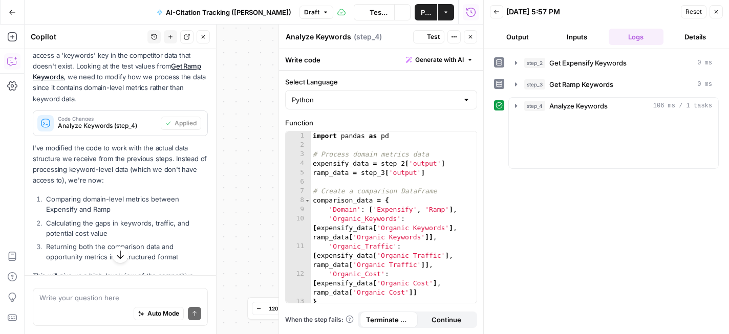
scroll to position [1539, 0]
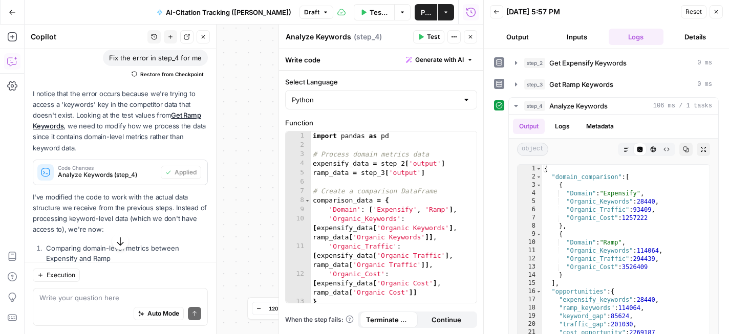
click at [716, 16] on button "Close" at bounding box center [715, 11] width 13 height 13
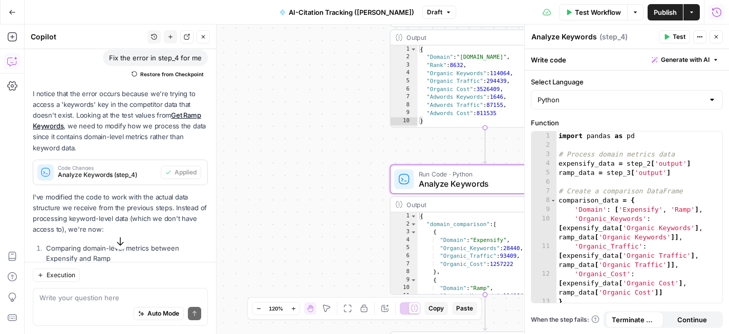
click at [719, 35] on button "Close" at bounding box center [715, 36] width 13 height 13
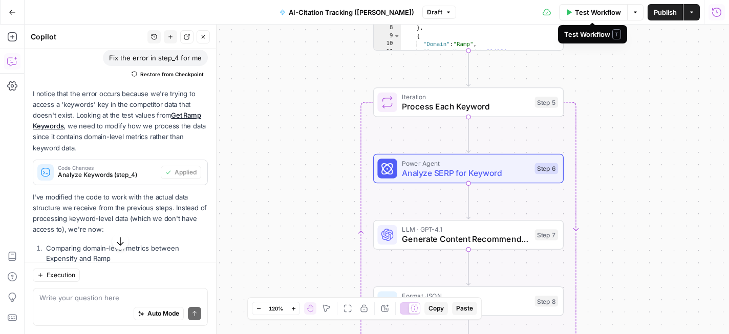
click at [596, 18] on button "Test Workflow" at bounding box center [593, 12] width 69 height 16
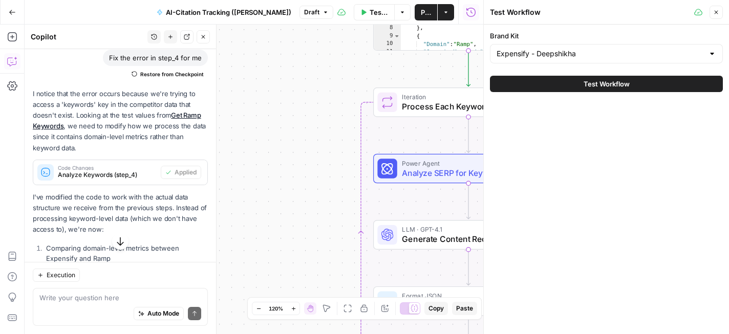
click at [632, 81] on button "Test Workflow" at bounding box center [606, 84] width 233 height 16
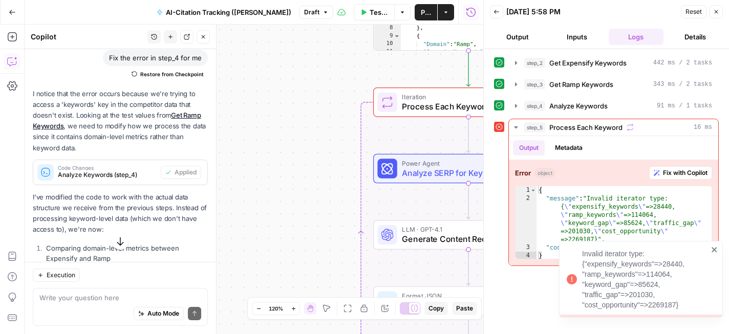
scroll to position [1539, 0]
click at [680, 175] on span "Fix with Copilot" at bounding box center [685, 172] width 45 height 9
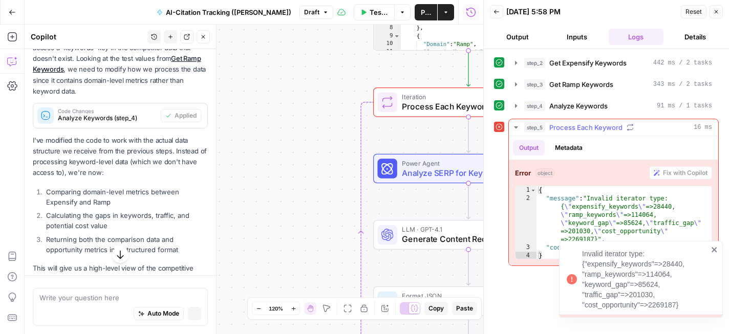
scroll to position [1500, 0]
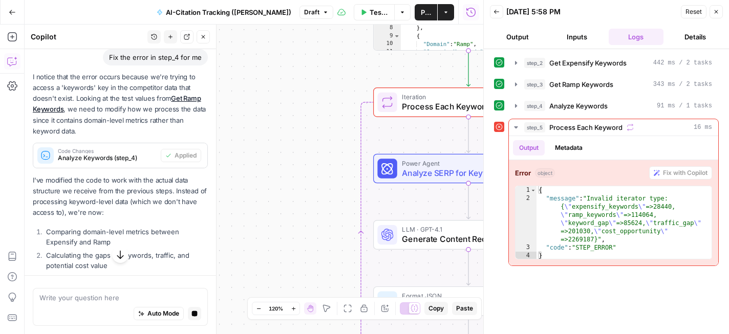
click at [120, 250] on icon "button" at bounding box center [120, 255] width 10 height 10
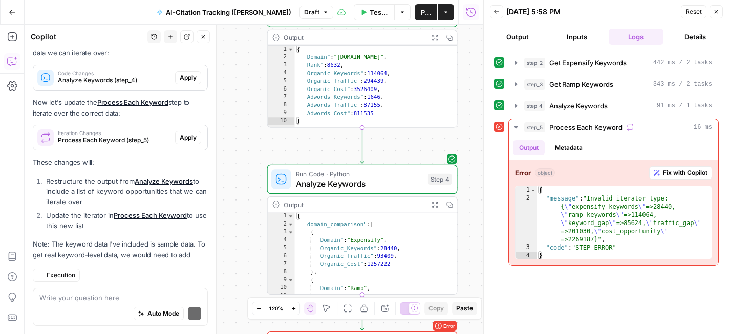
scroll to position [2091, 0]
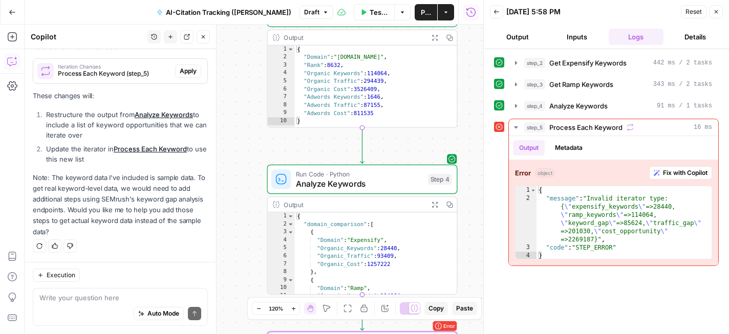
click at [190, 76] on span "Apply" at bounding box center [188, 71] width 17 height 9
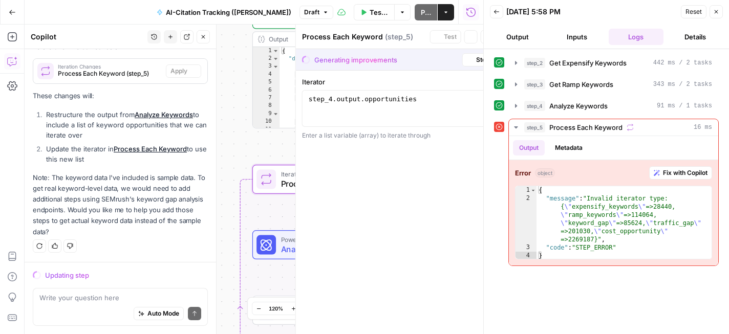
scroll to position [2041, 0]
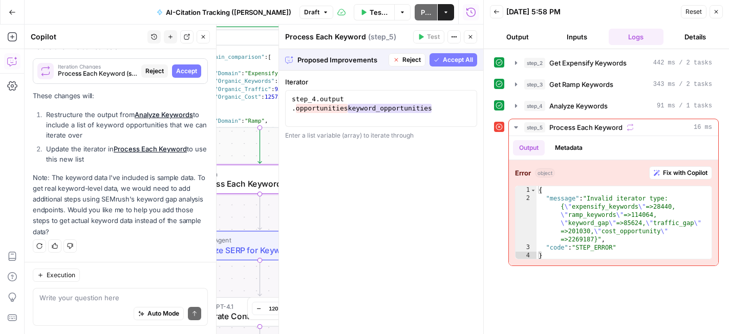
click at [461, 60] on span "Accept All" at bounding box center [458, 59] width 30 height 9
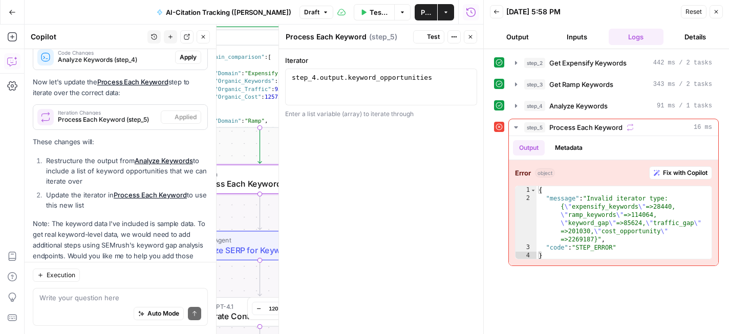
scroll to position [2107, 0]
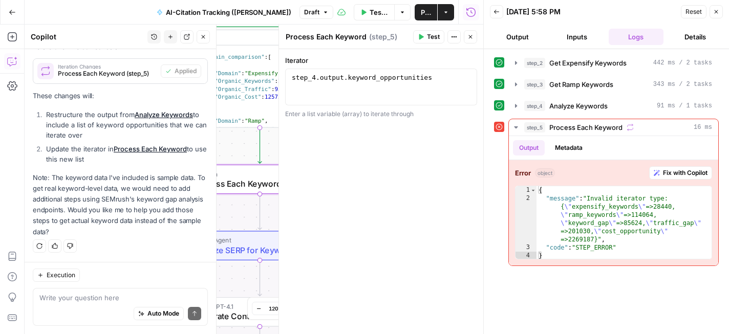
click at [429, 42] on button "Test" at bounding box center [428, 36] width 31 height 13
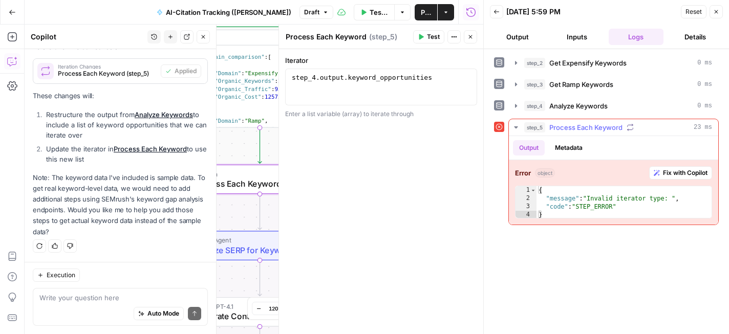
click at [685, 175] on span "Fix with Copilot" at bounding box center [685, 172] width 45 height 9
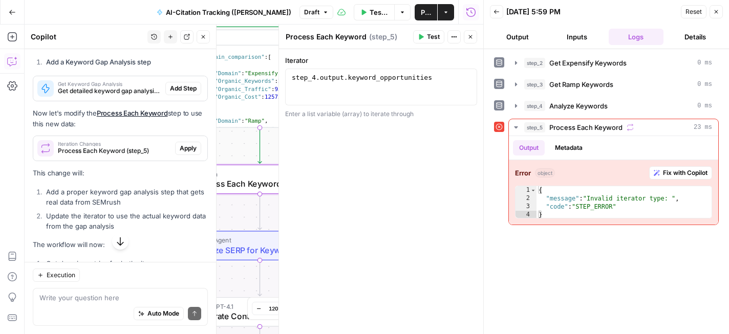
scroll to position [2406, 0]
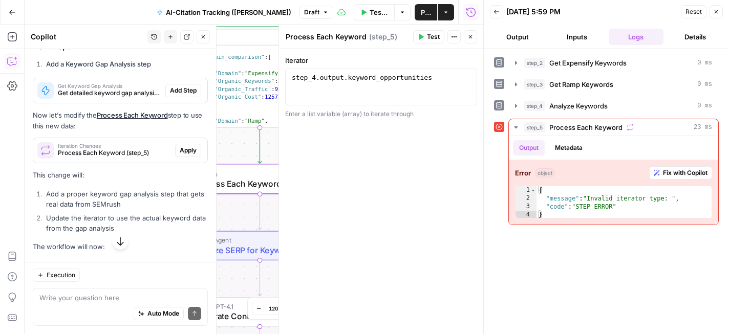
click at [185, 155] on span "Apply" at bounding box center [188, 150] width 17 height 9
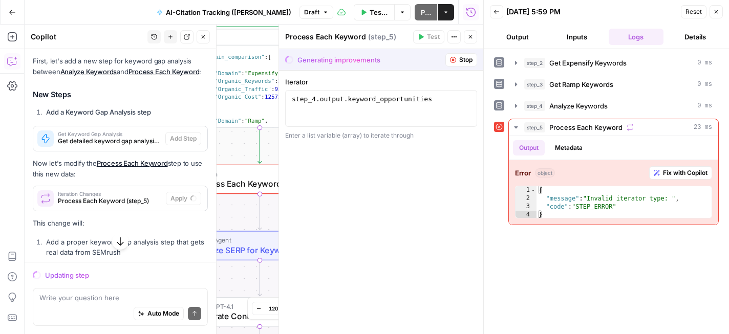
scroll to position [2300, 0]
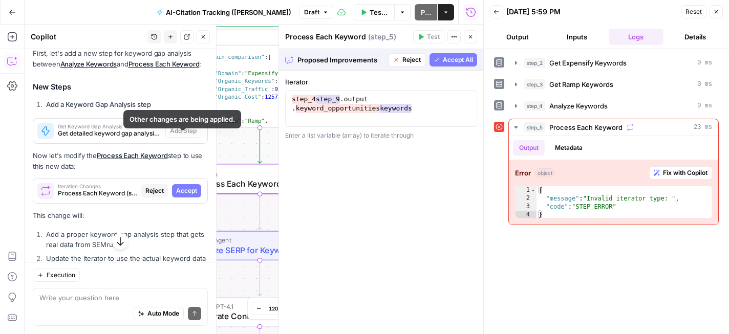
click at [185, 195] on span "Accept" at bounding box center [186, 190] width 21 height 9
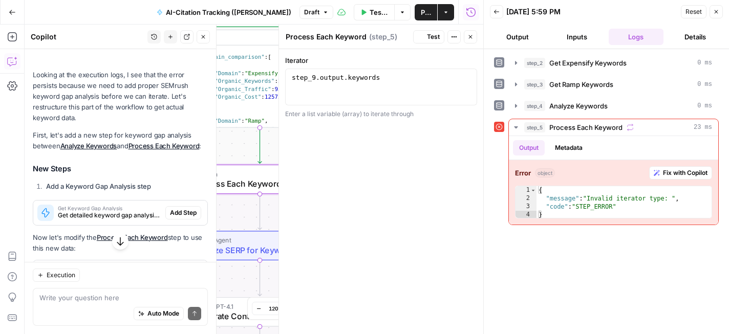
scroll to position [2382, 0]
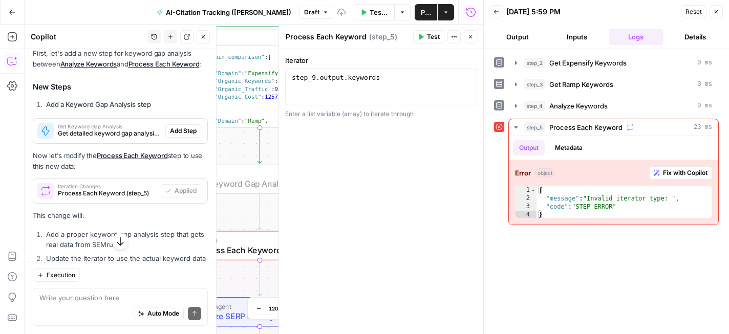
click at [179, 136] on span "Add Step" at bounding box center [183, 130] width 27 height 9
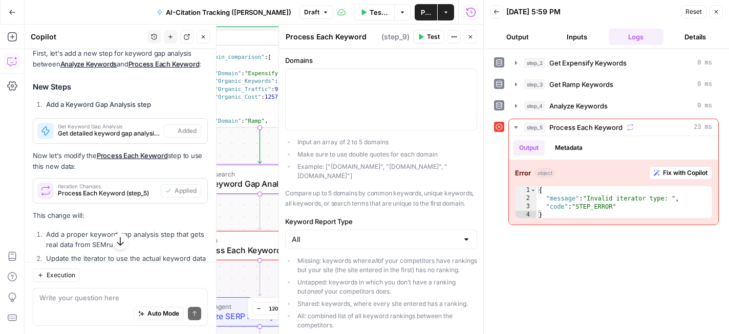
type textarea "Get Keyword Gap Analysis"
click at [425, 40] on button "Test" at bounding box center [428, 36] width 31 height 13
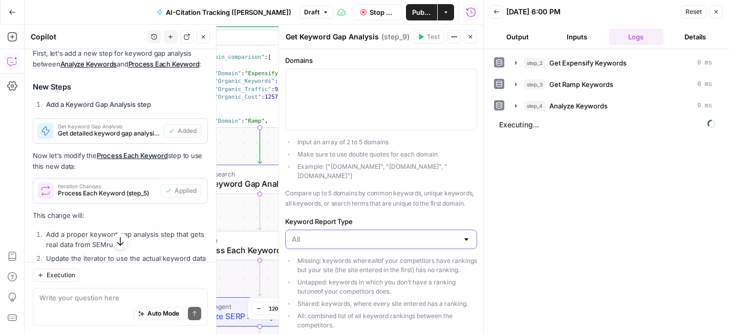
click at [393, 234] on input "Keyword Report Type" at bounding box center [375, 239] width 166 height 10
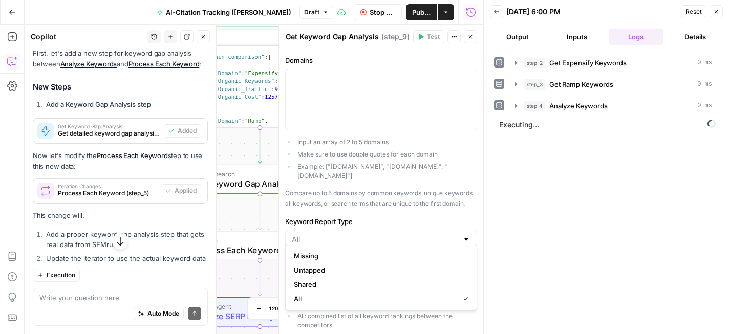
type input "Untapped"
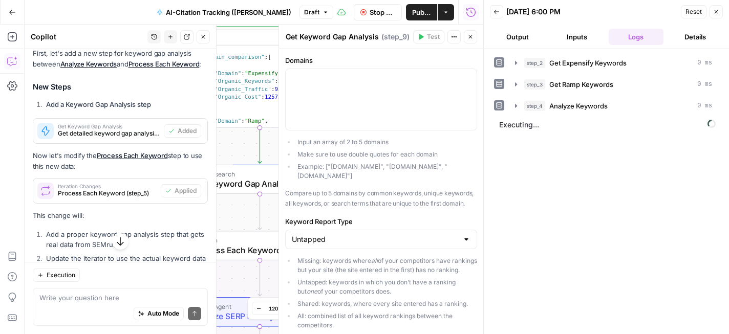
click at [425, 176] on div "Input an array of 2 to 5 domains Make sure to use double quotes for each domain…" at bounding box center [381, 172] width 192 height 74
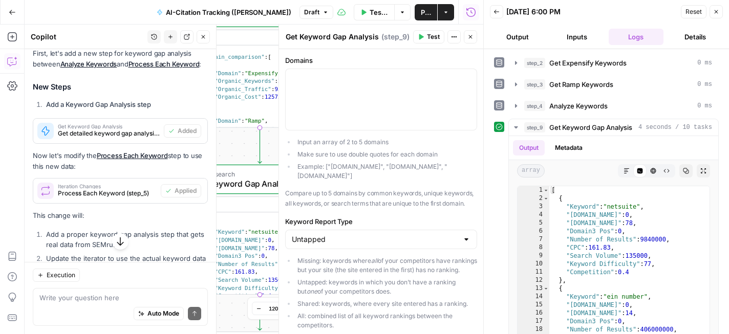
click at [473, 38] on icon "button" at bounding box center [470, 37] width 6 height 6
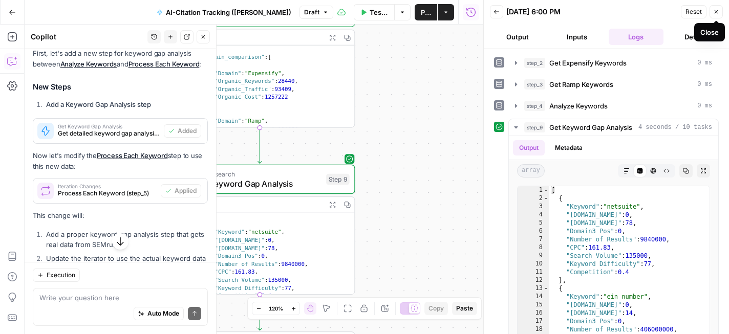
click at [716, 15] on button "Close" at bounding box center [715, 11] width 13 height 13
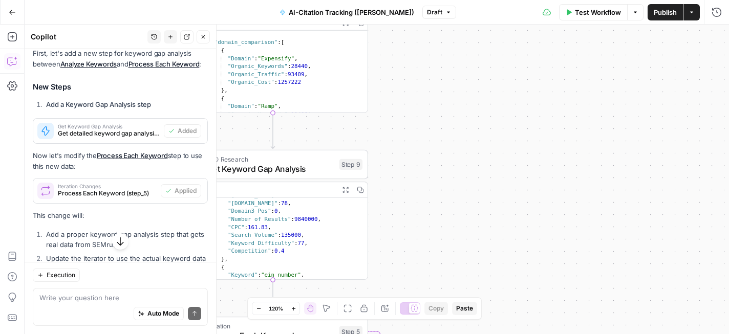
scroll to position [34, 0]
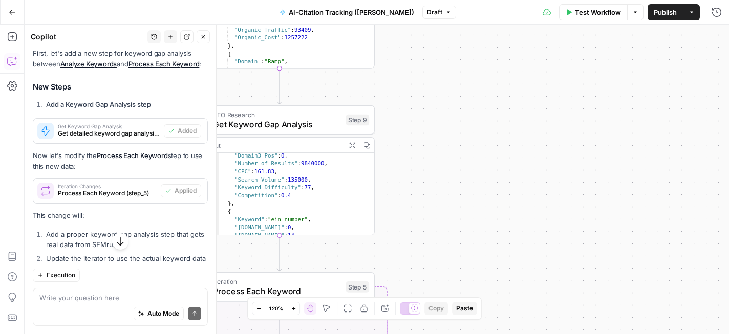
click at [201, 34] on icon "button" at bounding box center [203, 37] width 6 height 6
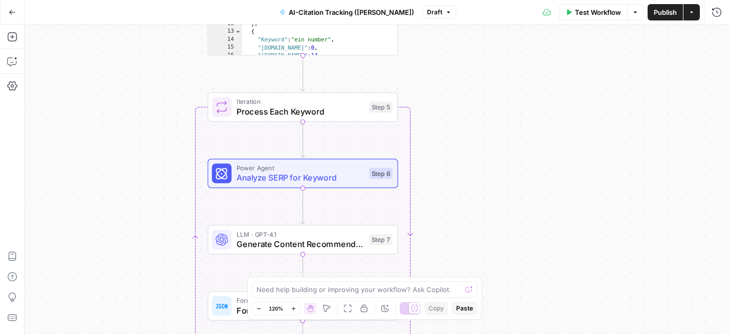
click at [339, 118] on div "Iteration Process Each Keyword Step 5 Copy step Delete step Add Note Test" at bounding box center [303, 108] width 190 height 30
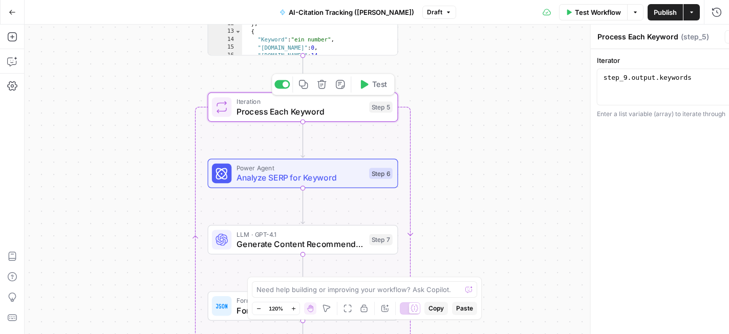
click at [361, 89] on icon "button" at bounding box center [365, 84] width 8 height 9
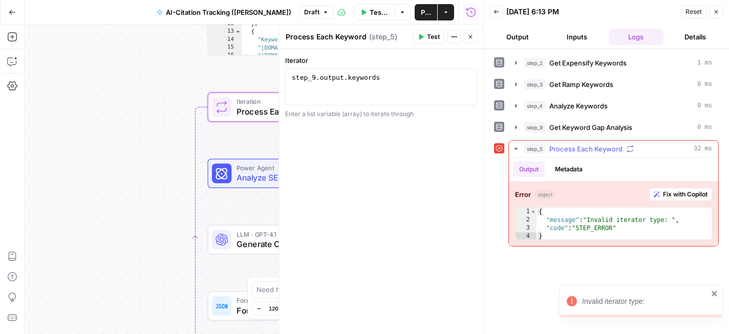
click at [686, 197] on span "Fix with Copilot" at bounding box center [685, 194] width 45 height 9
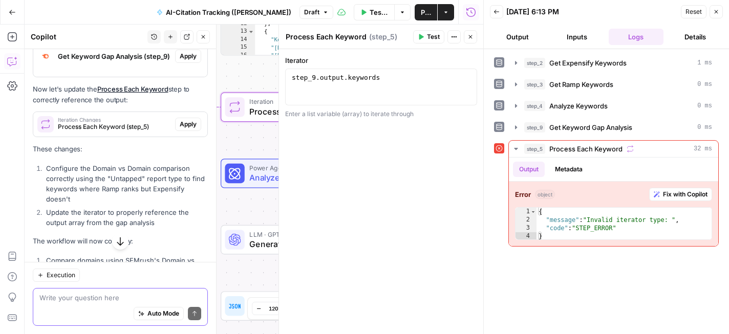
scroll to position [2853, 0]
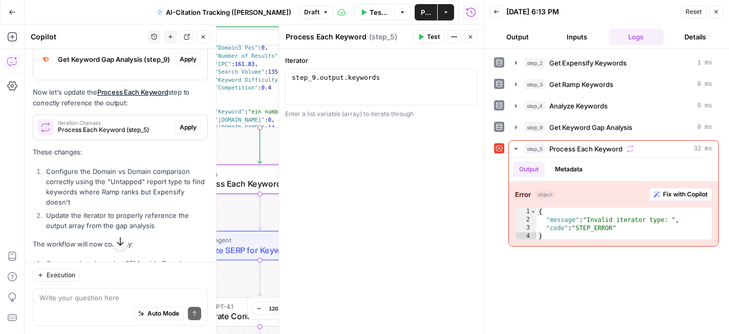
click at [194, 132] on span "Apply" at bounding box center [188, 127] width 17 height 9
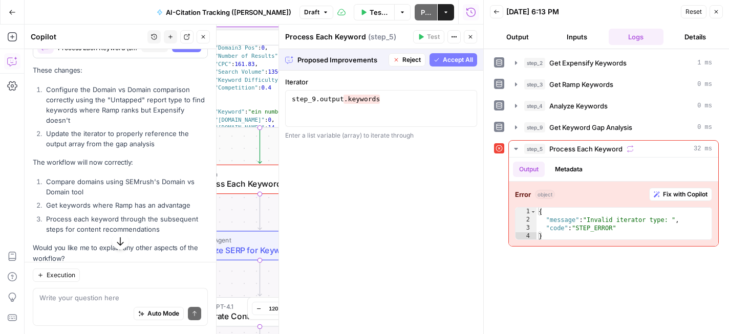
scroll to position [2661, 0]
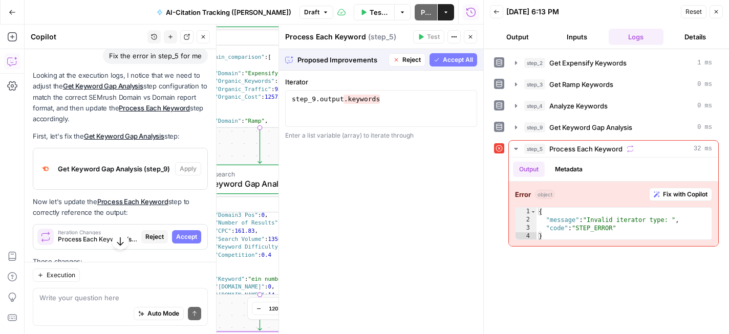
click at [189, 242] on span "Accept" at bounding box center [186, 236] width 21 height 9
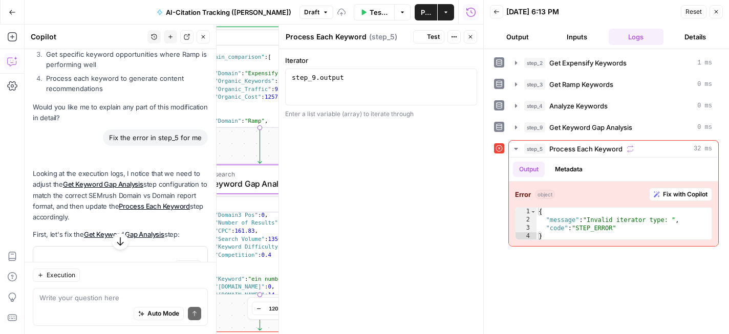
click at [191, 263] on span "Apply" at bounding box center [188, 267] width 17 height 9
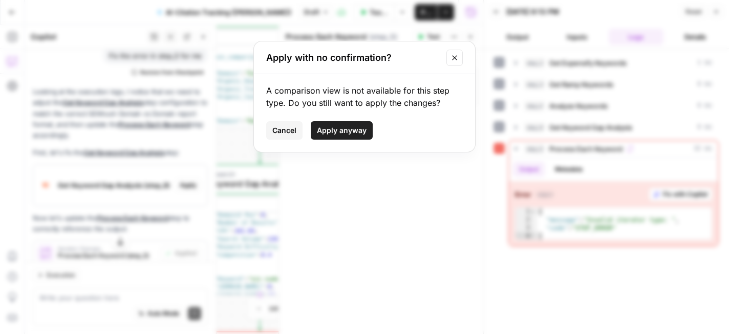
click at [295, 131] on span "Cancel" at bounding box center [284, 130] width 24 height 10
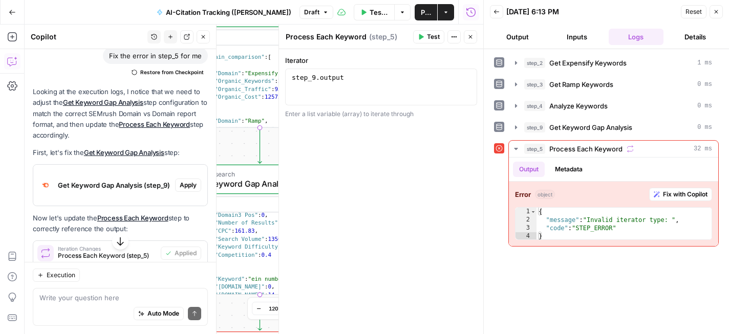
click at [424, 39] on button "Test" at bounding box center [428, 36] width 31 height 13
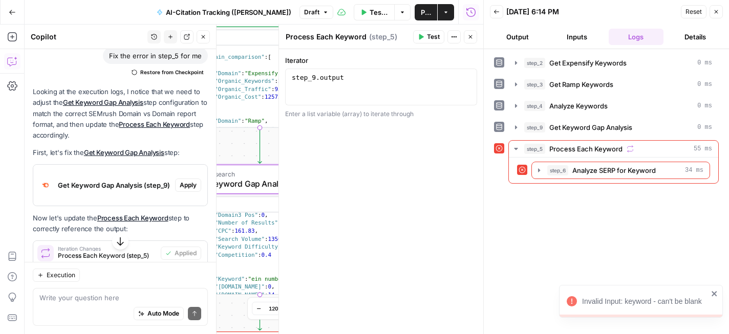
click at [185, 190] on span "Apply" at bounding box center [188, 185] width 17 height 9
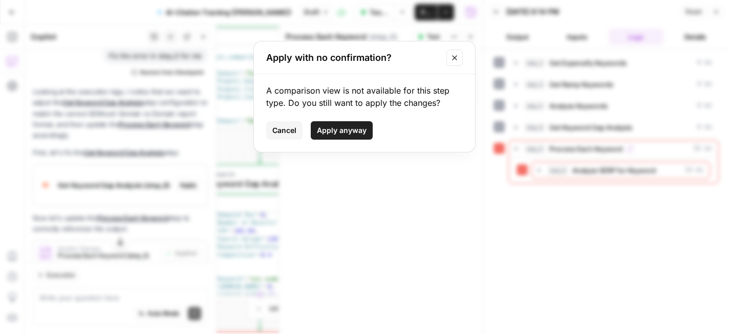
click at [326, 135] on span "Apply anyway" at bounding box center [342, 130] width 50 height 10
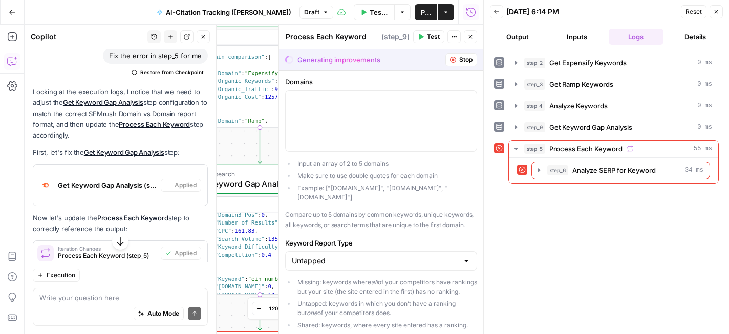
type textarea "Get Keyword Gap Analysis"
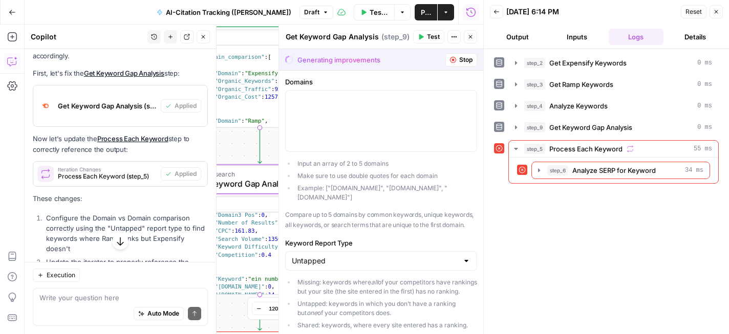
scroll to position [2792, 0]
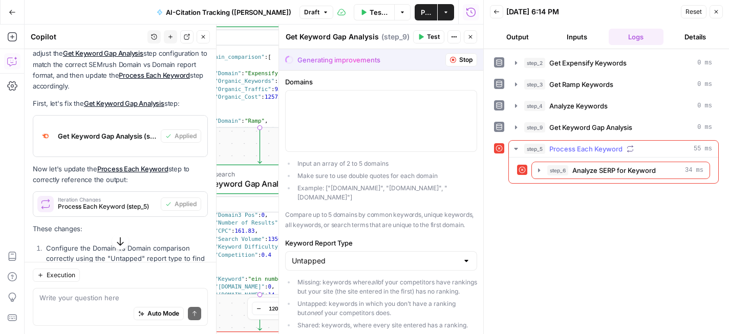
click at [608, 149] on span "Process Each Keyword" at bounding box center [585, 149] width 73 height 10
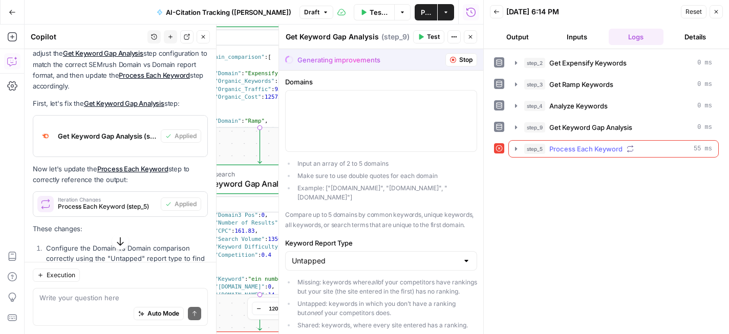
click at [608, 149] on span "Process Each Keyword" at bounding box center [585, 149] width 73 height 10
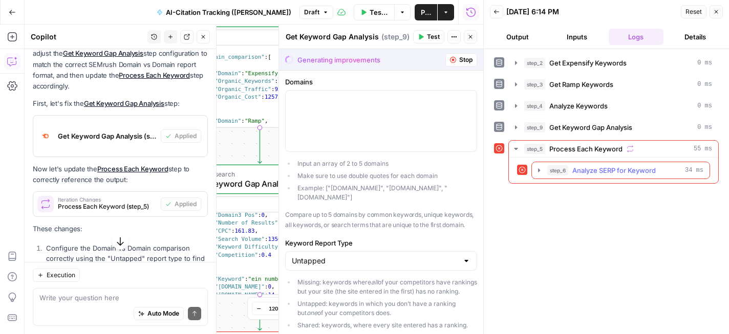
click at [613, 164] on button "step_6 Analyze SERP for Keyword 34 ms" at bounding box center [621, 170] width 178 height 16
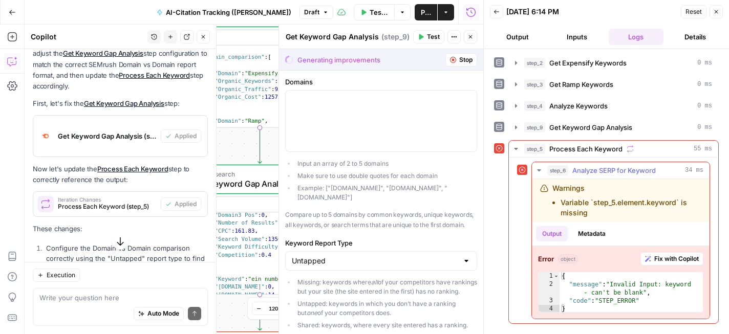
click at [654, 259] on span "Fix with Copilot" at bounding box center [676, 258] width 45 height 9
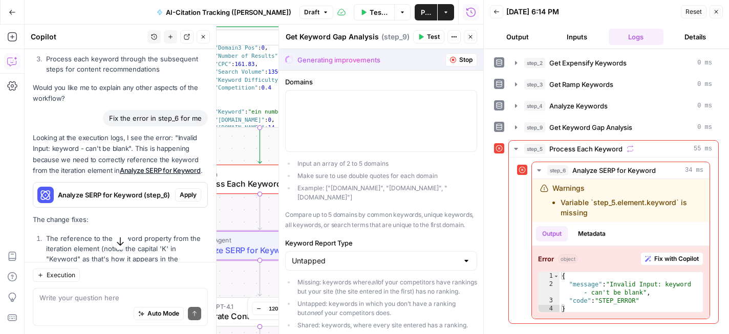
scroll to position [3165, 0]
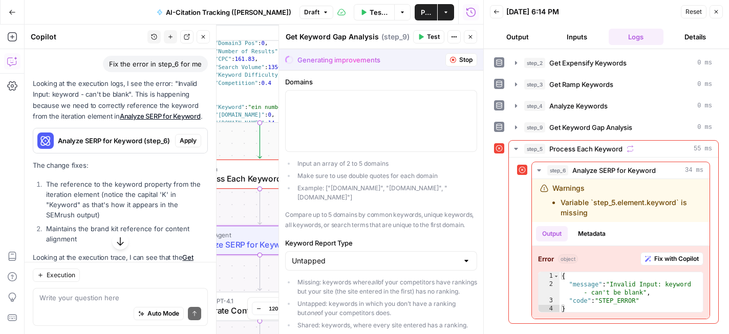
click at [188, 139] on span "Apply" at bounding box center [188, 140] width 17 height 9
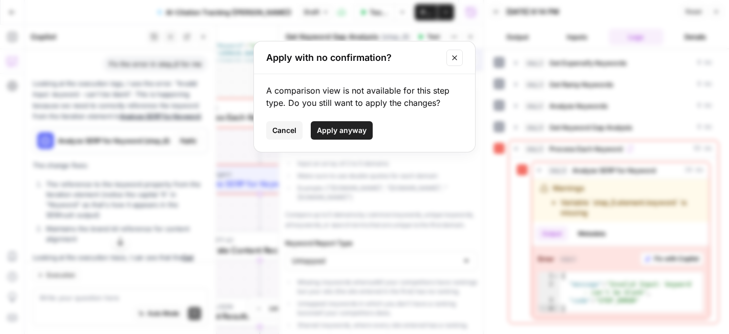
click at [300, 135] on button "Cancel" at bounding box center [284, 130] width 36 height 18
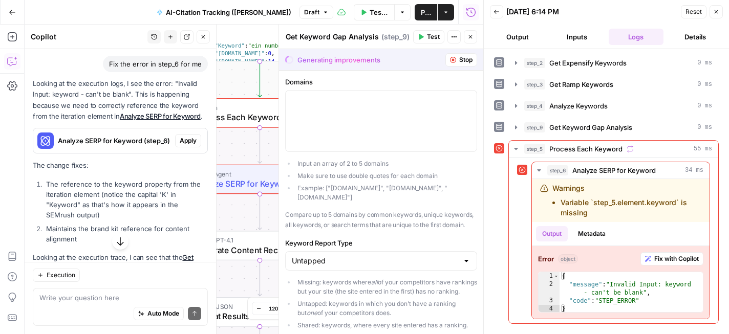
click at [712, 11] on button "Close" at bounding box center [715, 11] width 13 height 13
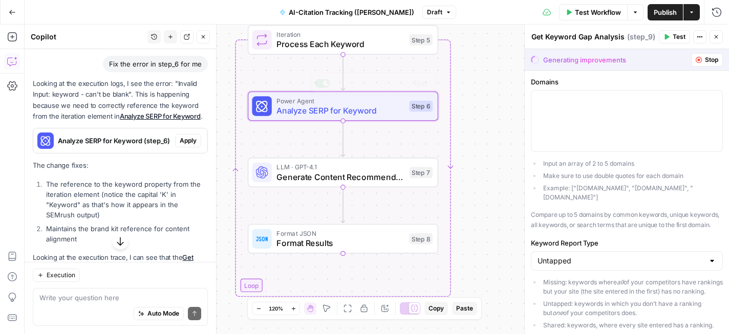
click at [190, 134] on button "Apply" at bounding box center [188, 140] width 26 height 13
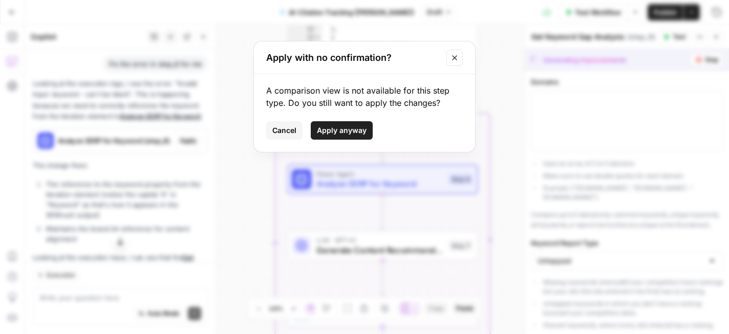
click at [330, 128] on span "Apply anyway" at bounding box center [342, 130] width 50 height 10
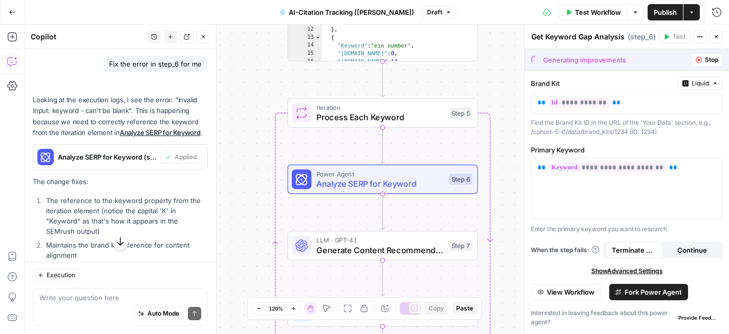
type textarea "Analyze SERP for Keyword"
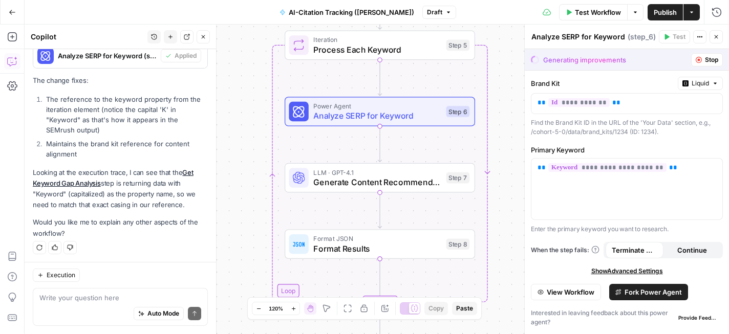
scroll to position [3267, 0]
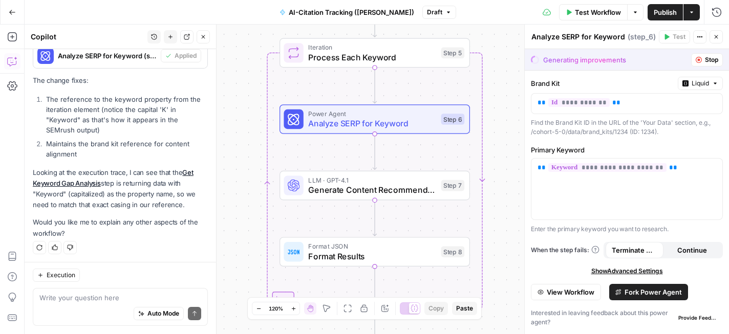
click at [702, 60] on button "Stop" at bounding box center [707, 59] width 32 height 13
click at [705, 61] on span "Stop" at bounding box center [711, 59] width 13 height 9
click at [705, 57] on span "Stop" at bounding box center [711, 59] width 13 height 9
click at [698, 59] on icon "button" at bounding box center [699, 60] width 6 height 6
click at [704, 60] on button "Stop" at bounding box center [707, 59] width 32 height 13
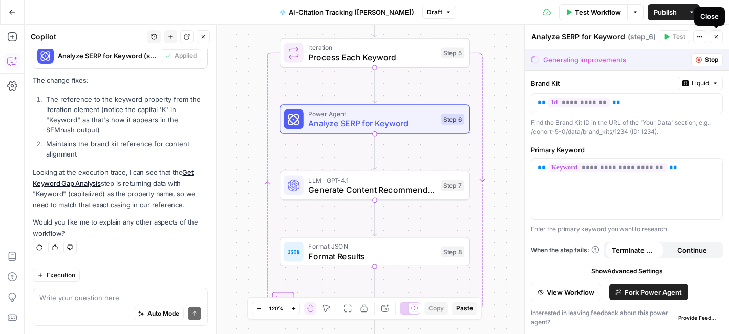
click at [717, 38] on icon "button" at bounding box center [716, 37] width 6 height 6
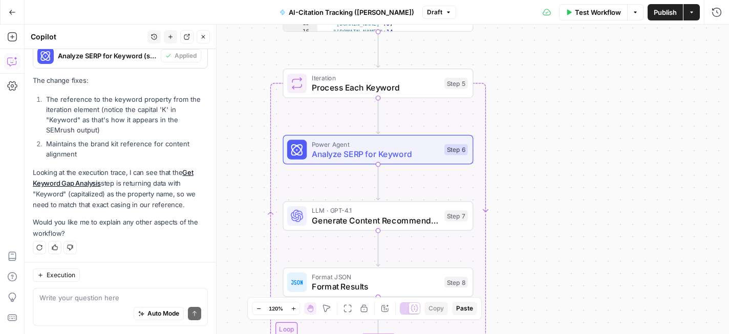
click at [591, 17] on button "Test Workflow" at bounding box center [593, 12] width 69 height 16
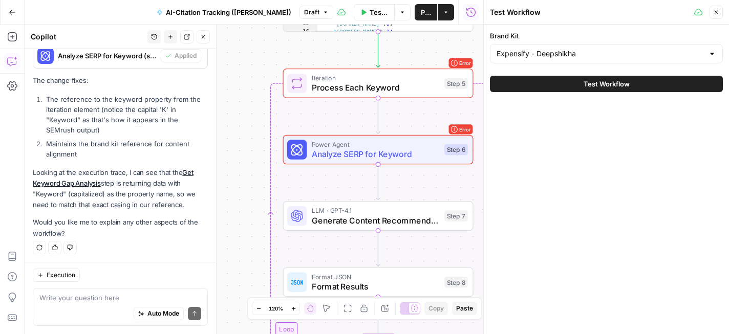
click at [589, 87] on span "Test Workflow" at bounding box center [606, 84] width 46 height 10
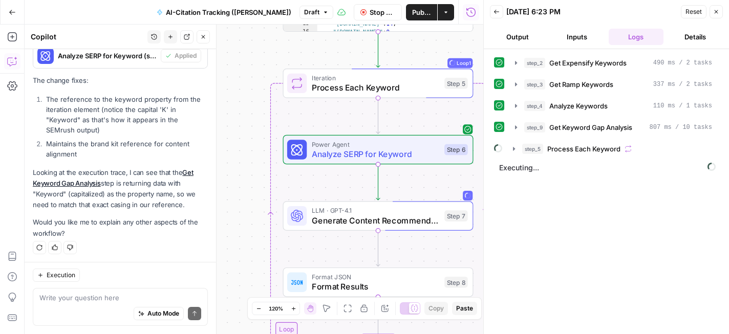
scroll to position [3267, 0]
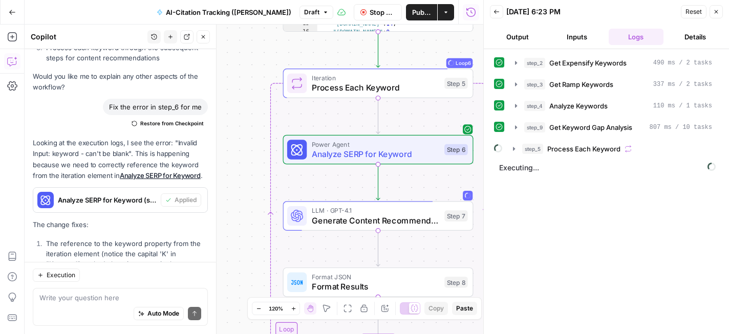
scroll to position [3267, 0]
